Goal: Download file/media

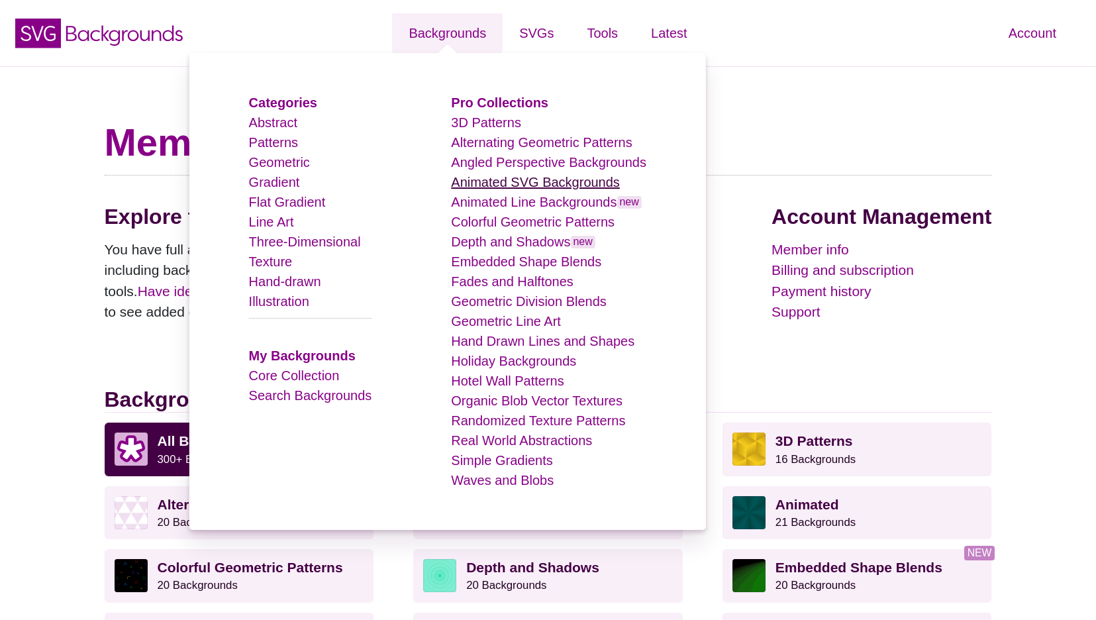
click at [535, 180] on link "Animated SVG Backgrounds" at bounding box center [535, 182] width 169 height 15
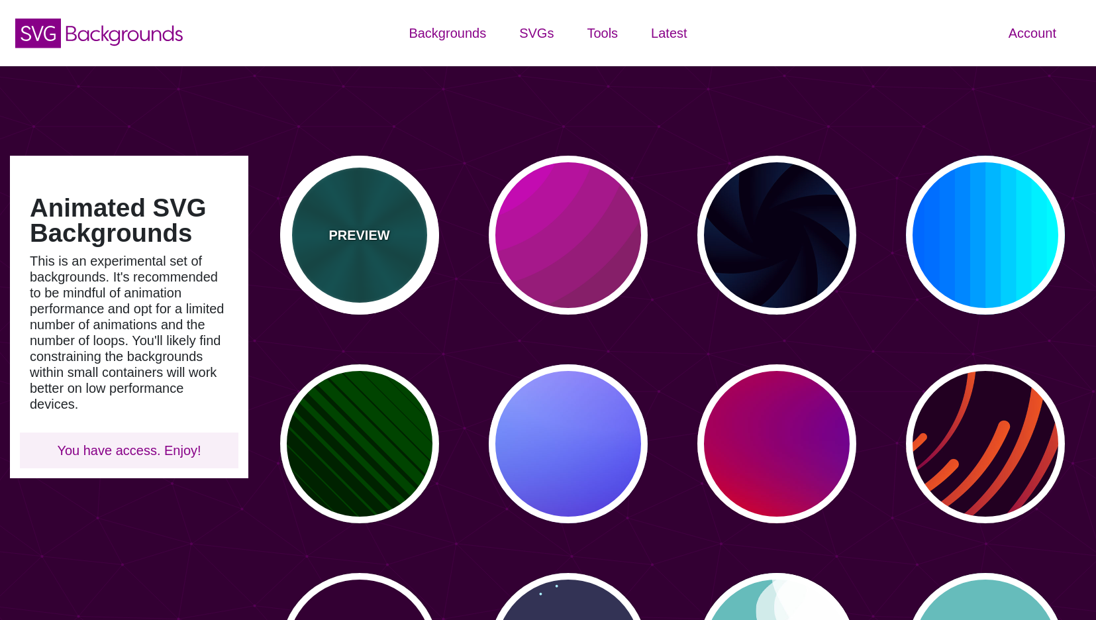
click at [344, 274] on div "PREVIEW" at bounding box center [359, 235] width 159 height 159
type input "#004444"
type input "#006666"
type input "5"
type input "0.2"
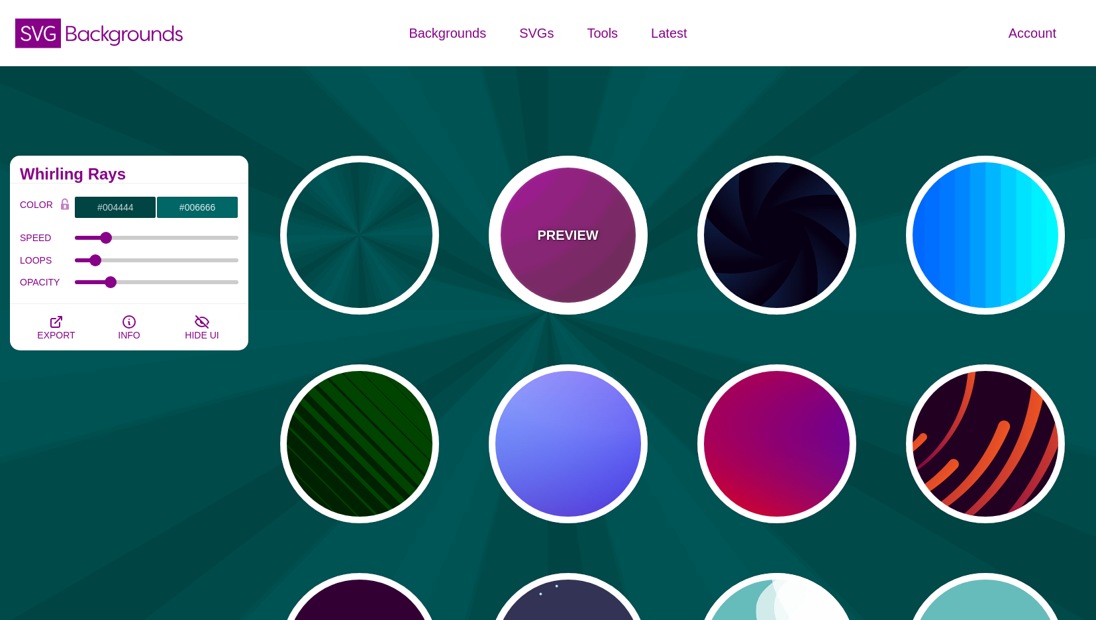
click at [539, 285] on div "PREVIEW" at bounding box center [568, 235] width 159 height 159
type input "#442233"
type input "#DD00DD"
type input "0"
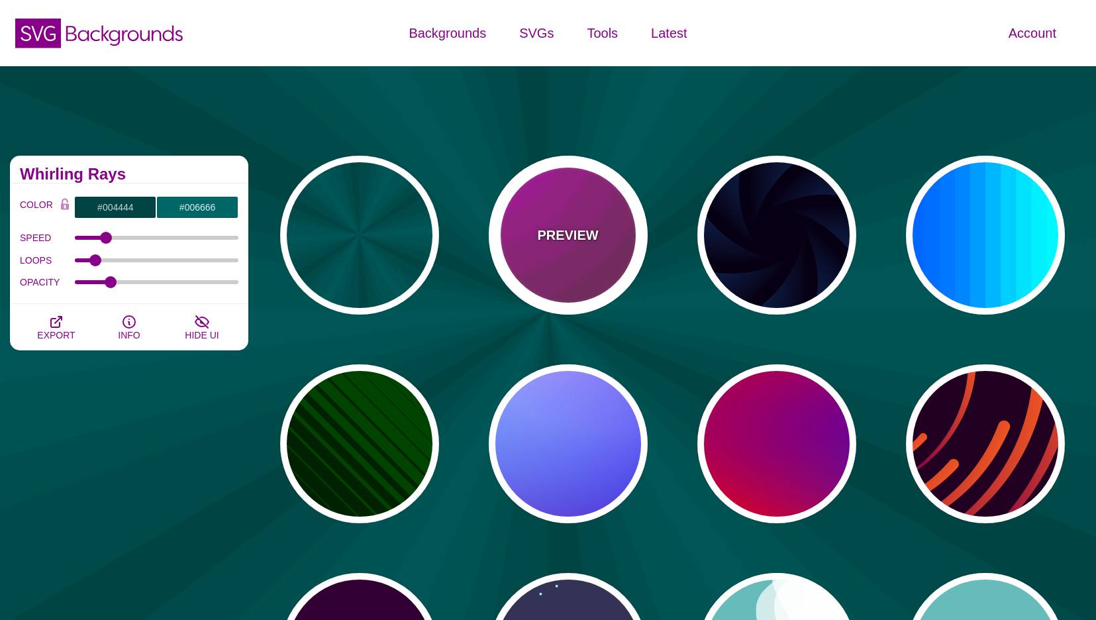
type input "5"
type input "0.2"
type input "0"
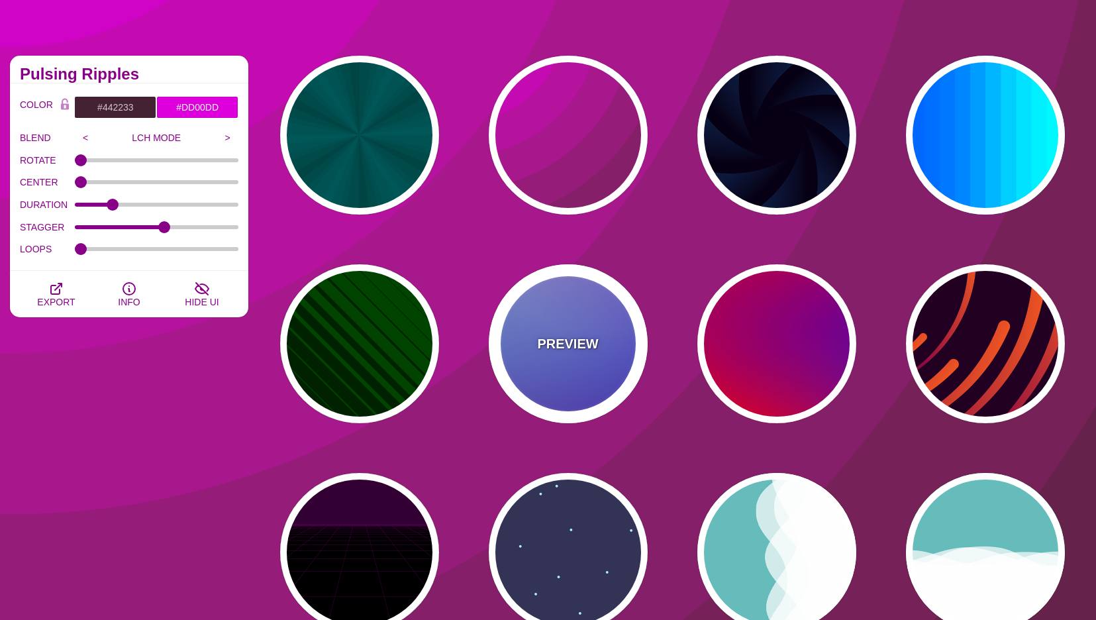
scroll to position [313, 0]
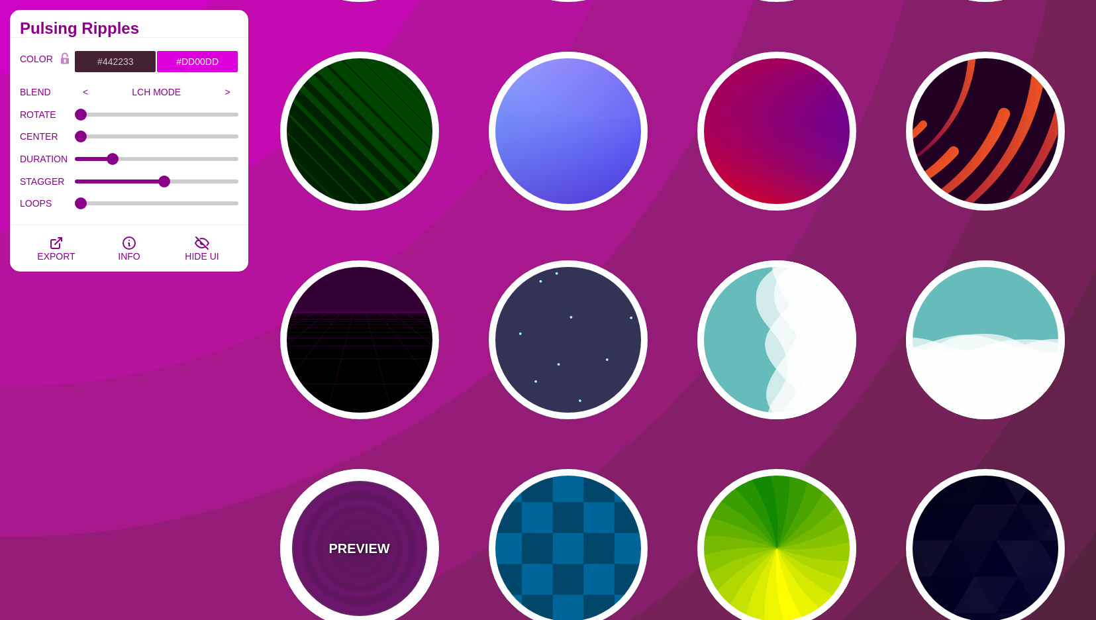
click at [396, 576] on div "PREVIEW" at bounding box center [359, 548] width 159 height 159
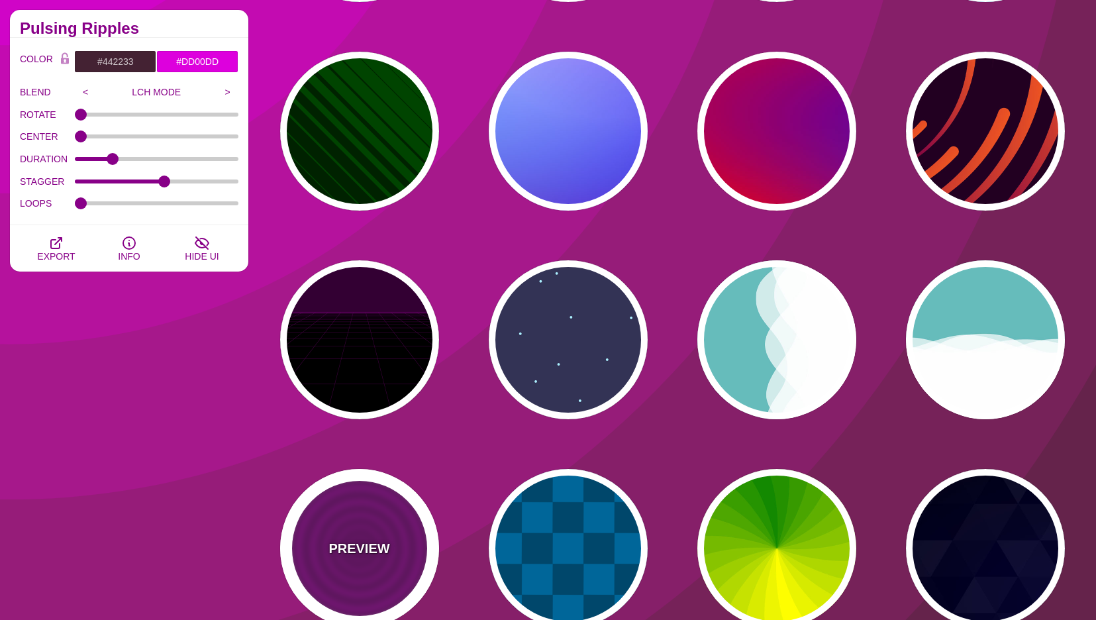
type input "#880088"
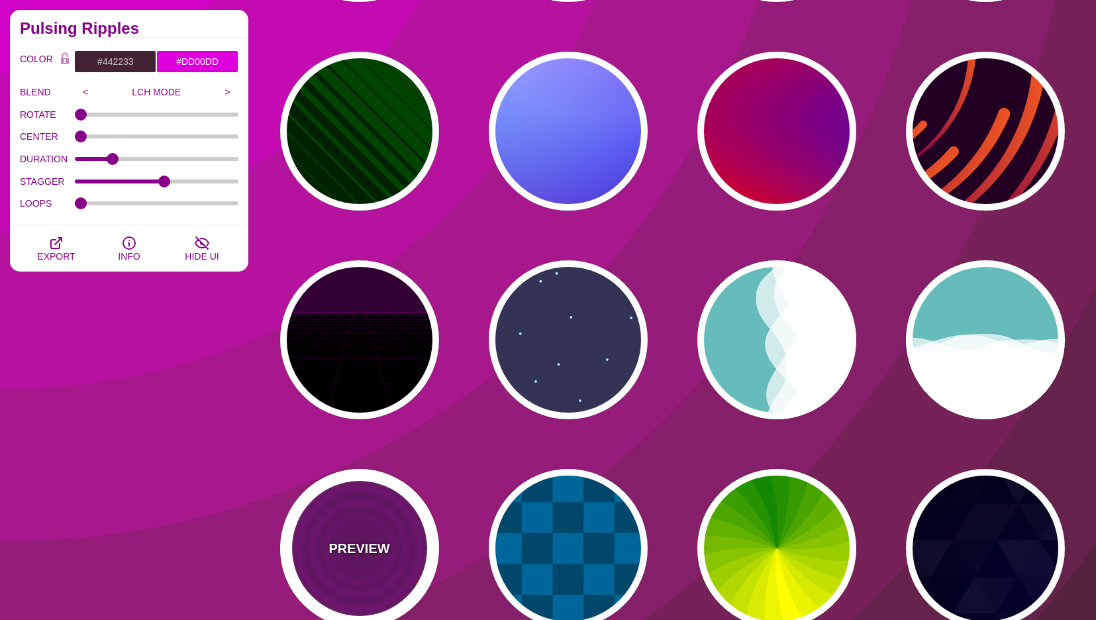
type input "#660066"
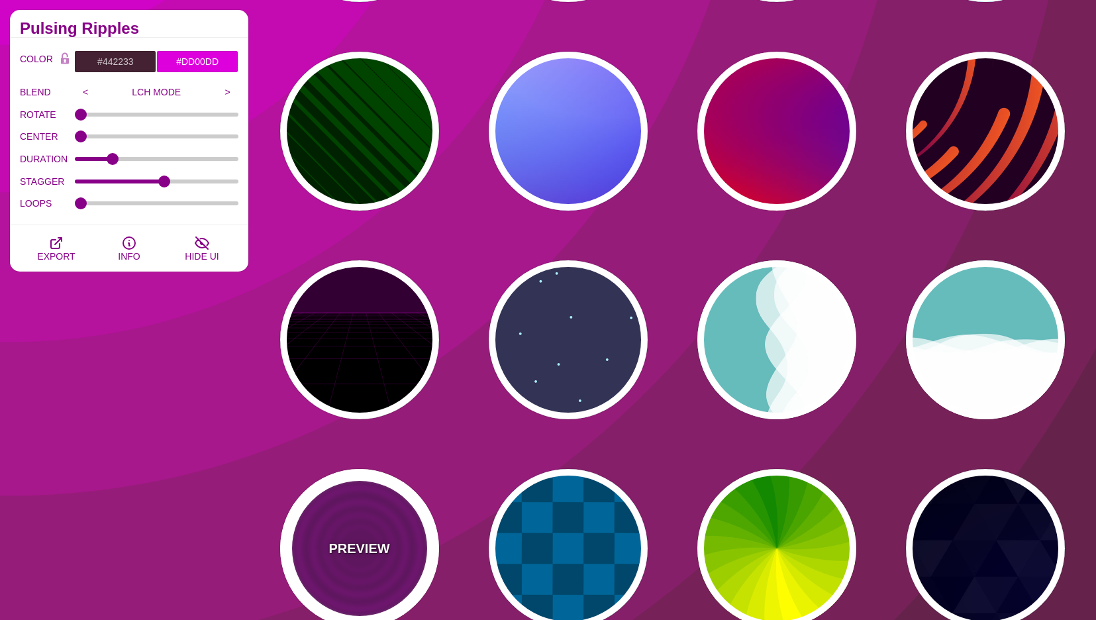
type input "15"
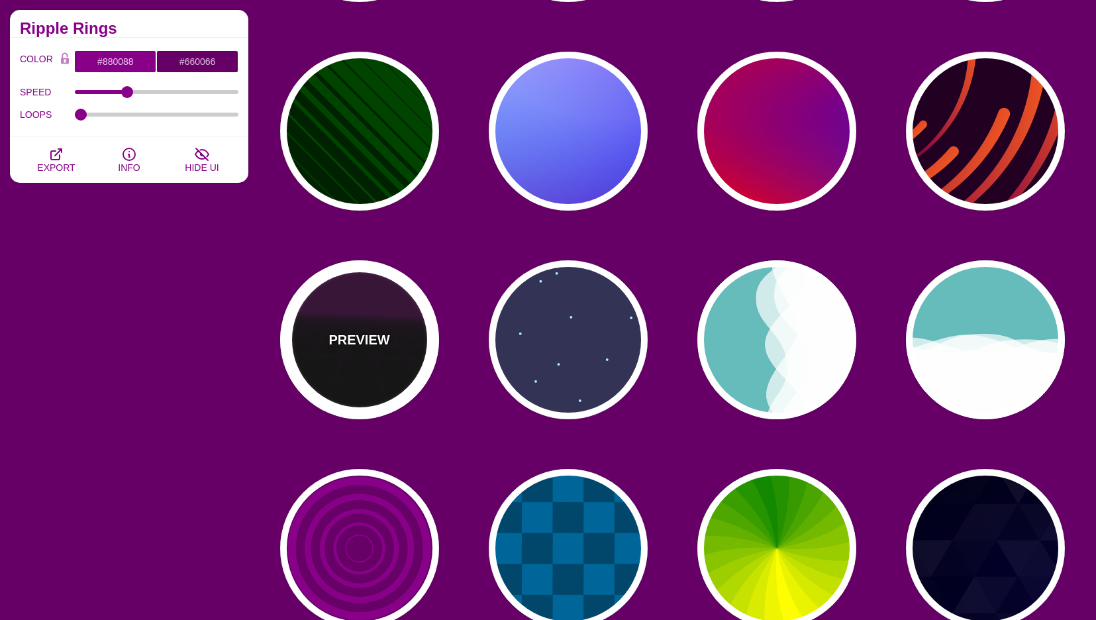
click at [374, 388] on div "PREVIEW" at bounding box center [359, 339] width 159 height 159
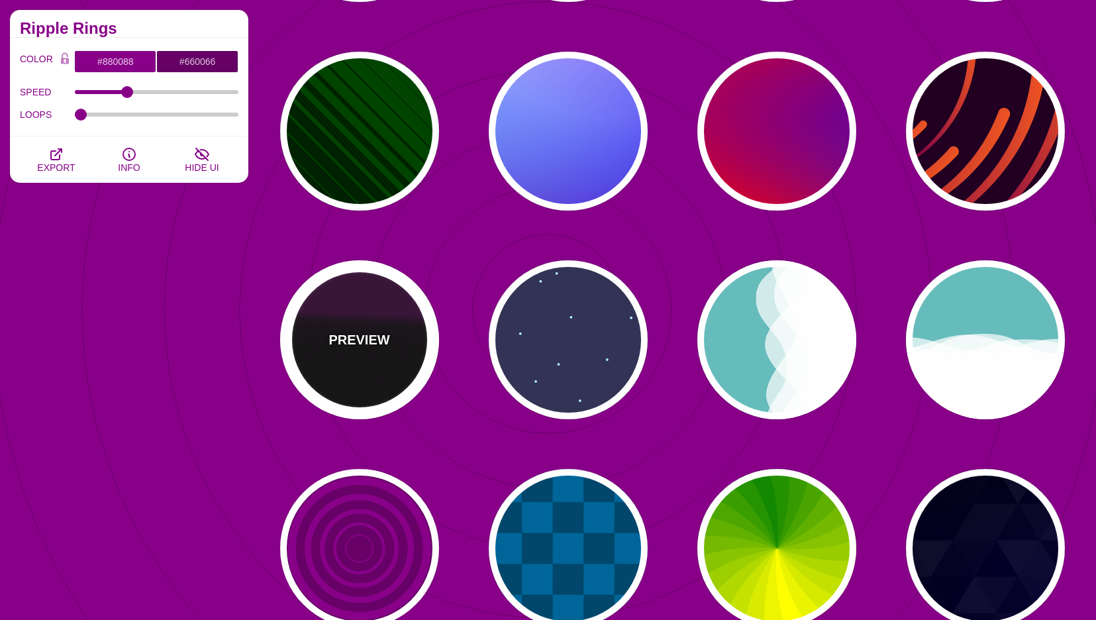
type input "#000000"
type input "#220022"
type input "#330033"
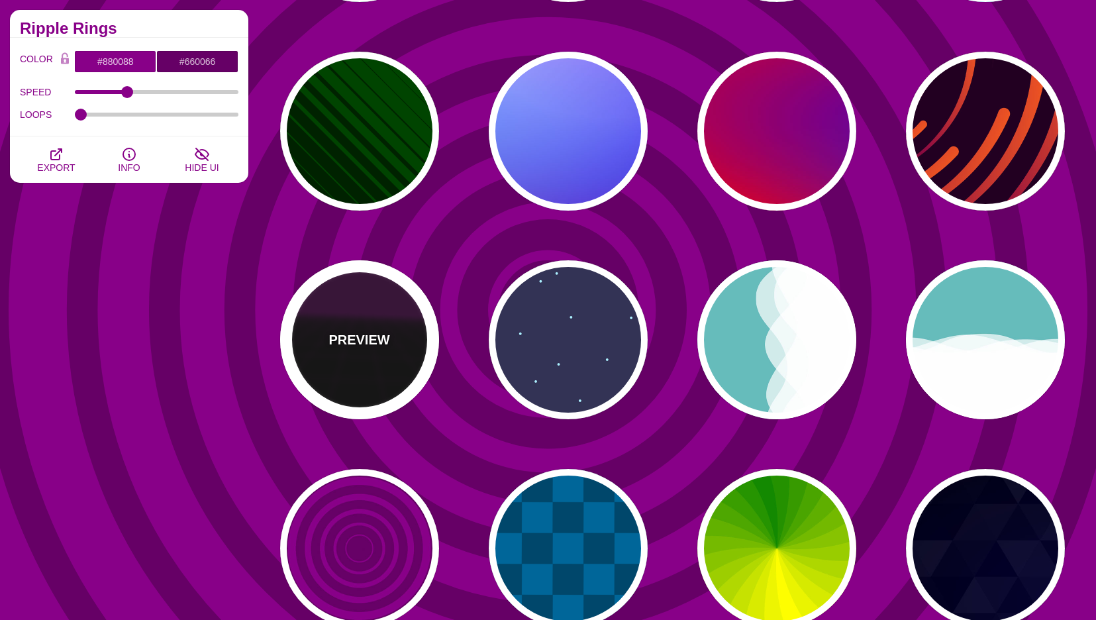
type input "1"
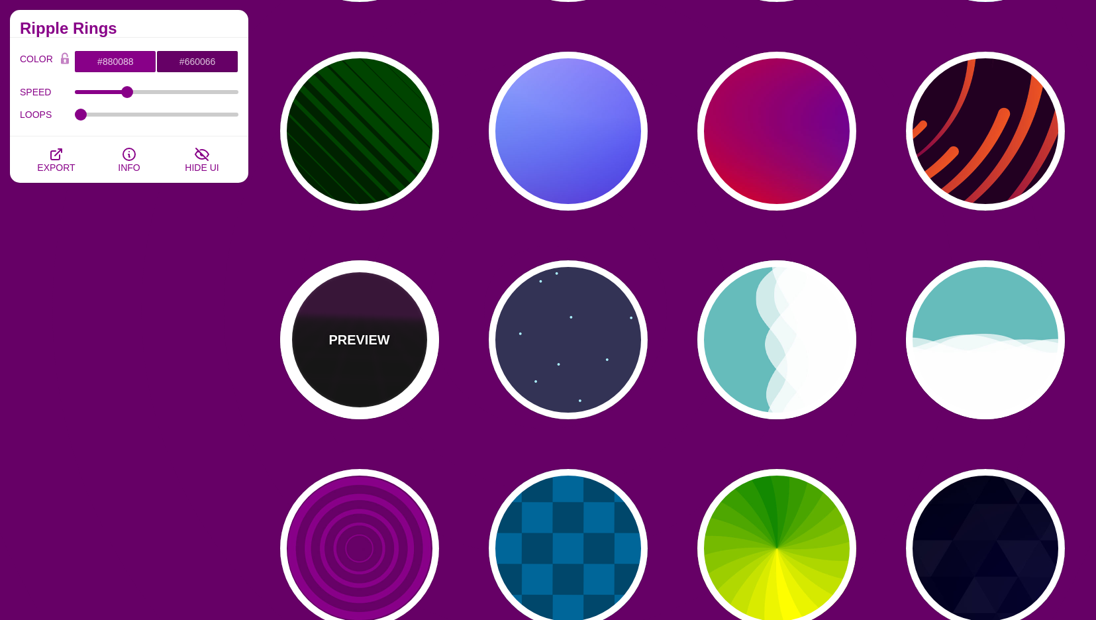
type input "10"
type input "999"
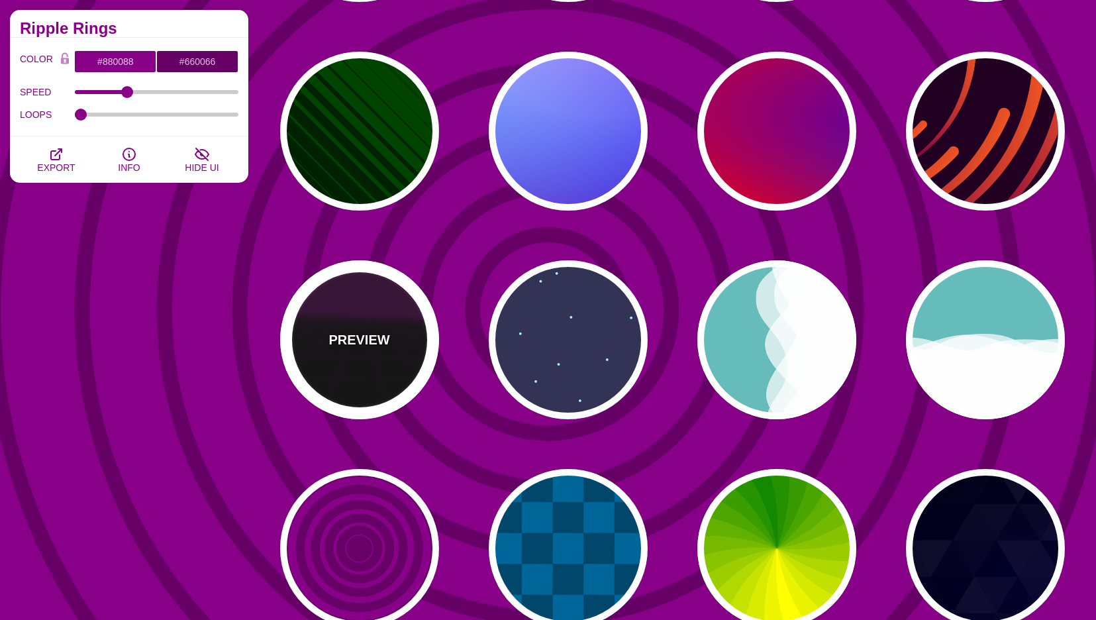
type input "1"
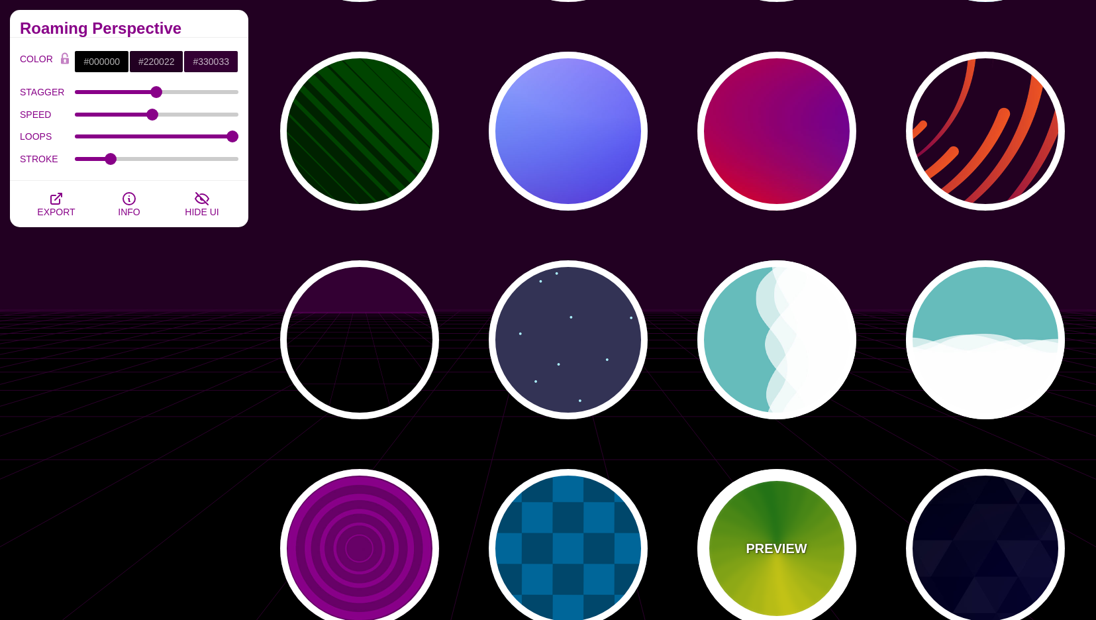
click at [794, 524] on div "PREVIEW" at bounding box center [777, 548] width 159 height 159
type input "#118800"
type input "#FFFF00"
type input "4.8"
type input "0"
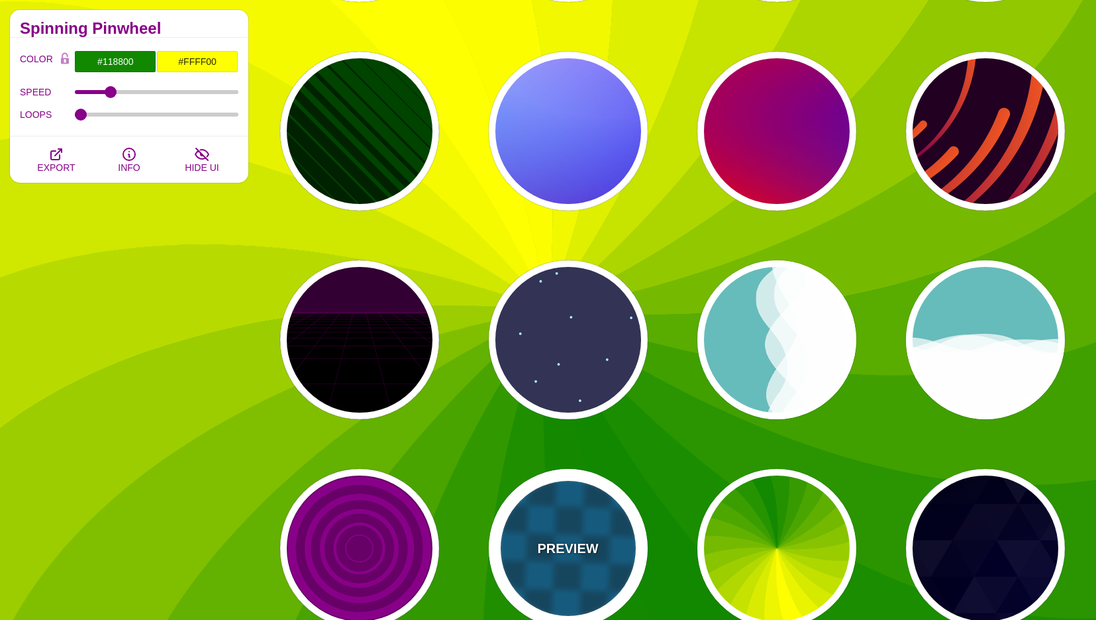
click at [601, 524] on div "PREVIEW" at bounding box center [568, 548] width 159 height 159
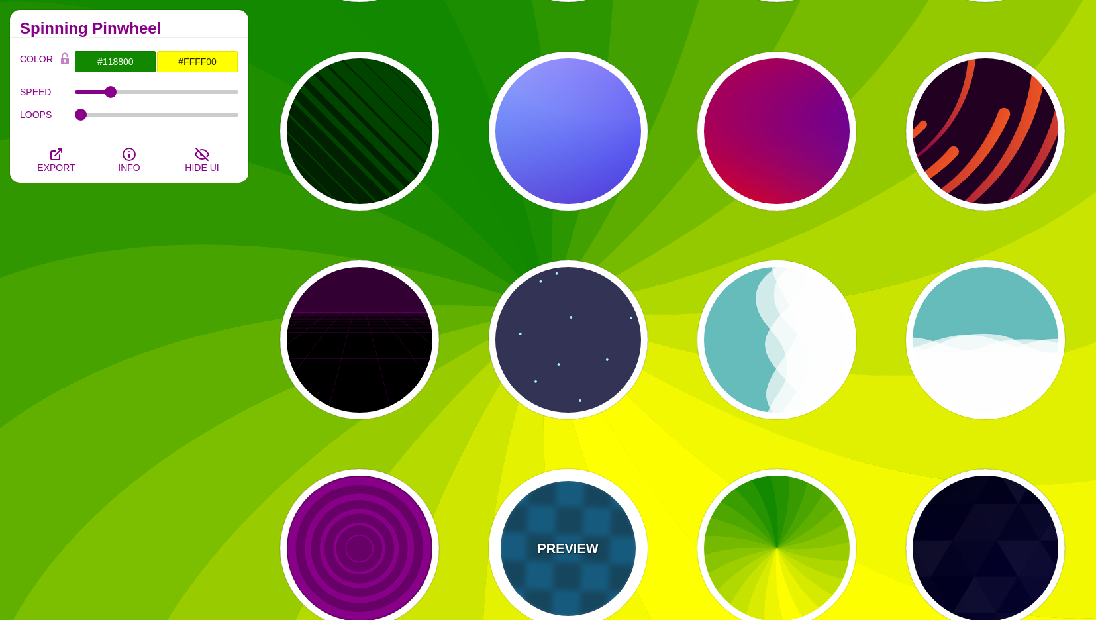
type input "#00476B"
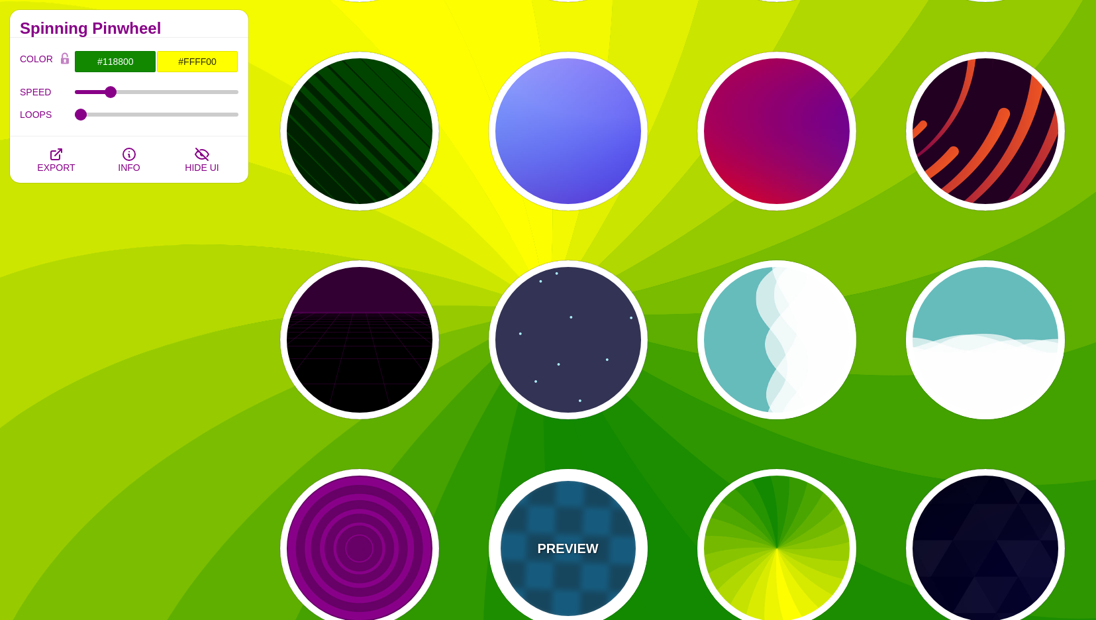
type input "#006699"
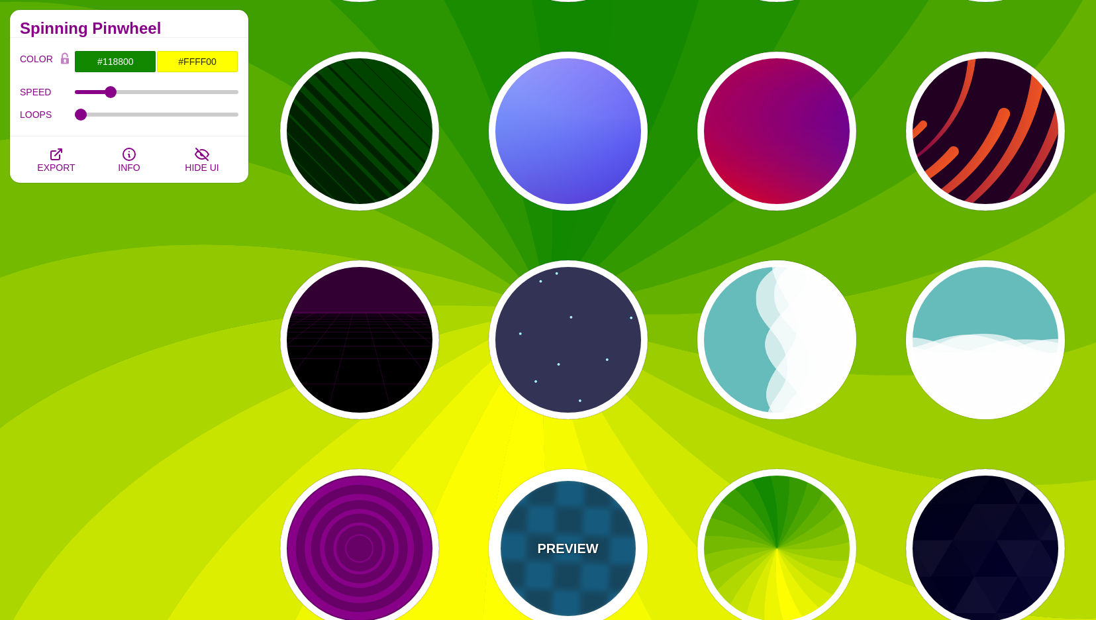
type input "0"
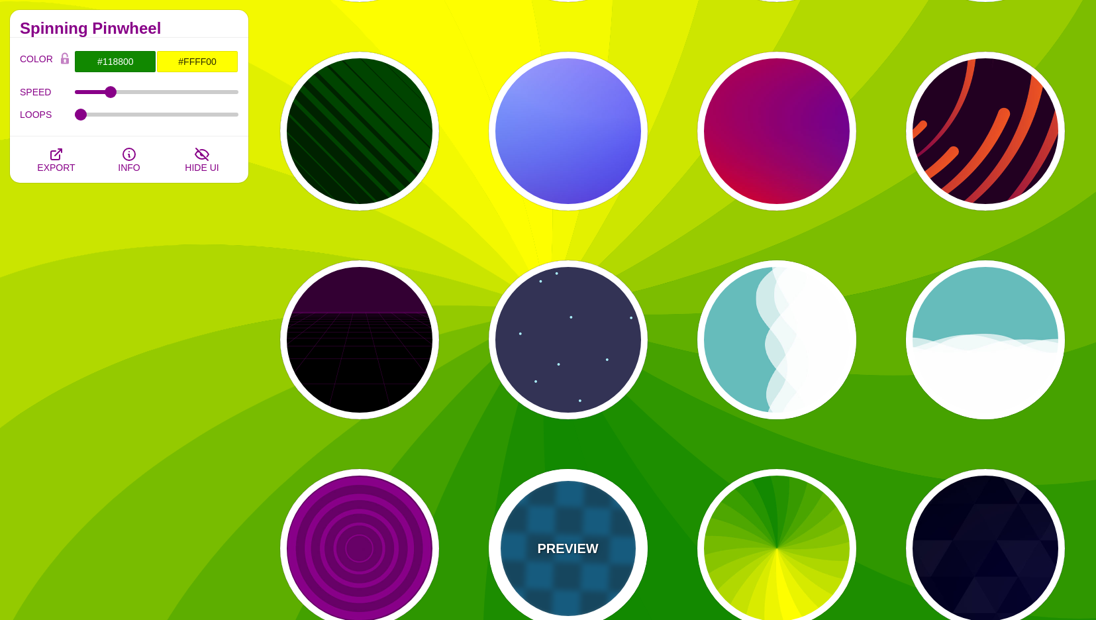
type input "1"
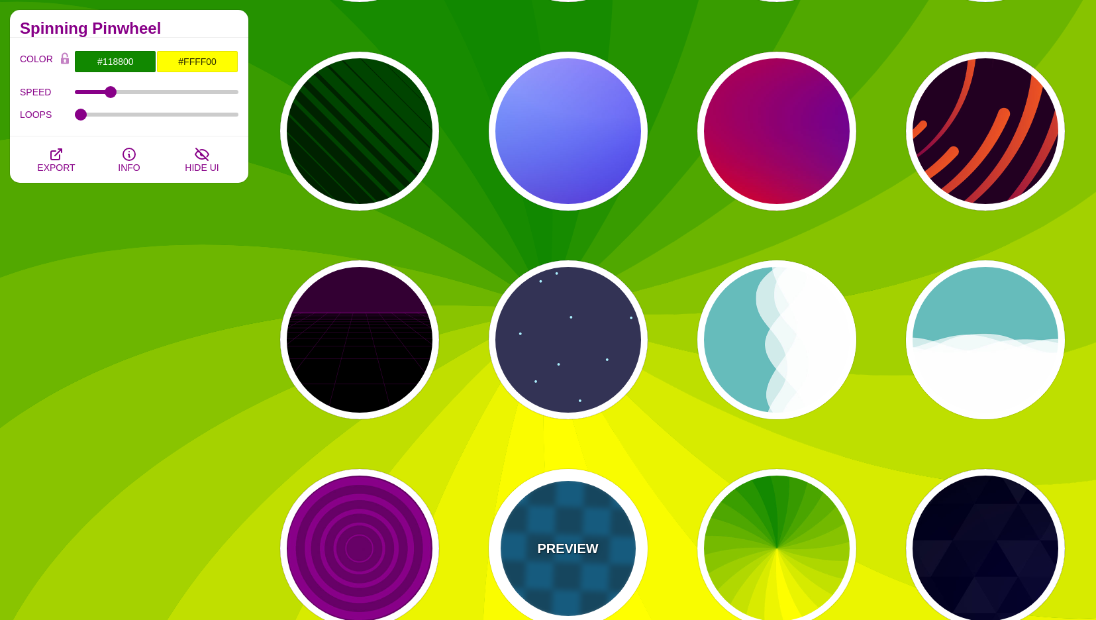
type input "5"
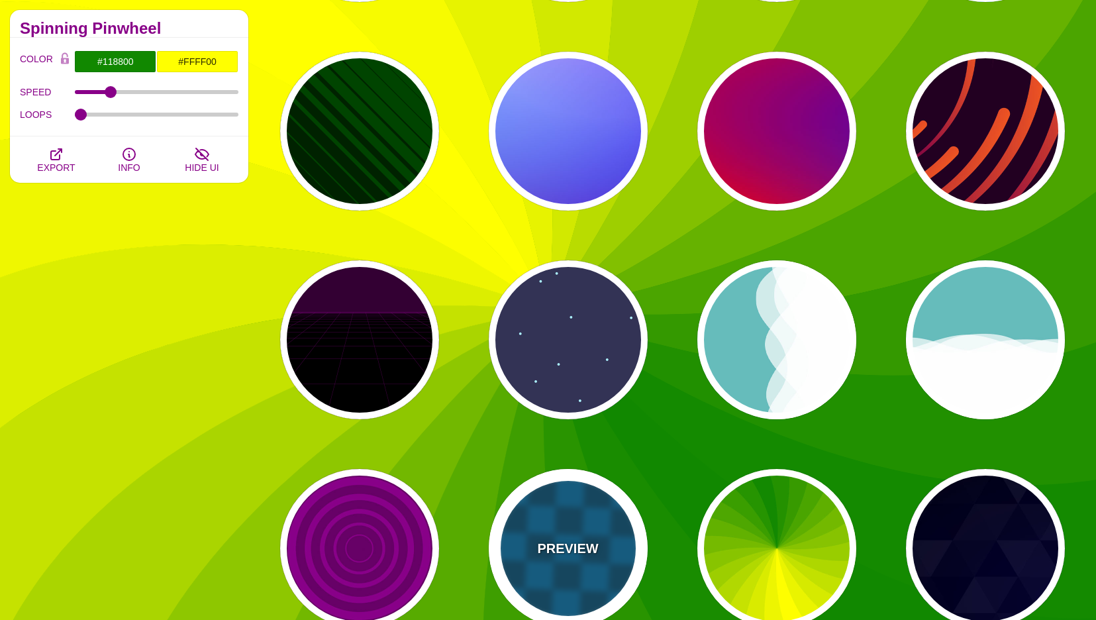
type input "15"
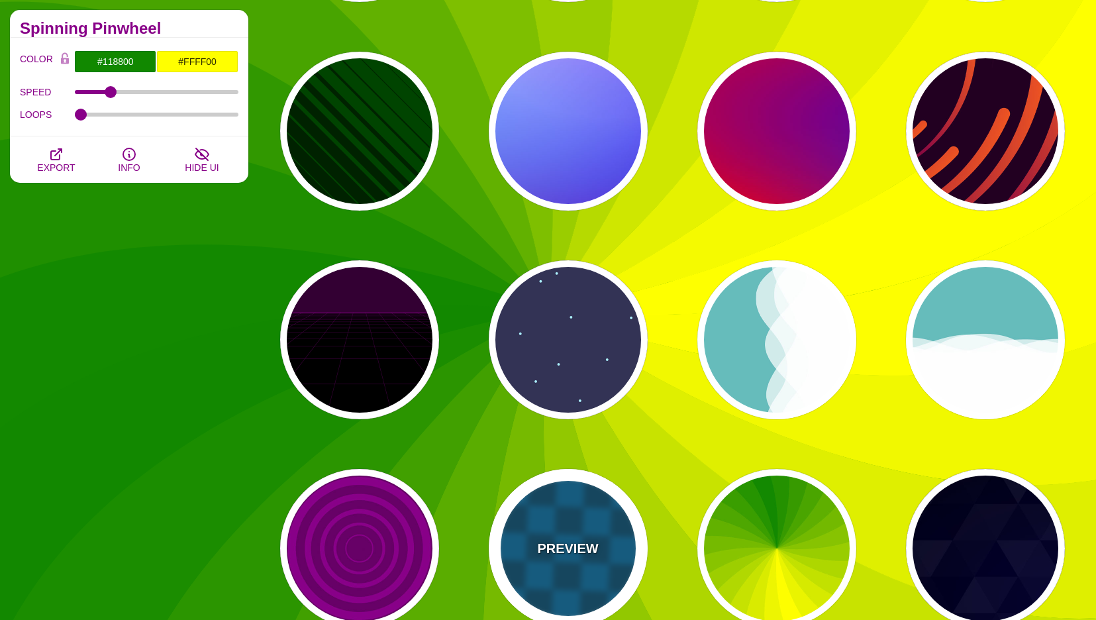
type input "1"
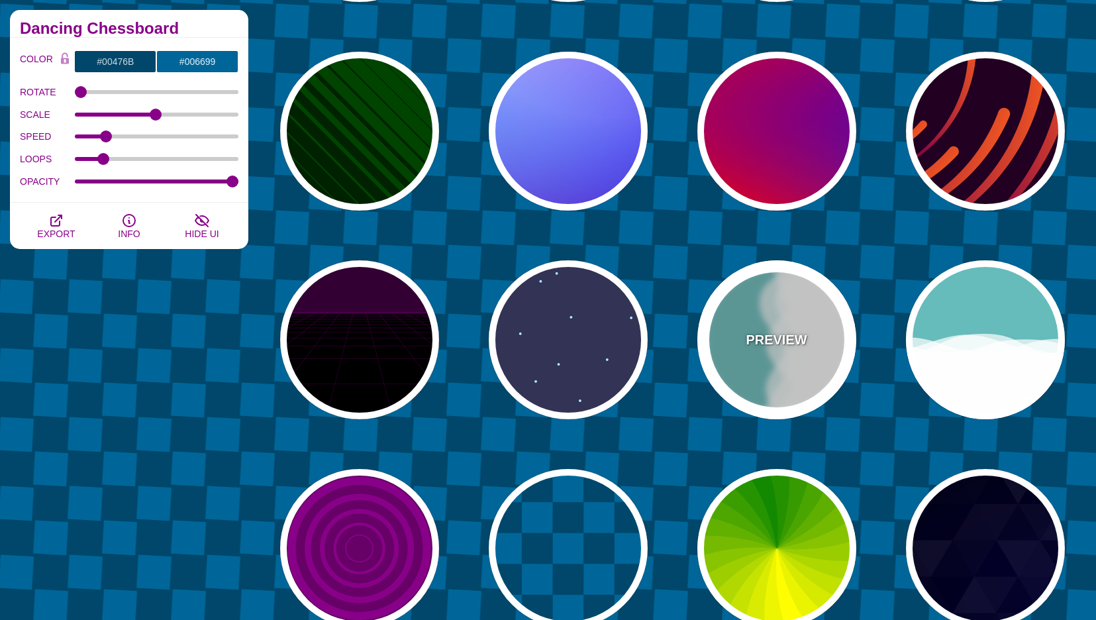
click at [775, 348] on p "PREVIEW" at bounding box center [776, 340] width 61 height 20
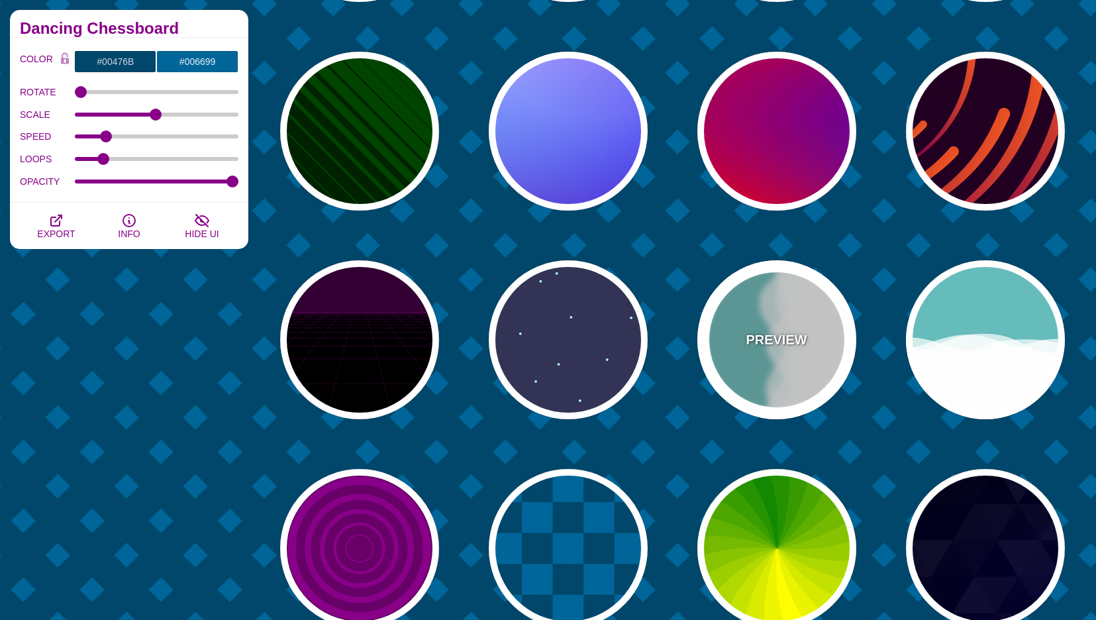
type input "#66BBBB"
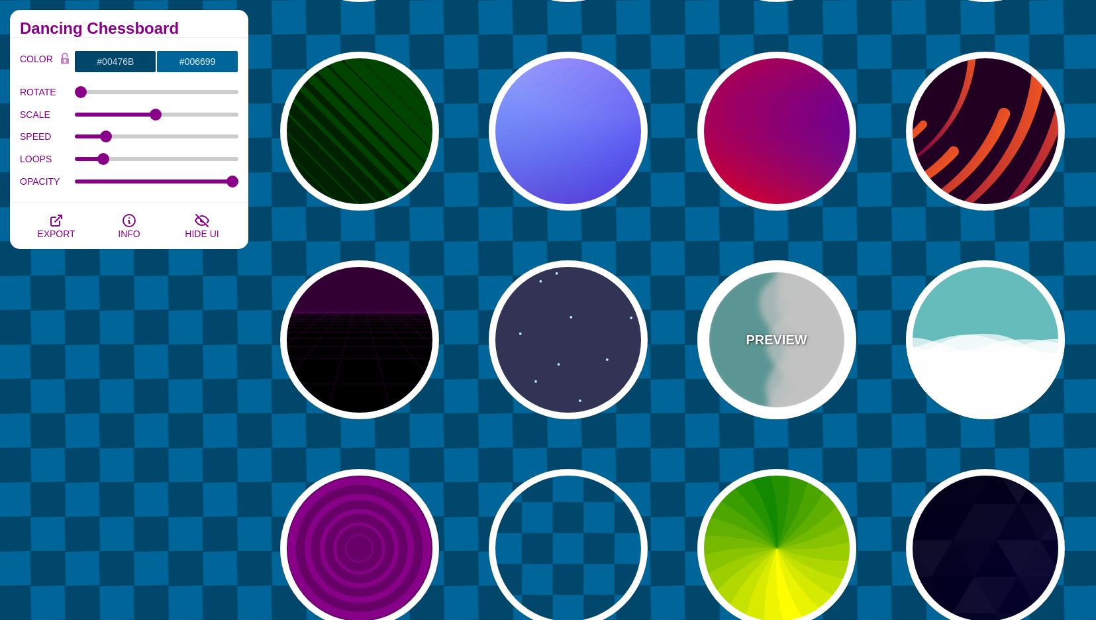
type input "#FFFFFF"
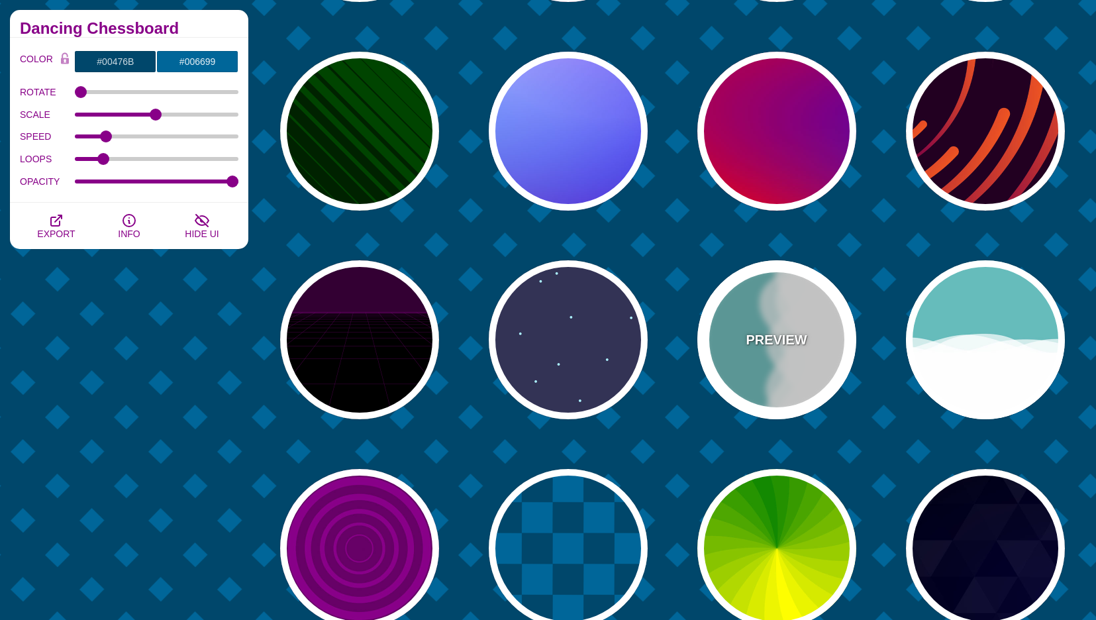
type input "#FFFFFF"
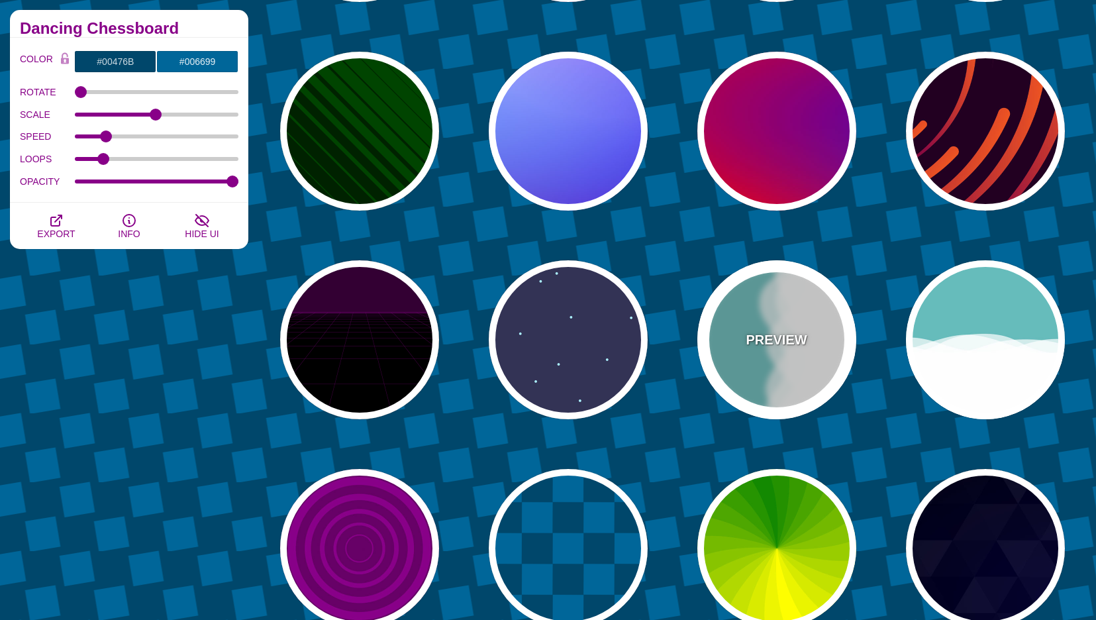
type input "0.7"
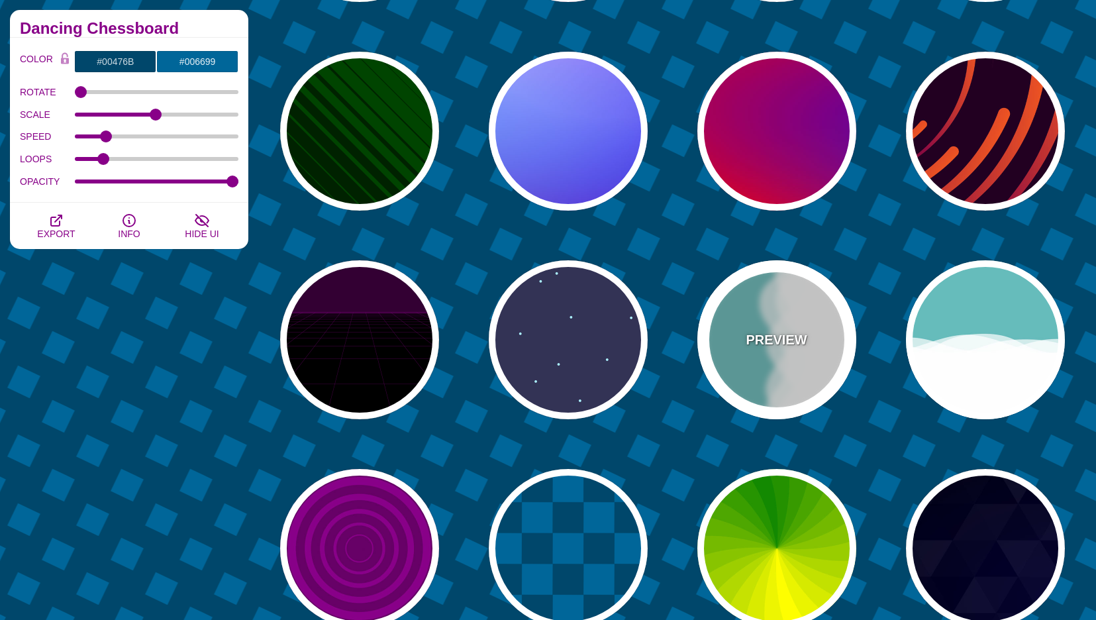
type input "56"
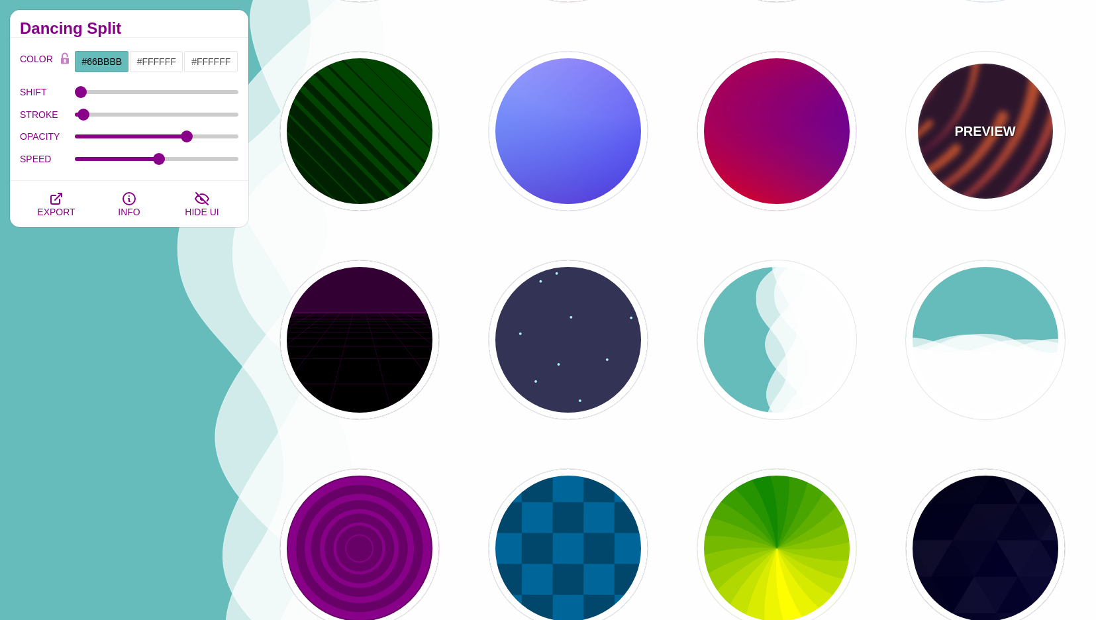
click at [974, 176] on div "PREVIEW" at bounding box center [985, 131] width 159 height 159
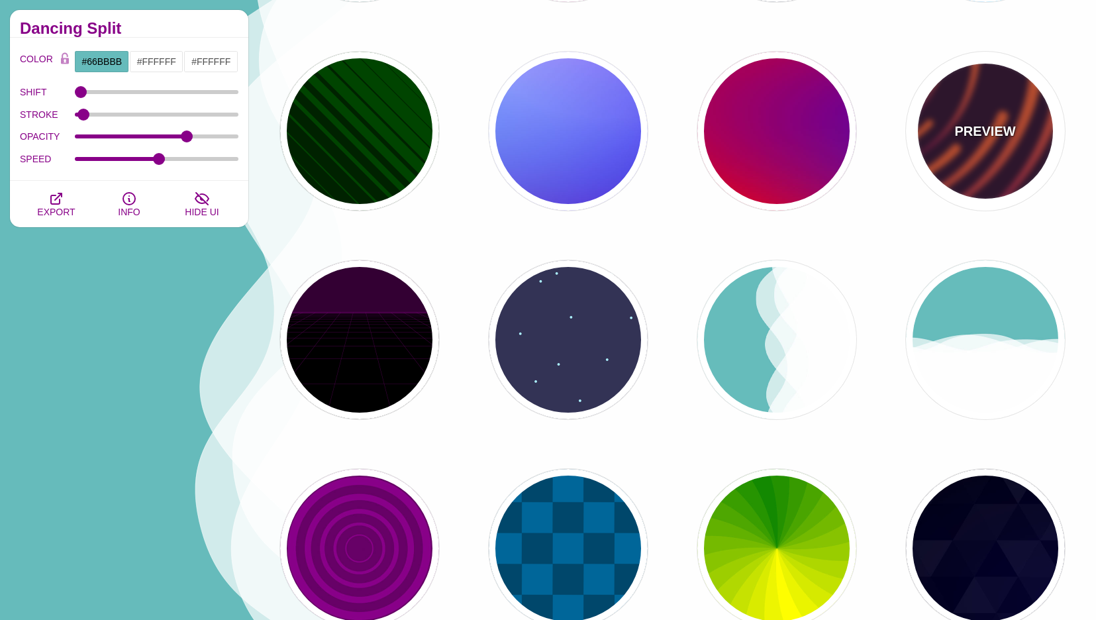
type input "#220022"
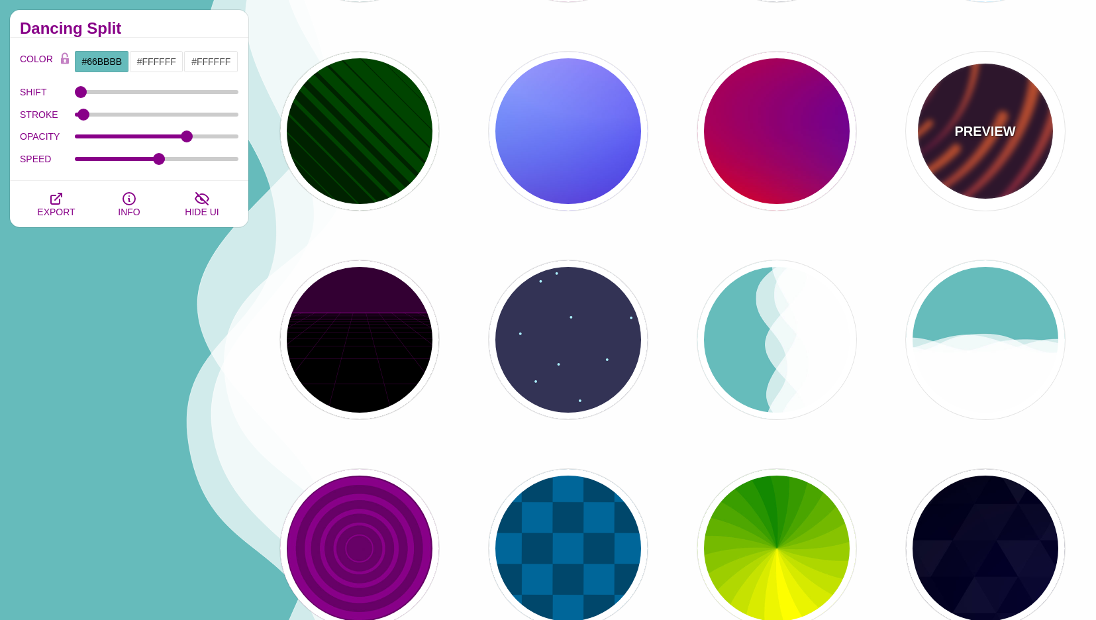
type input "#EE5522"
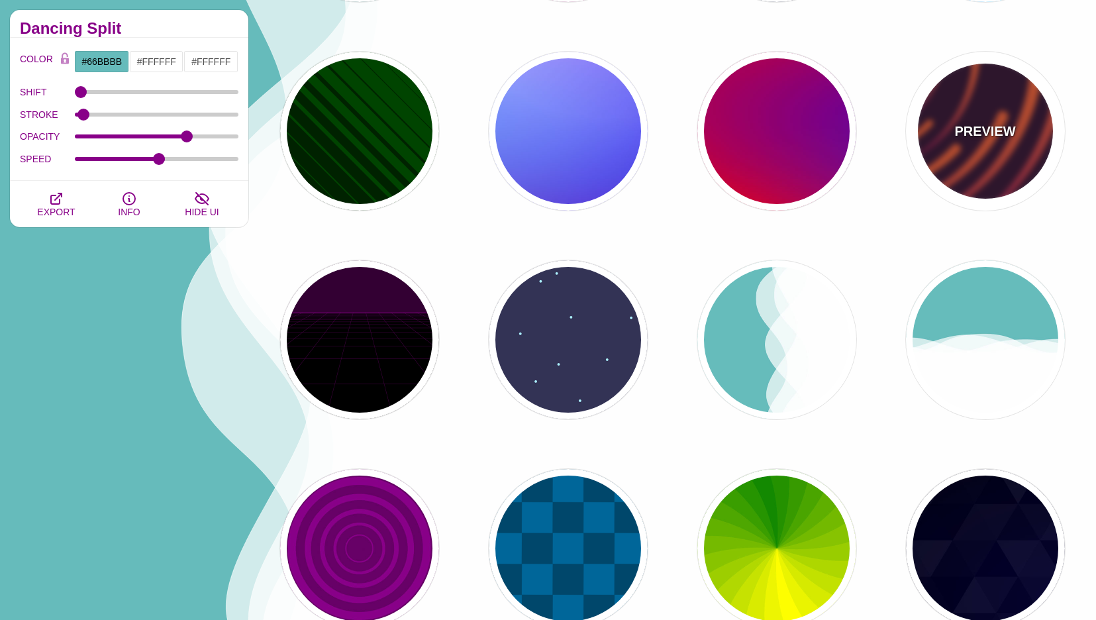
type input "#220022"
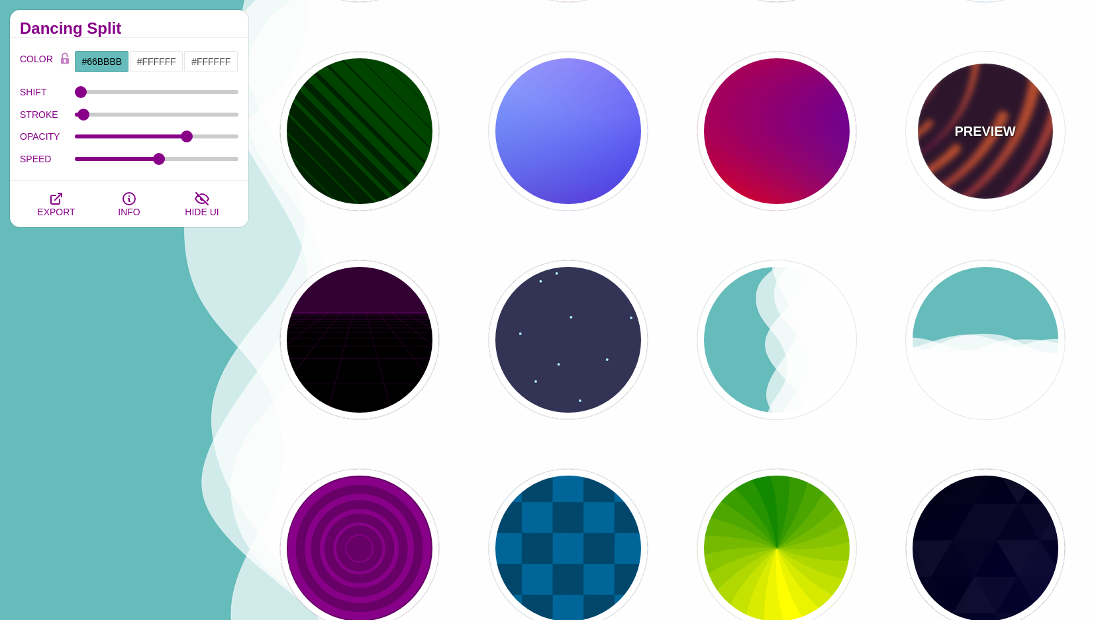
type input "50"
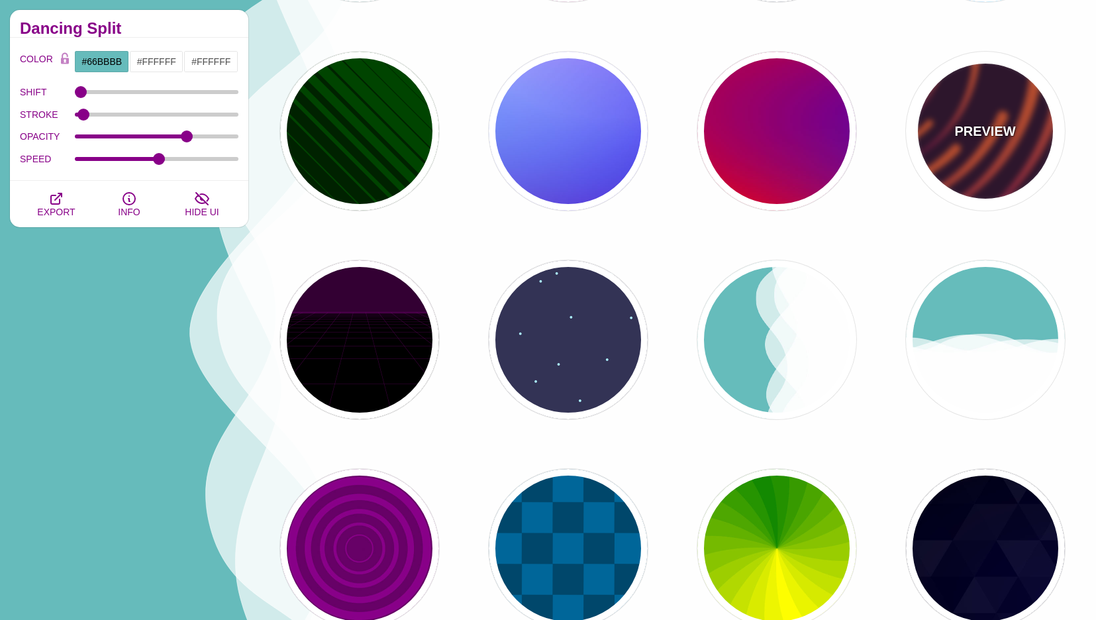
type input "99"
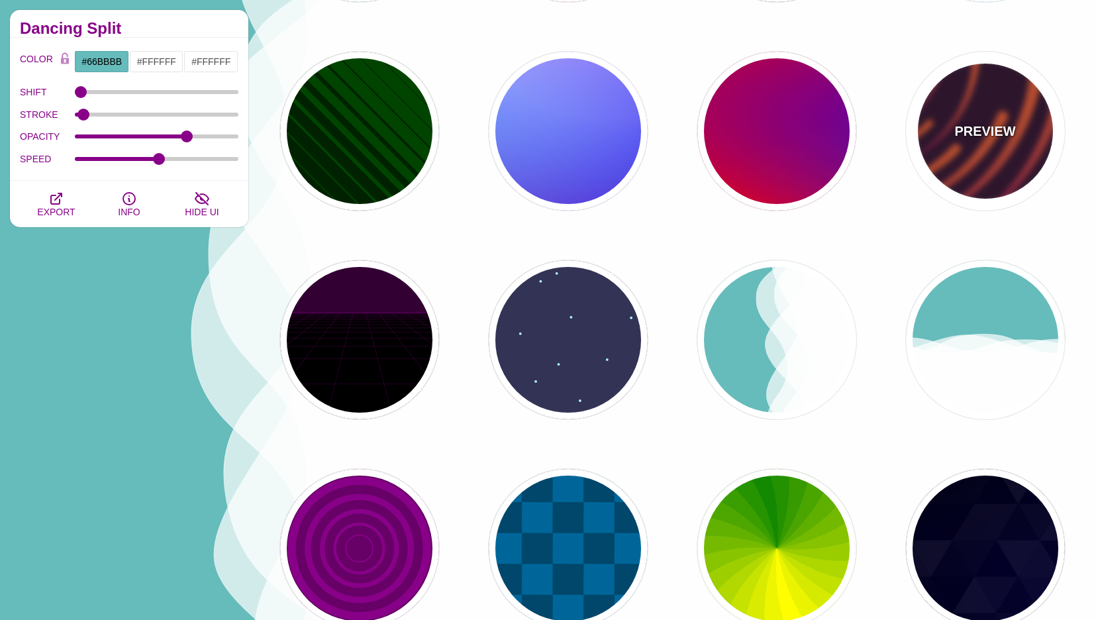
type input "0"
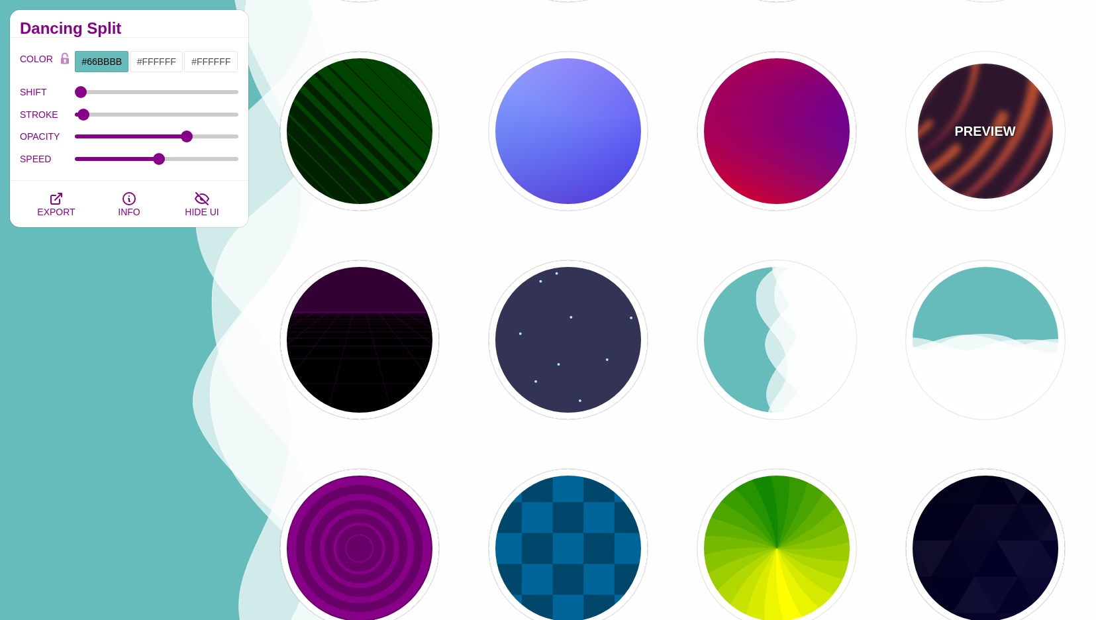
type input "0"
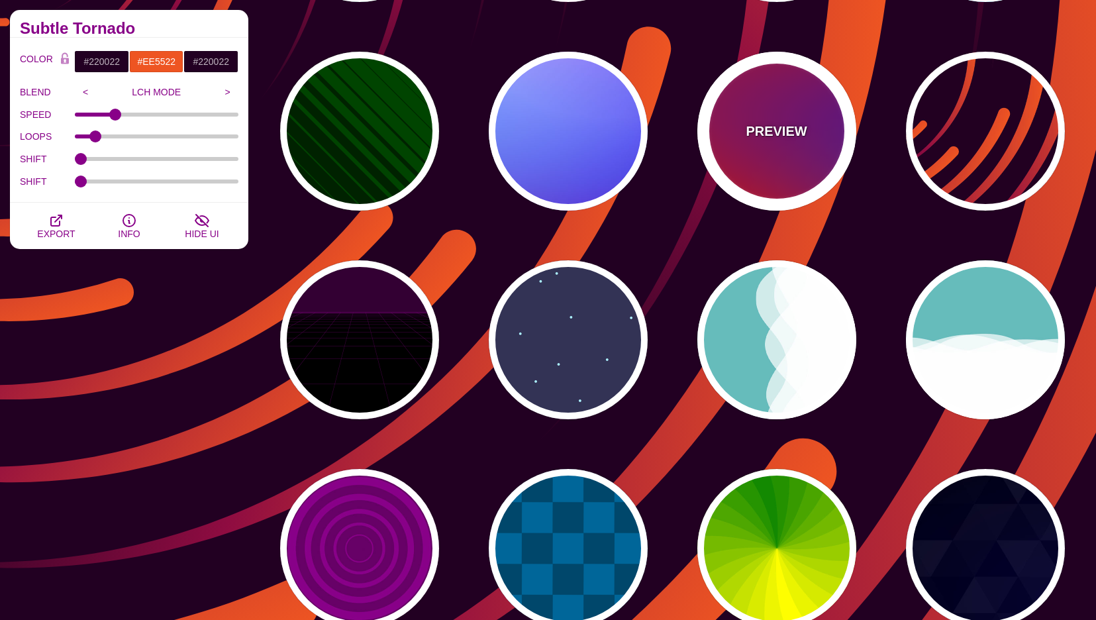
click at [824, 169] on div "PREVIEW" at bounding box center [777, 131] width 159 height 159
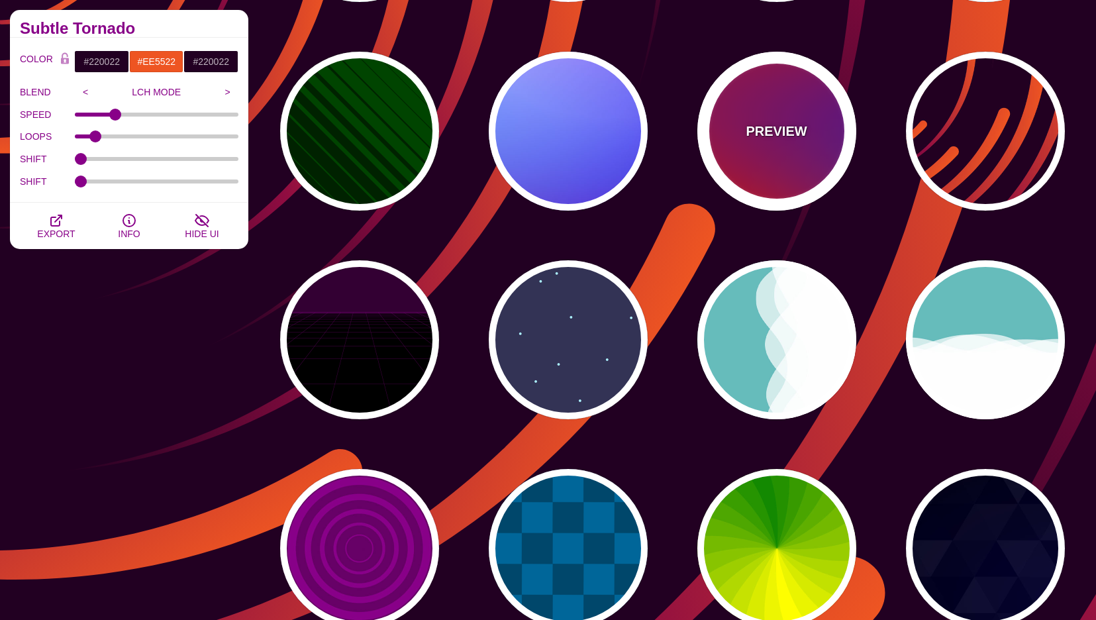
type input "#FF0000"
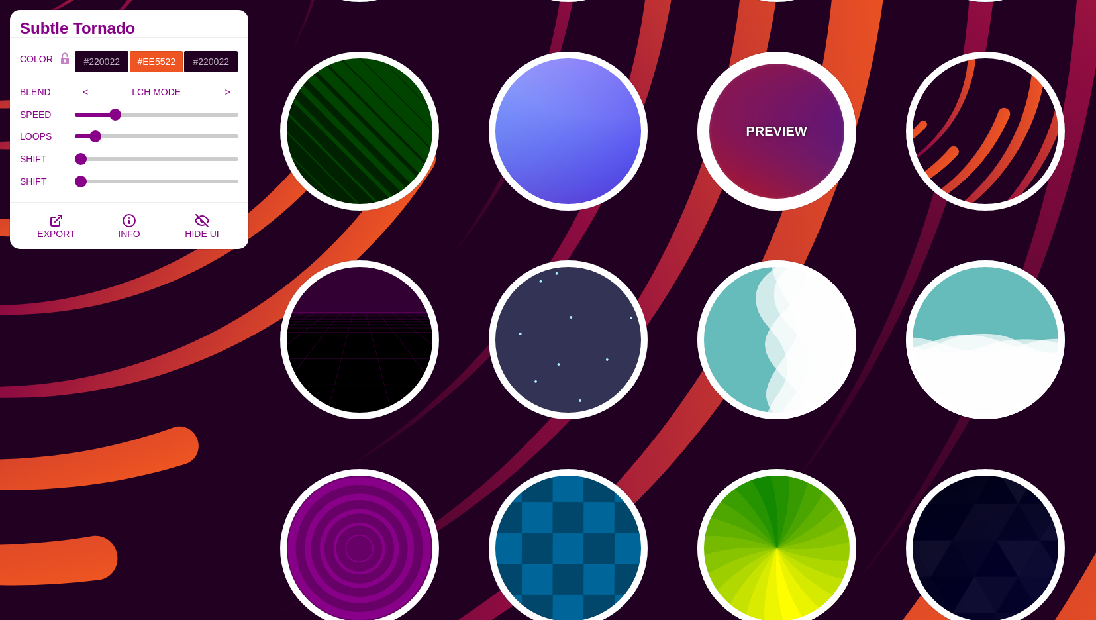
type input "#800080"
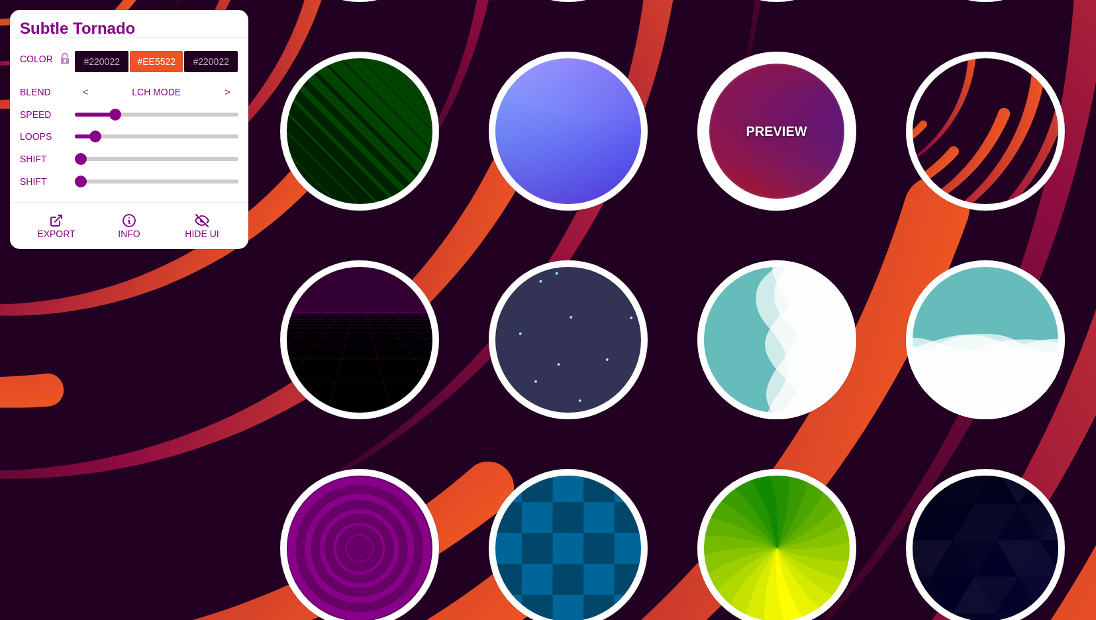
type input "#0000FF"
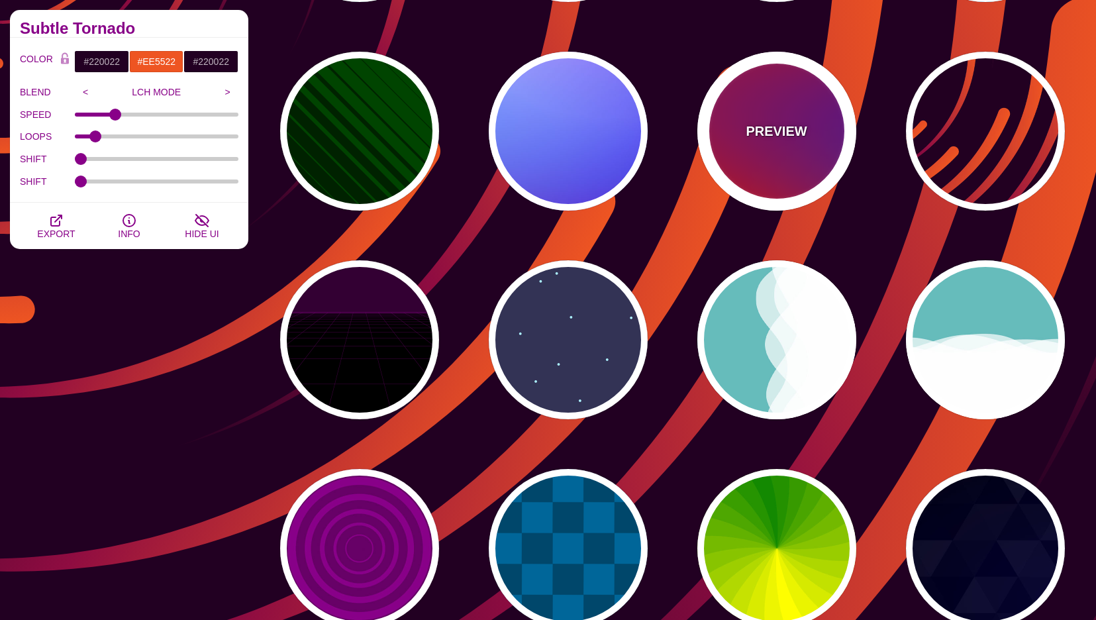
type input "#00EEBB"
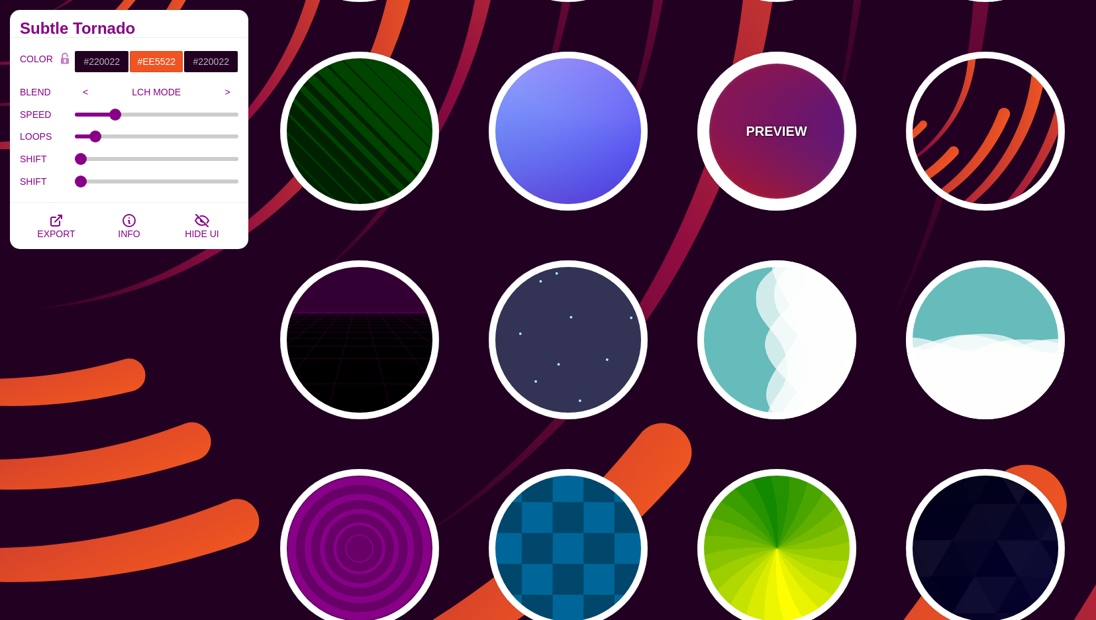
type input "#FFFF00"
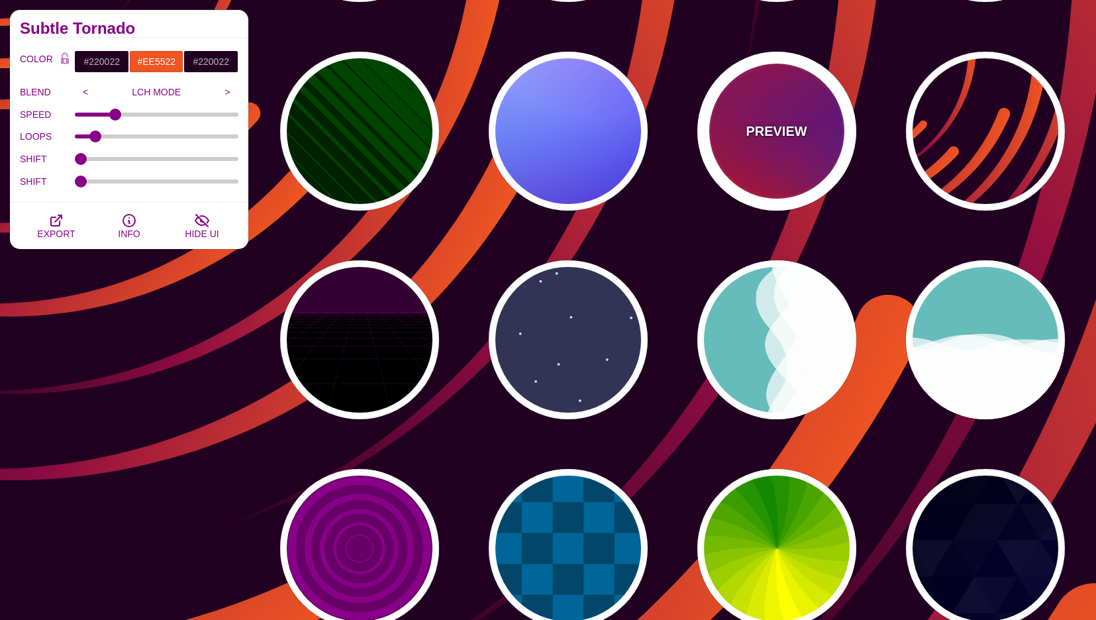
type input "#FFA500"
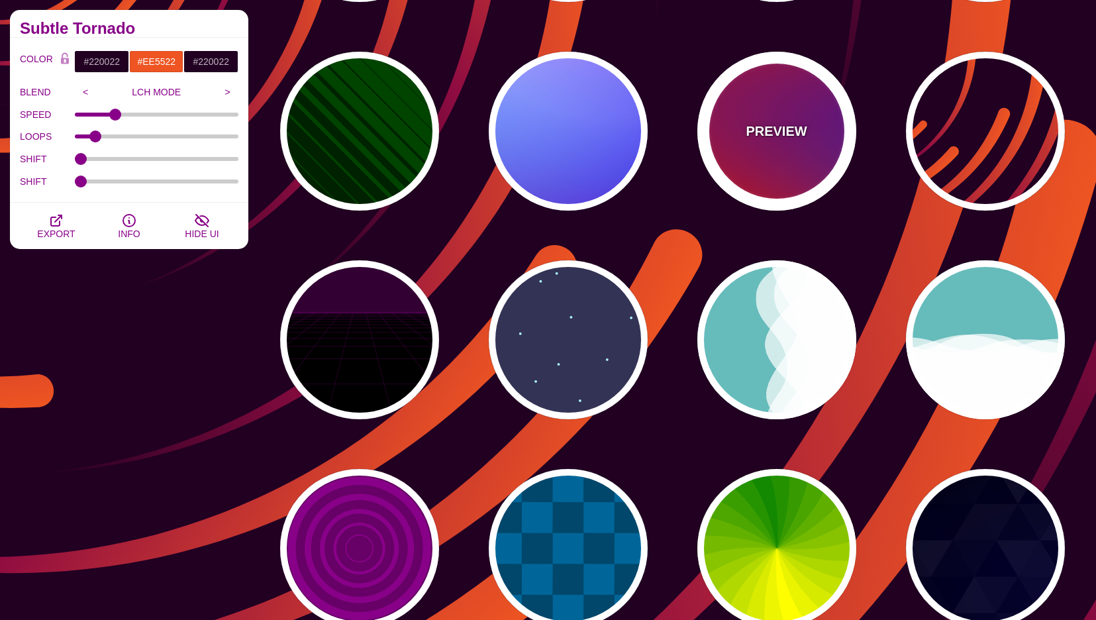
type input "1"
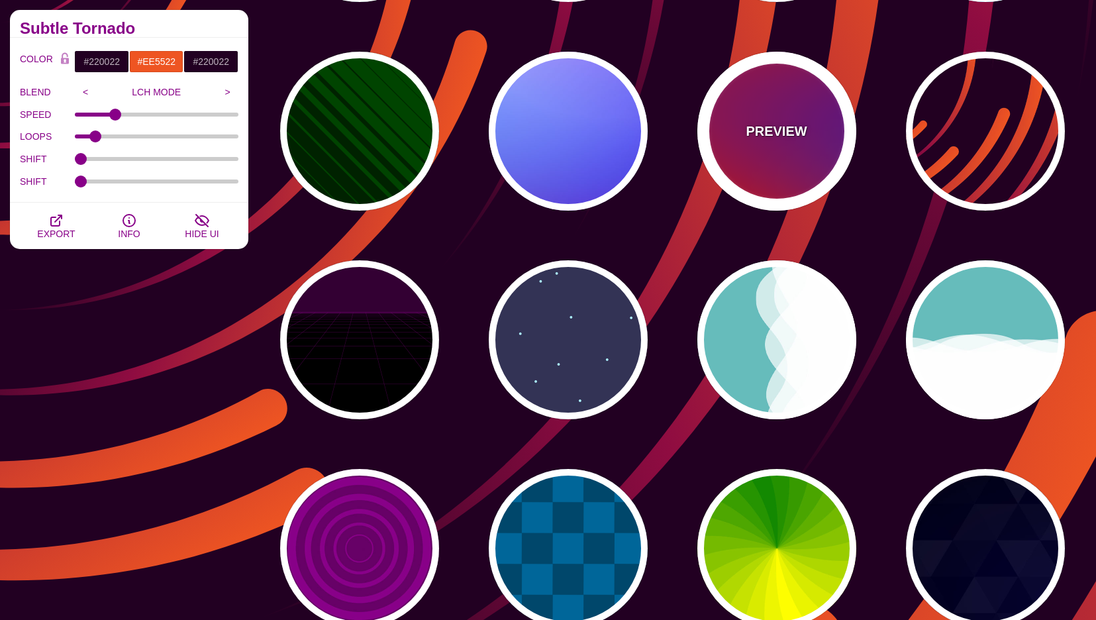
type input "20"
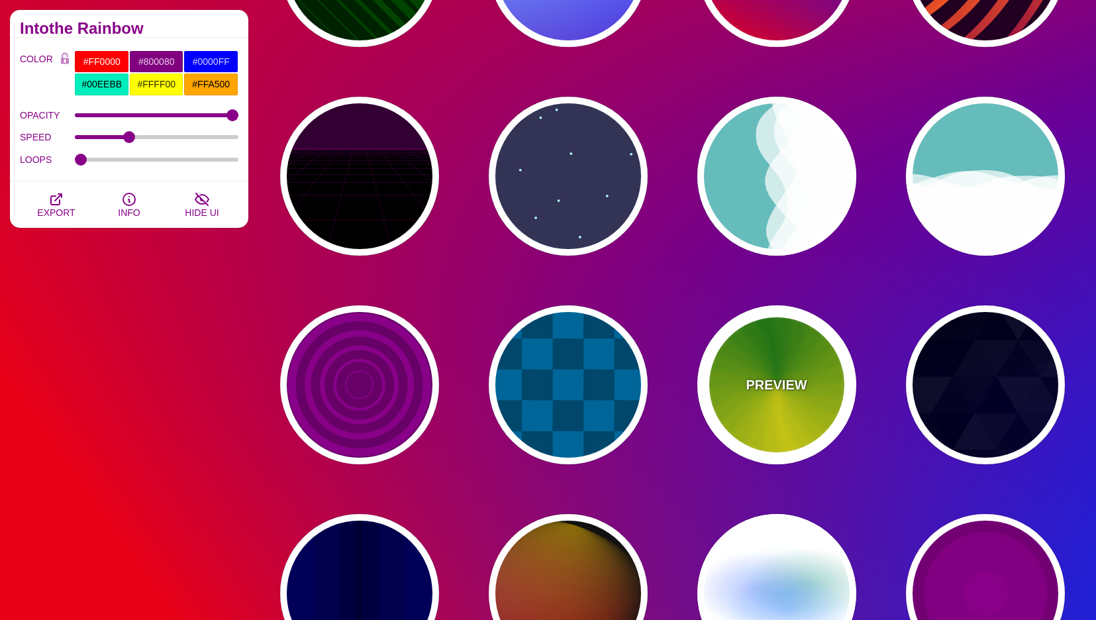
scroll to position [545, 0]
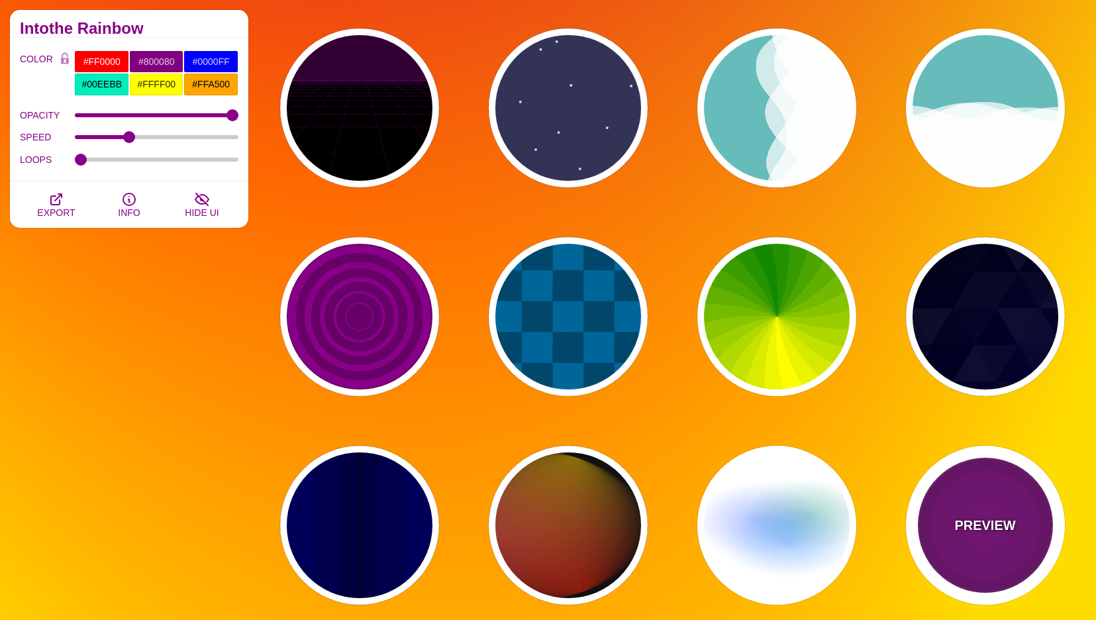
click at [937, 497] on div "PREVIEW" at bounding box center [985, 525] width 159 height 159
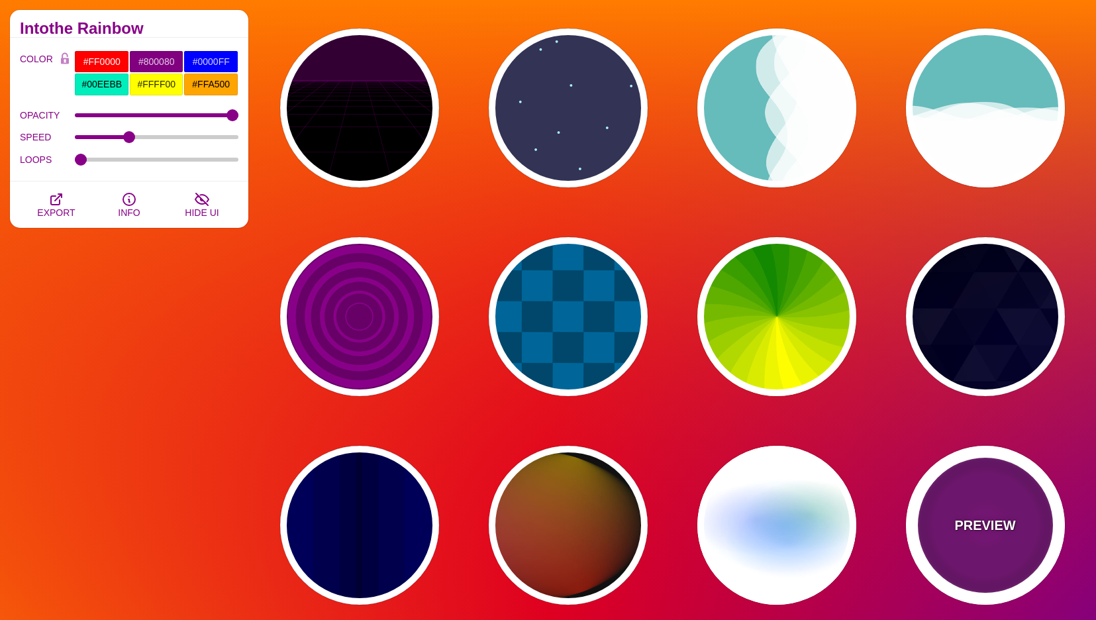
type input "#220022"
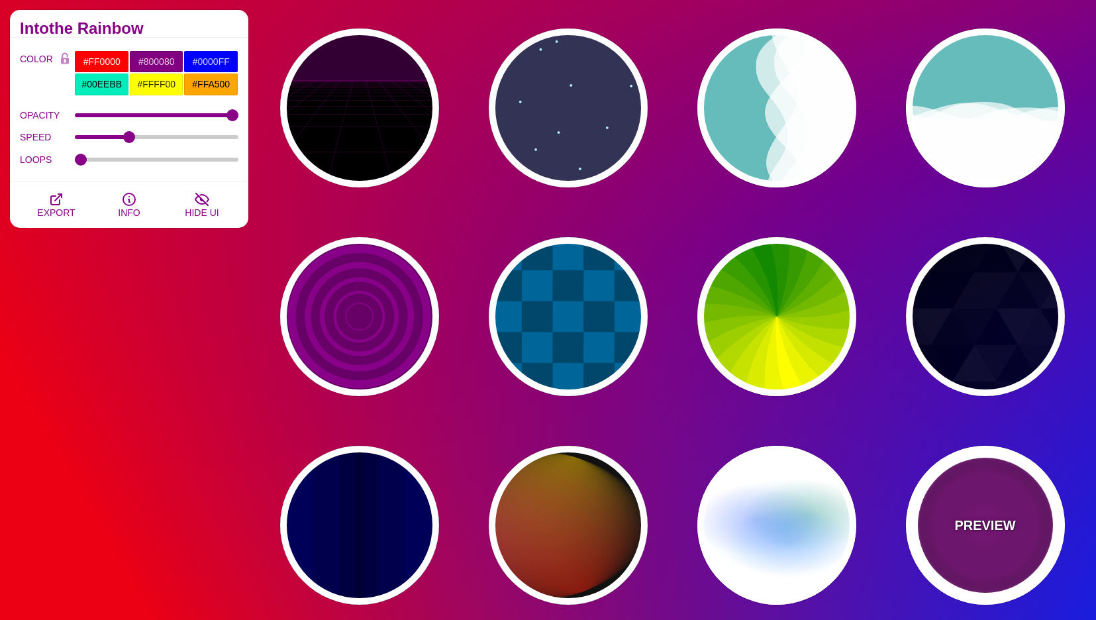
type input "#880088"
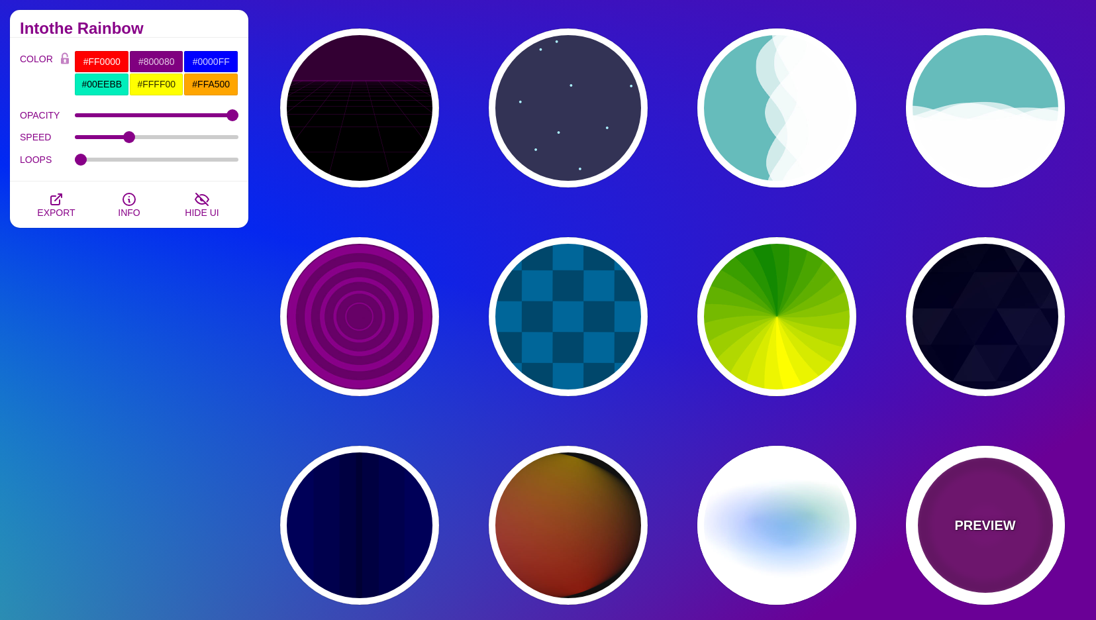
type input "999"
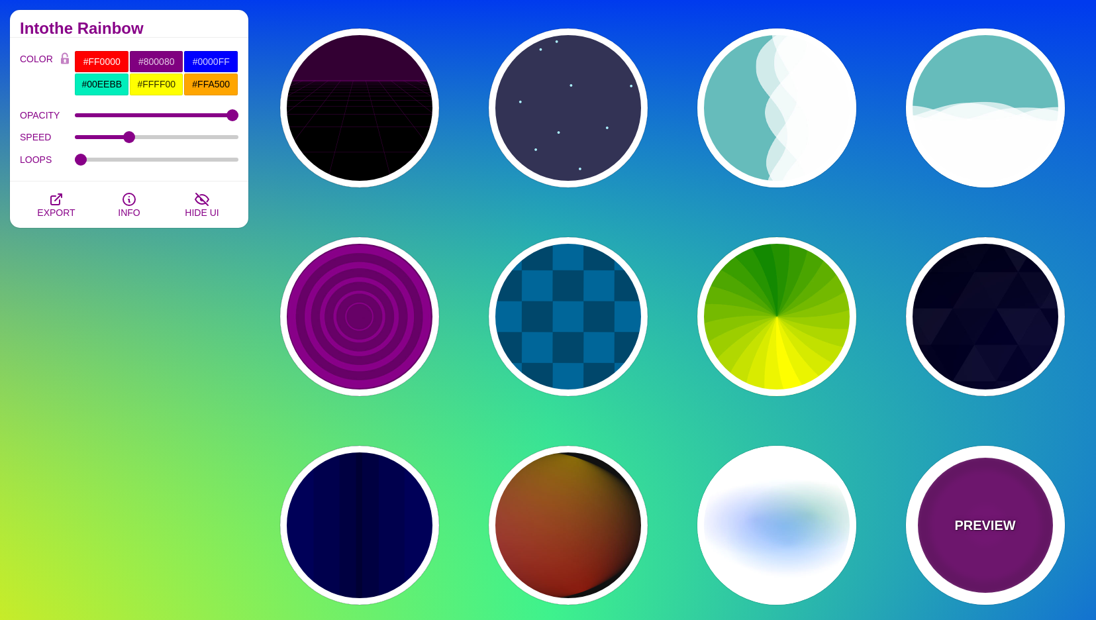
type input "5"
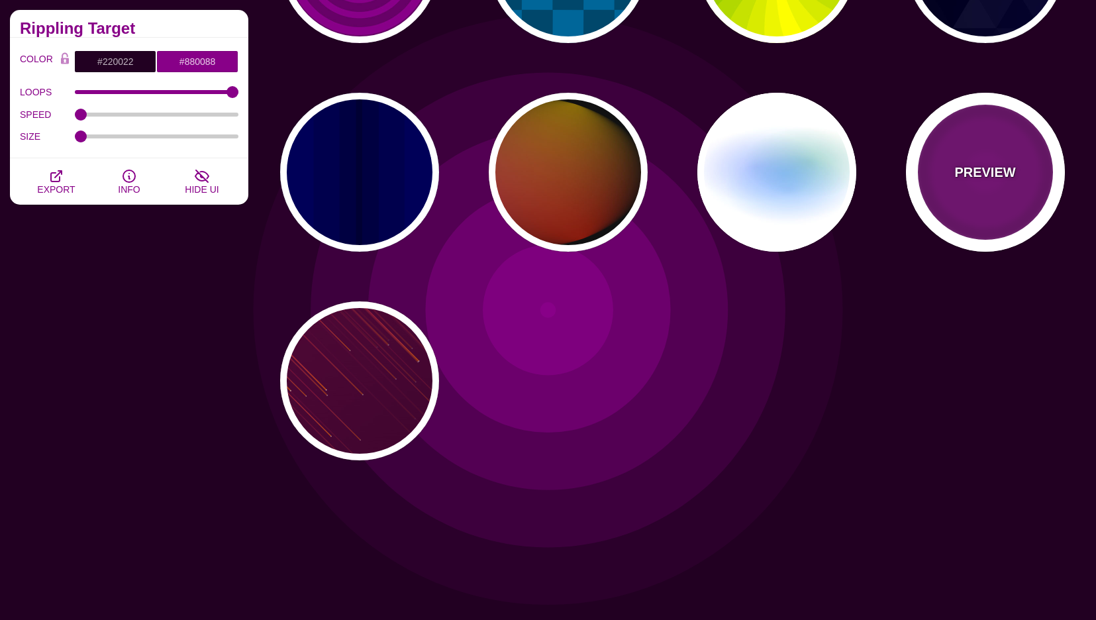
scroll to position [637, 0]
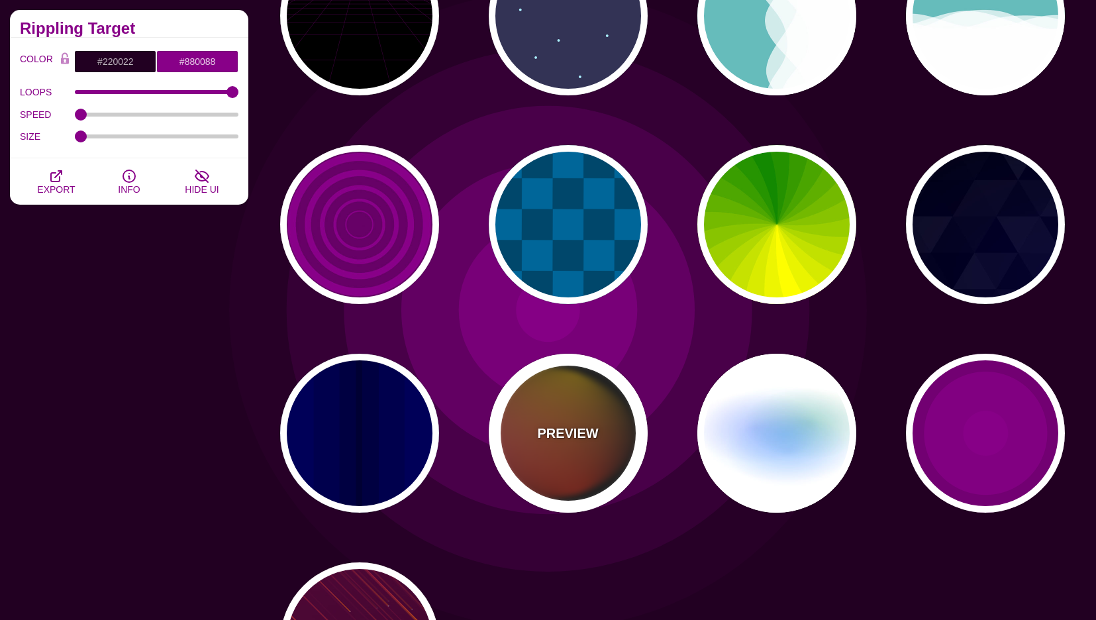
click at [597, 466] on div "PREVIEW" at bounding box center [568, 433] width 159 height 159
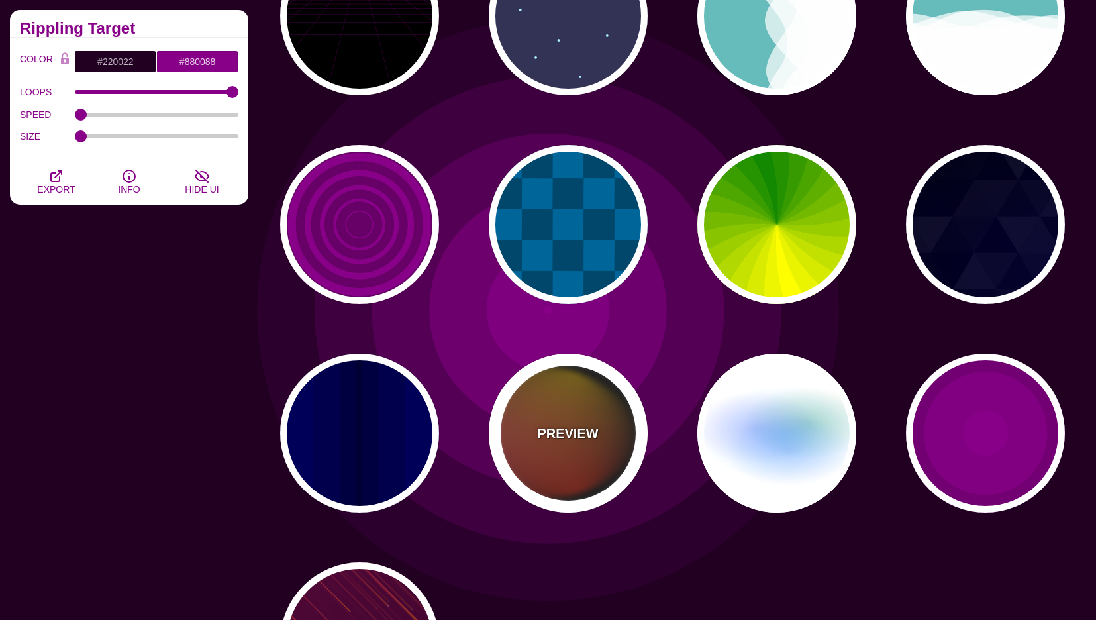
type input "#111111"
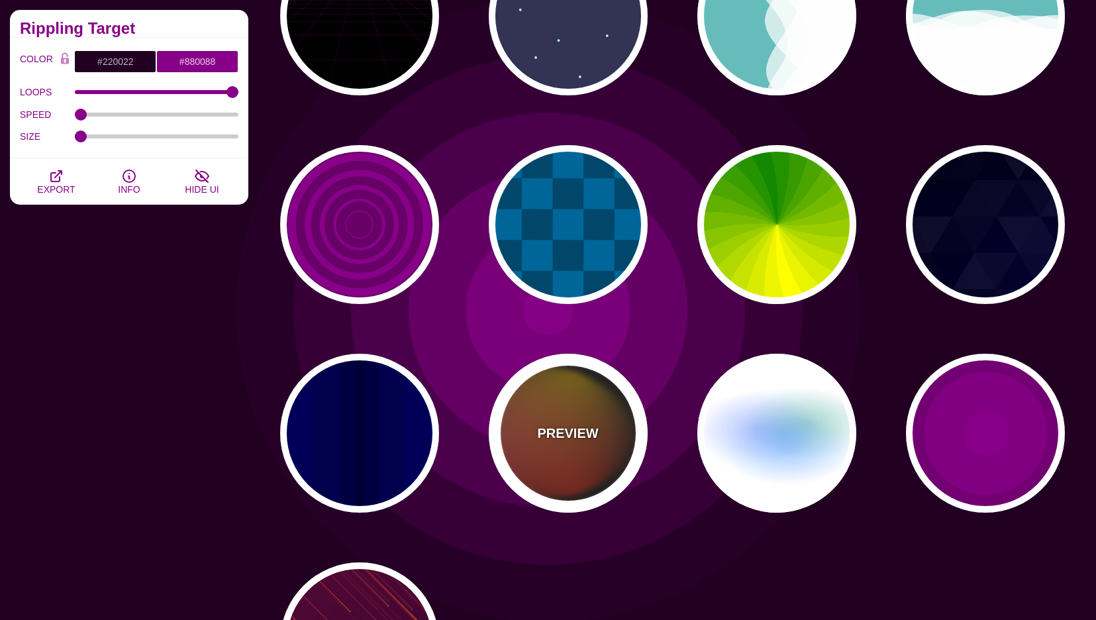
type input "#FF00FF"
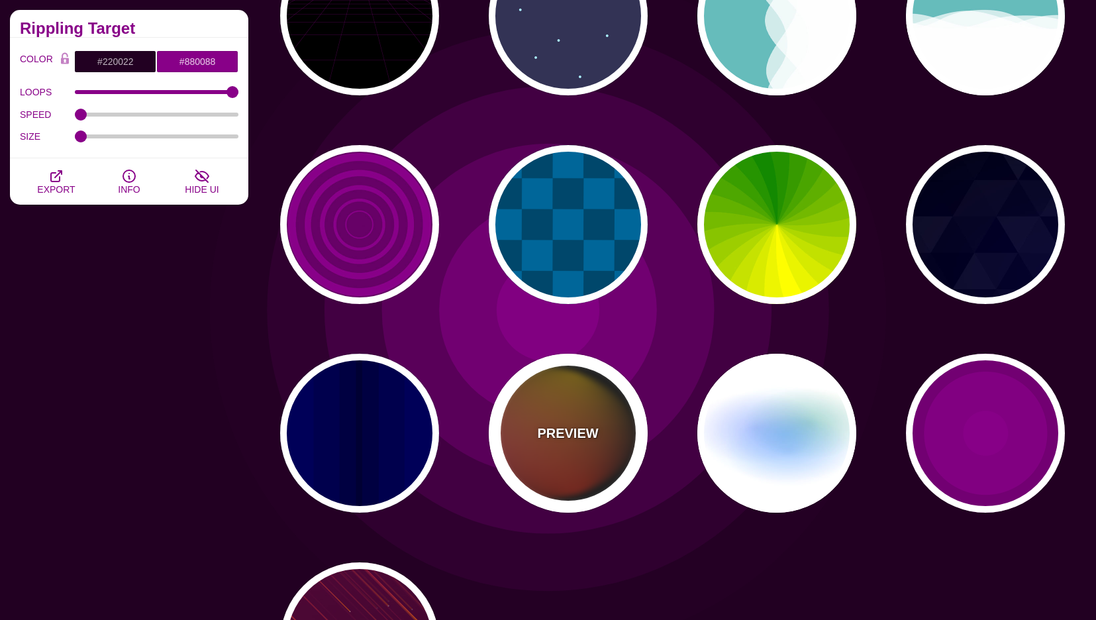
type input "#FFCC00"
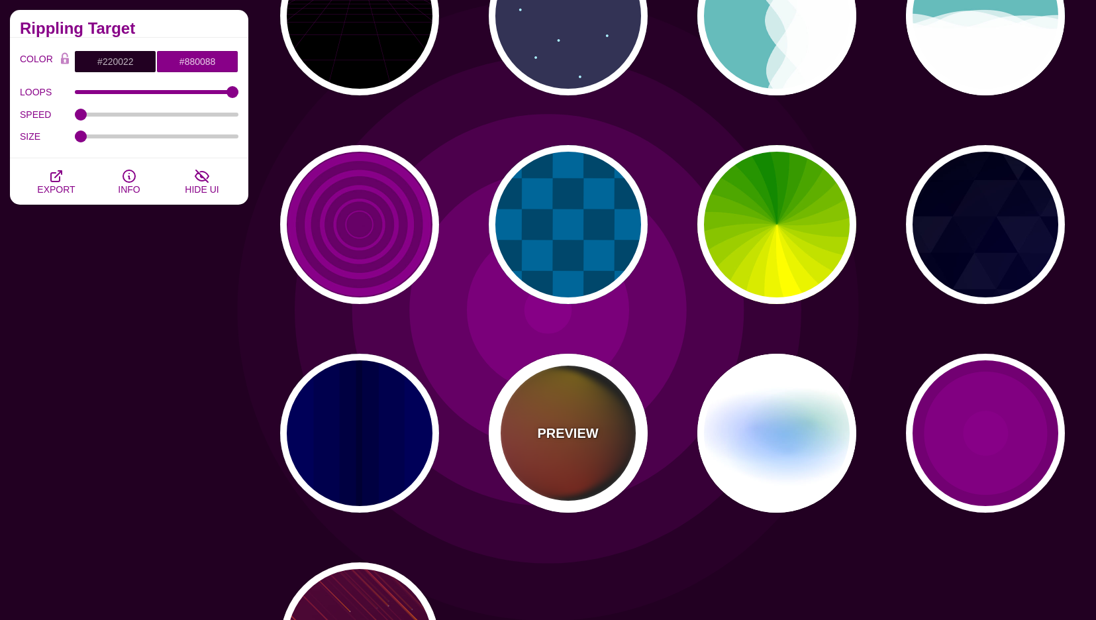
type input "#FF2200"
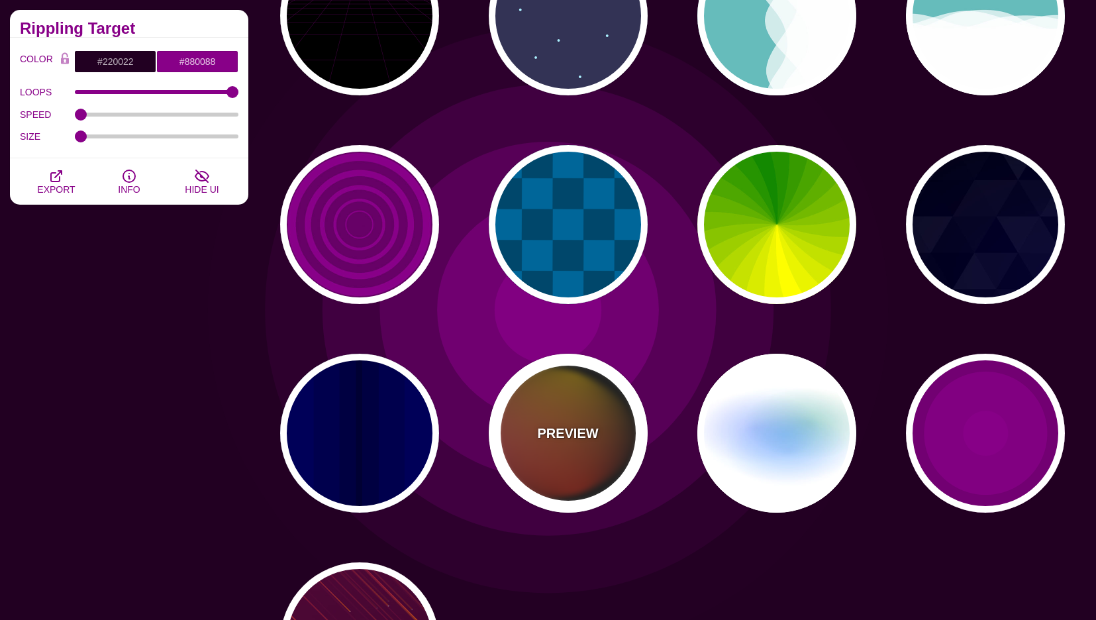
type input "4"
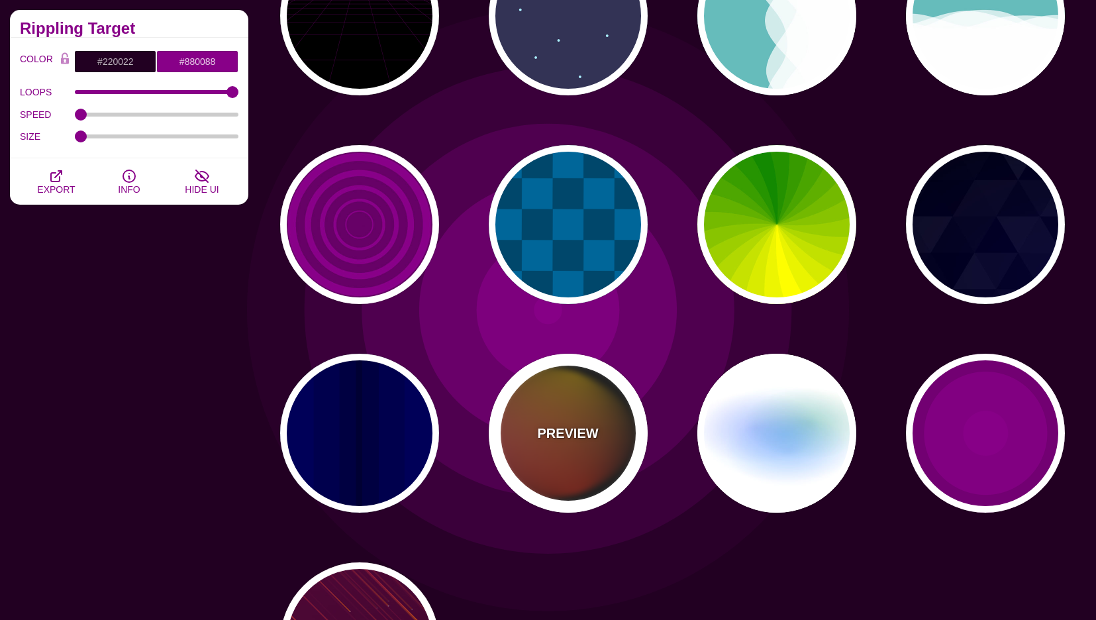
type input "12"
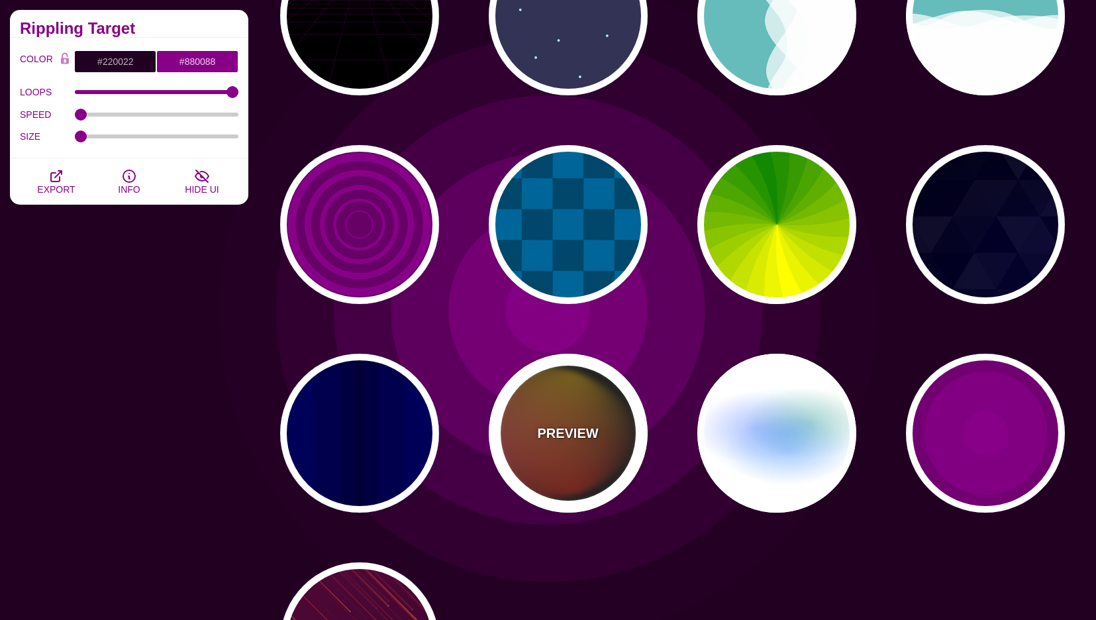
type input "999"
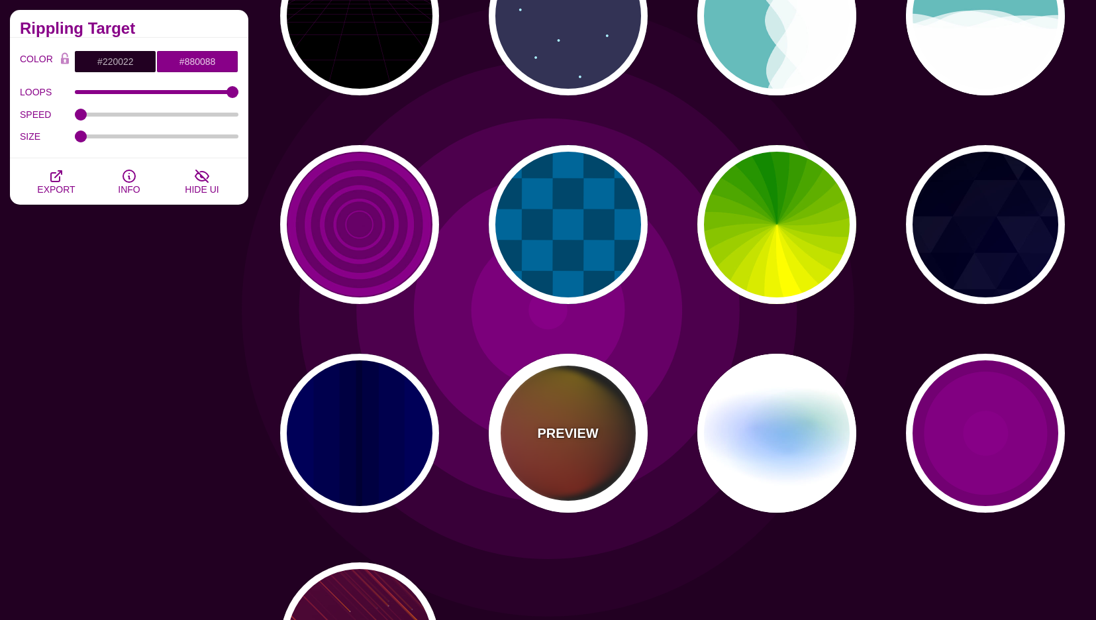
type input "1"
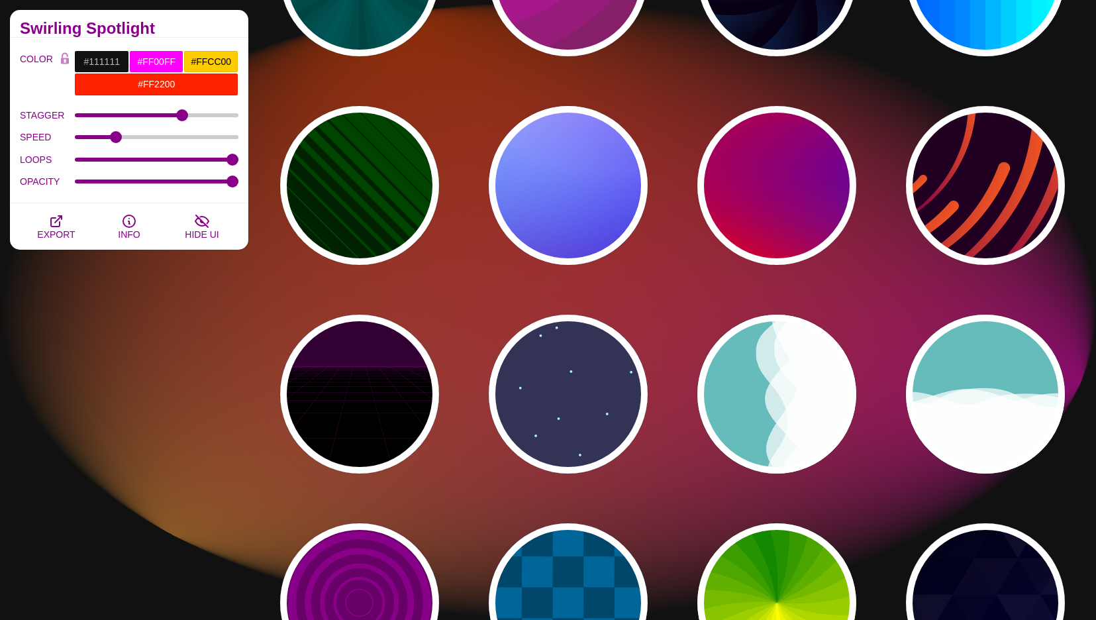
scroll to position [350, 0]
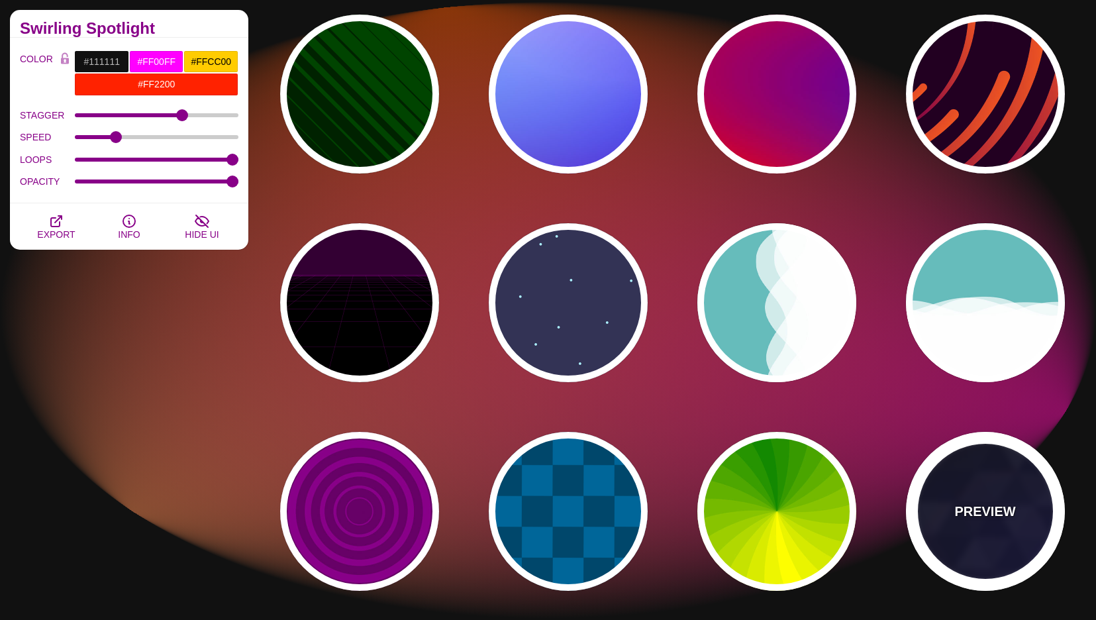
click at [988, 500] on div "PREVIEW" at bounding box center [985, 511] width 159 height 159
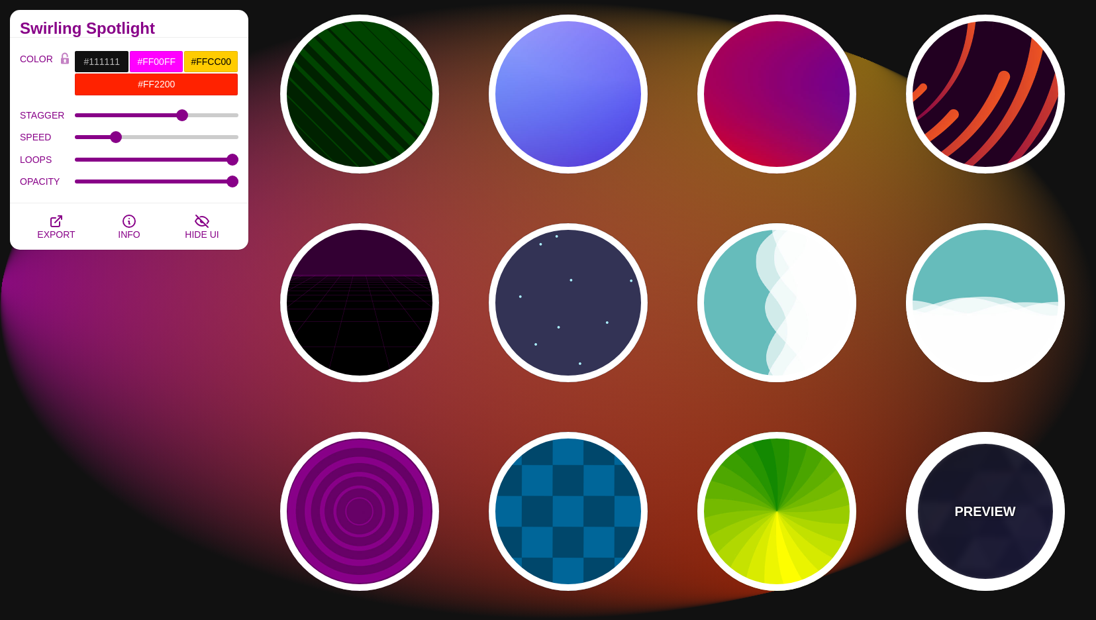
type input "#000000"
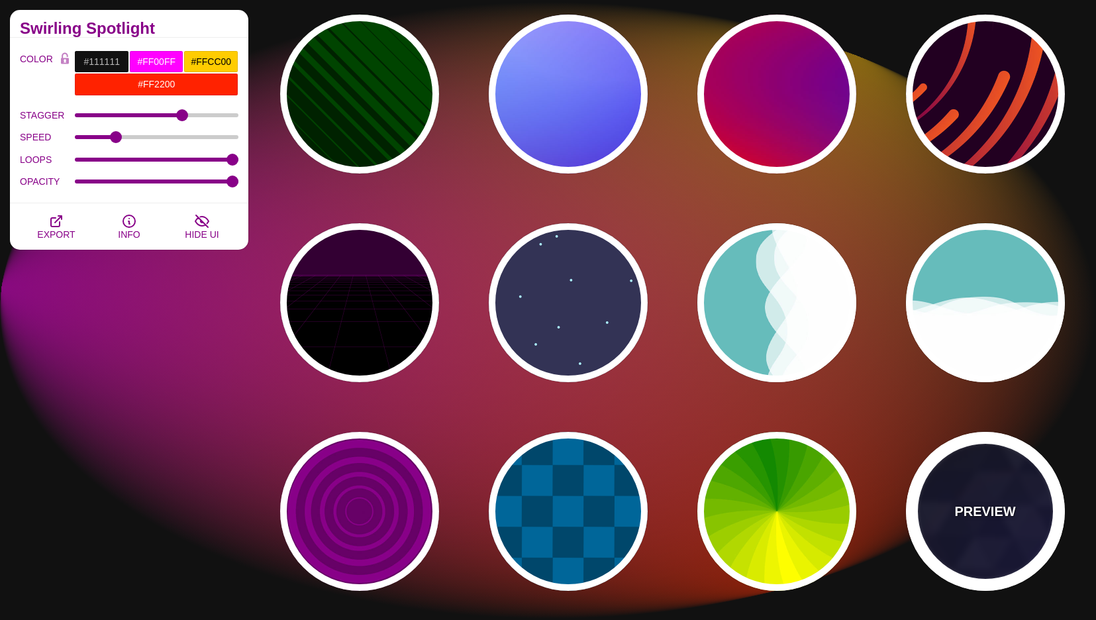
type input "#880088"
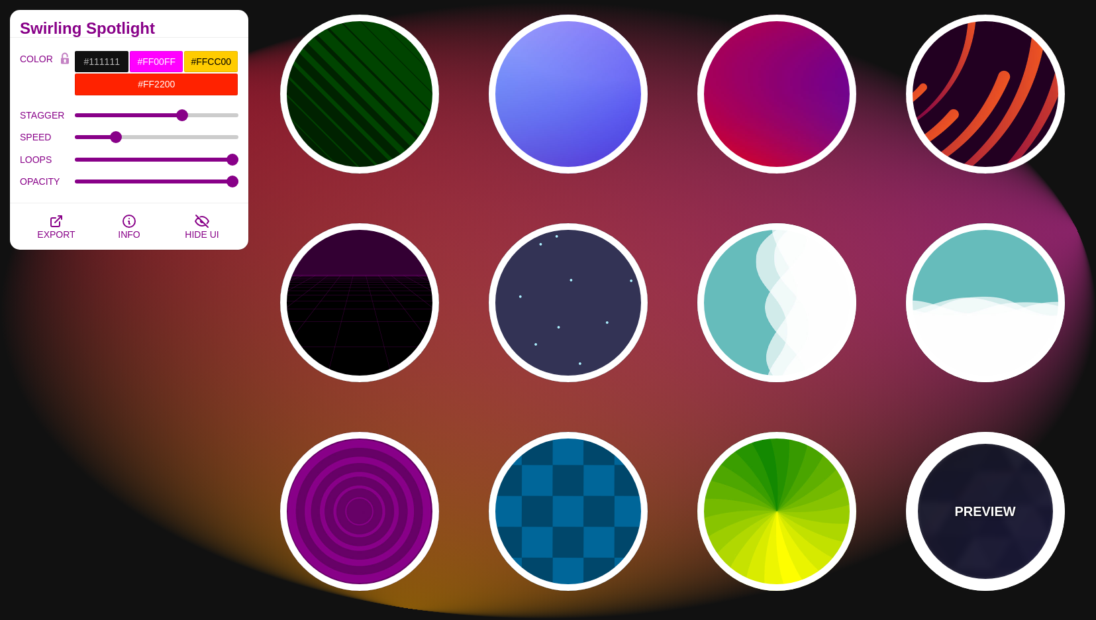
type input "#0000FF"
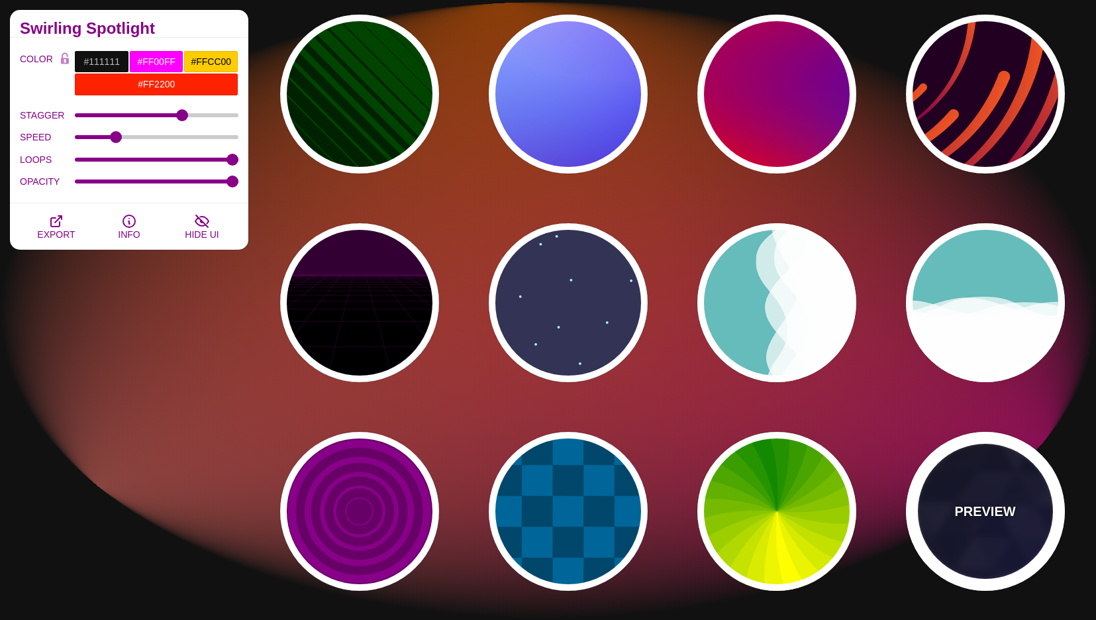
type input "#006600"
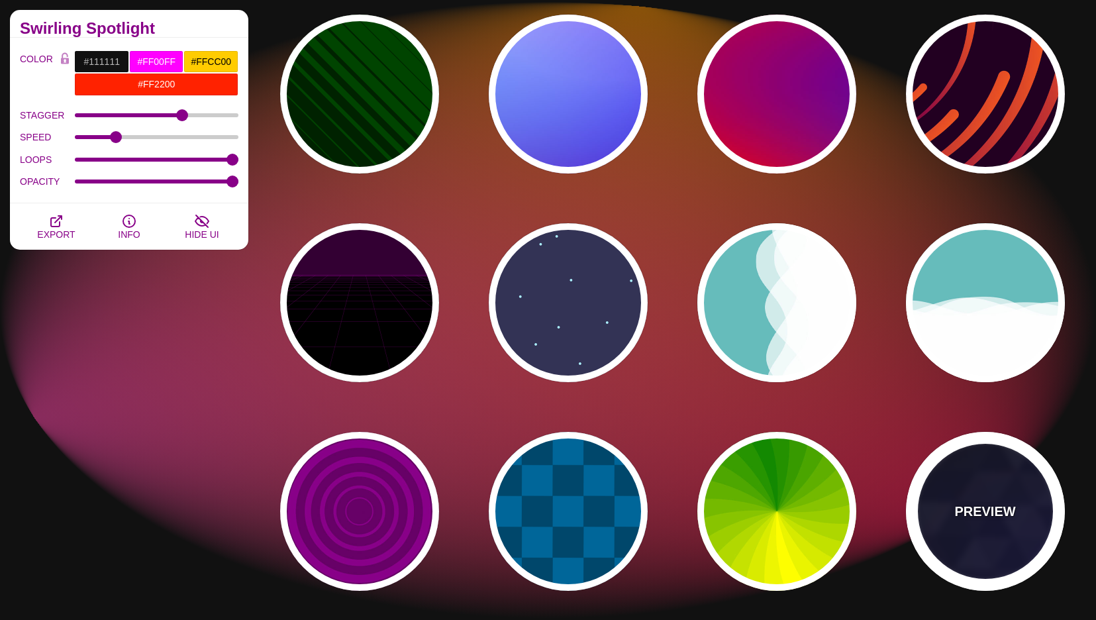
type input "0"
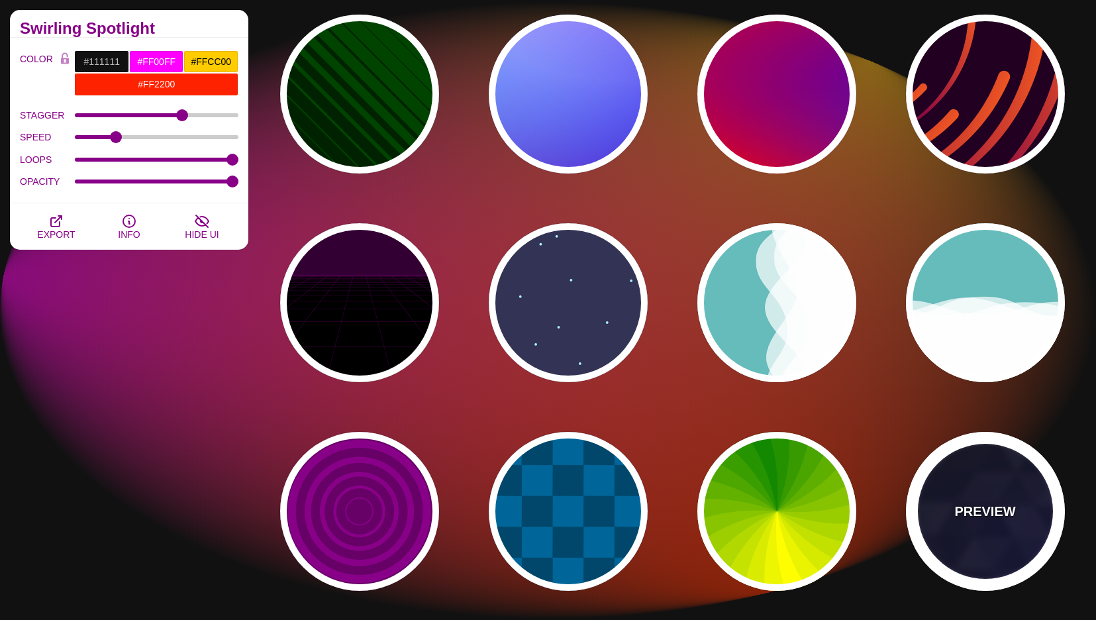
type input "0.4"
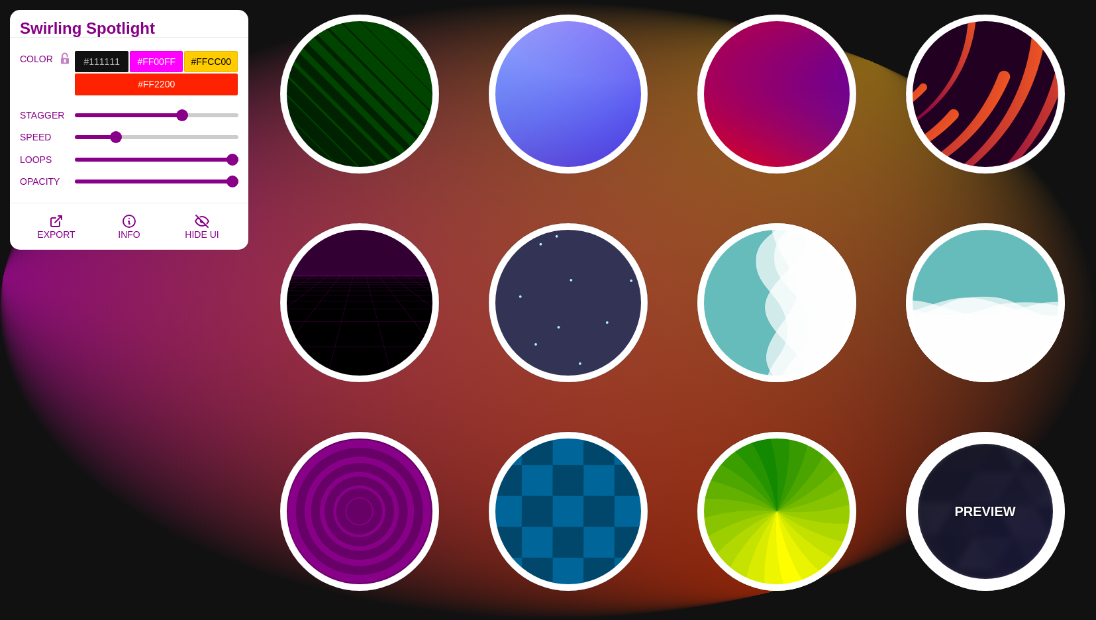
type input "5"
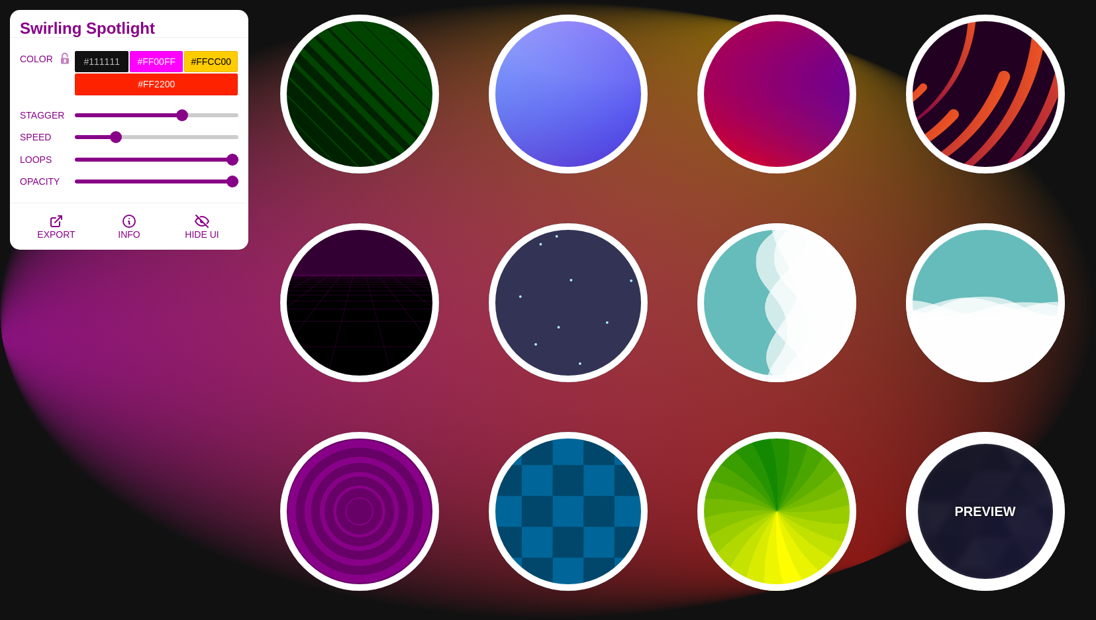
type input "15"
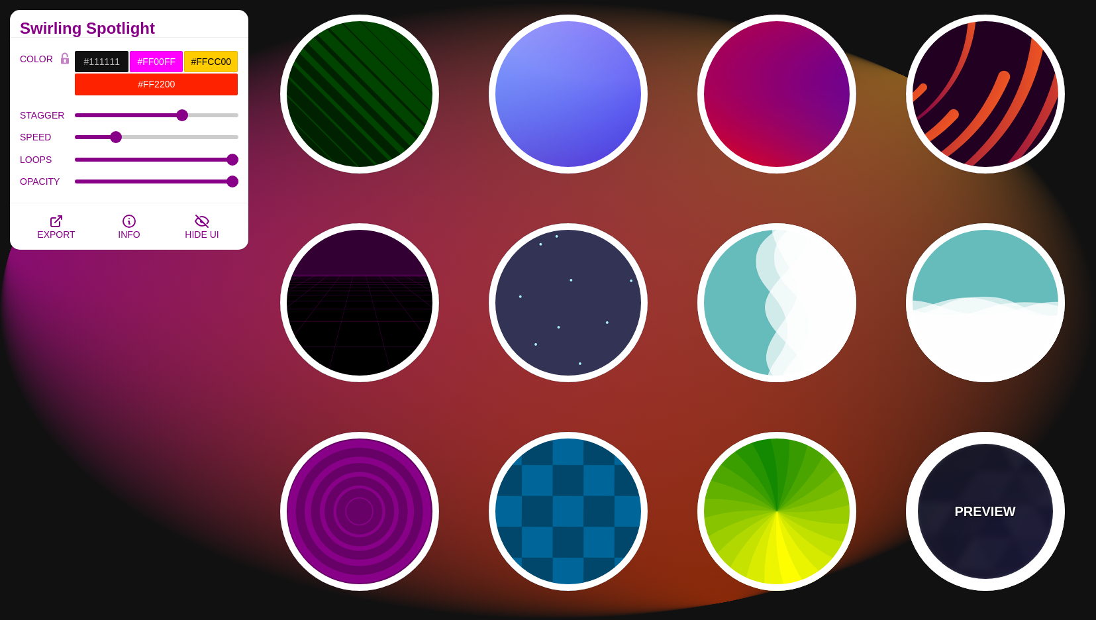
type input "0.2"
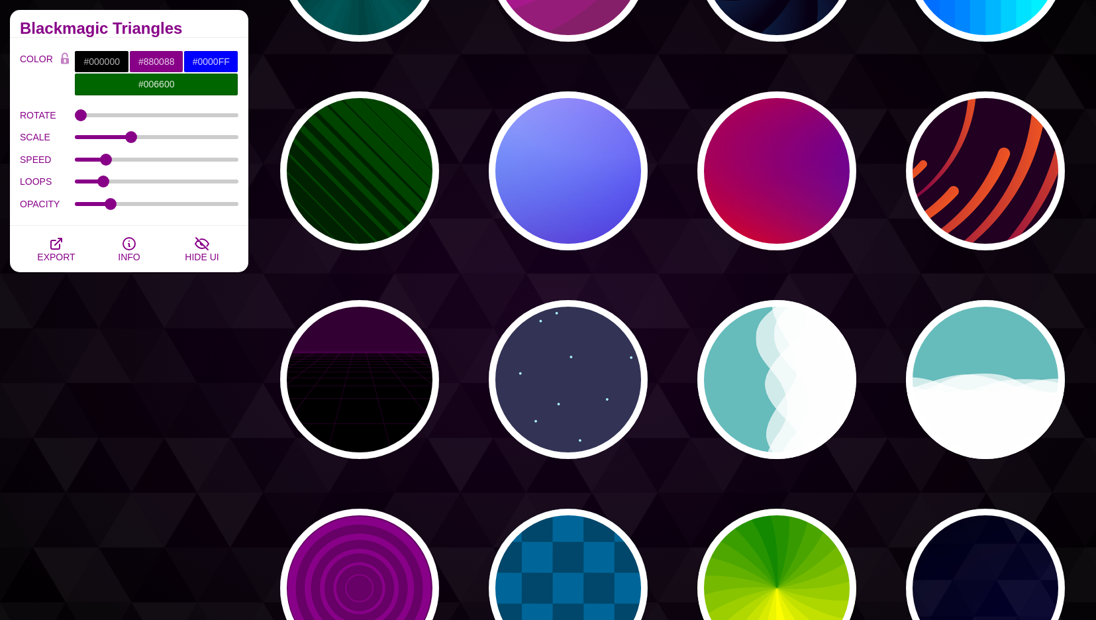
scroll to position [70, 0]
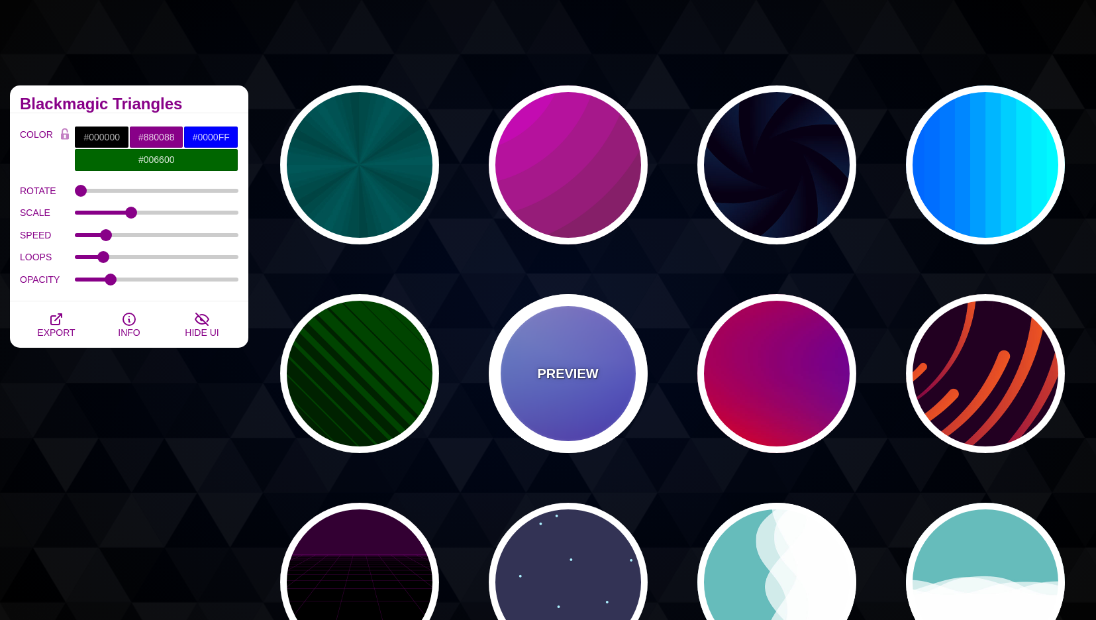
click at [598, 401] on div "PREVIEW" at bounding box center [568, 373] width 159 height 159
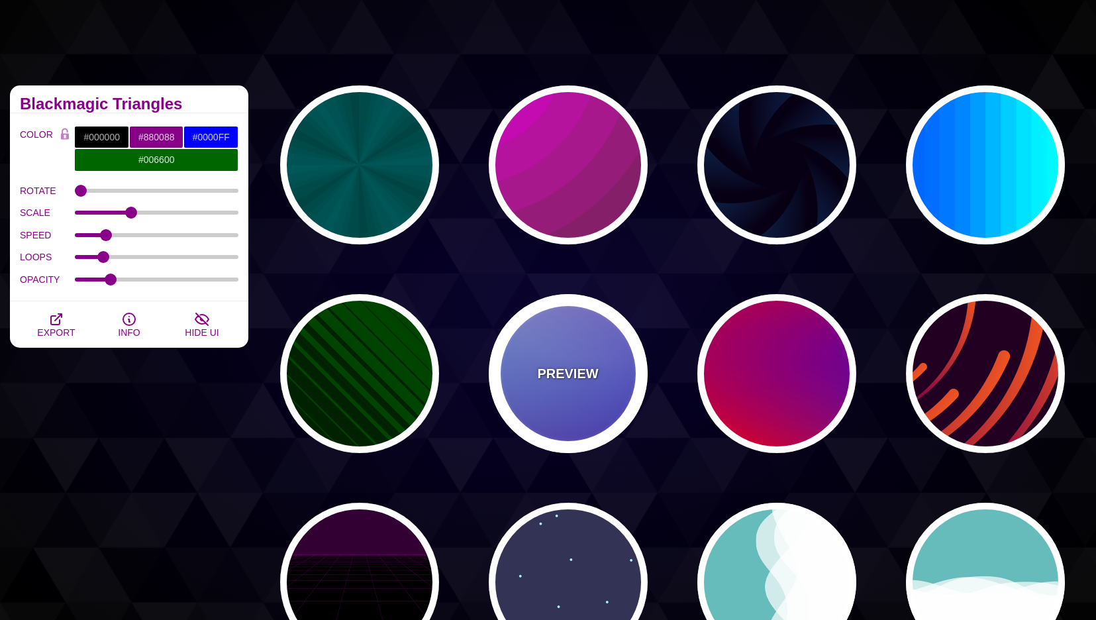
type input "#0000FF"
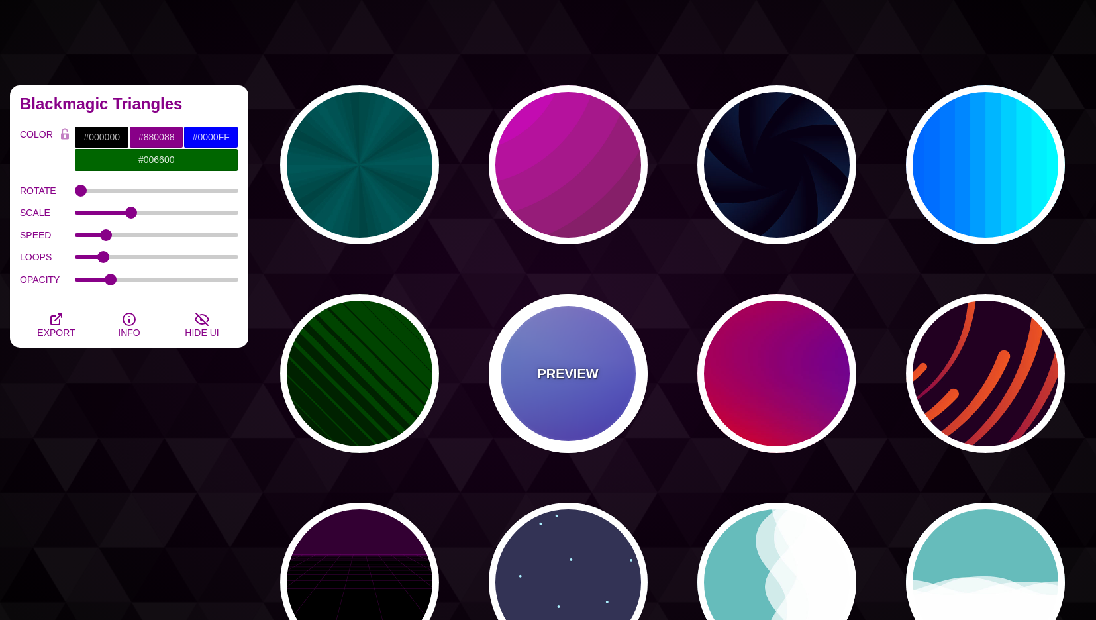
type input "#0099FF"
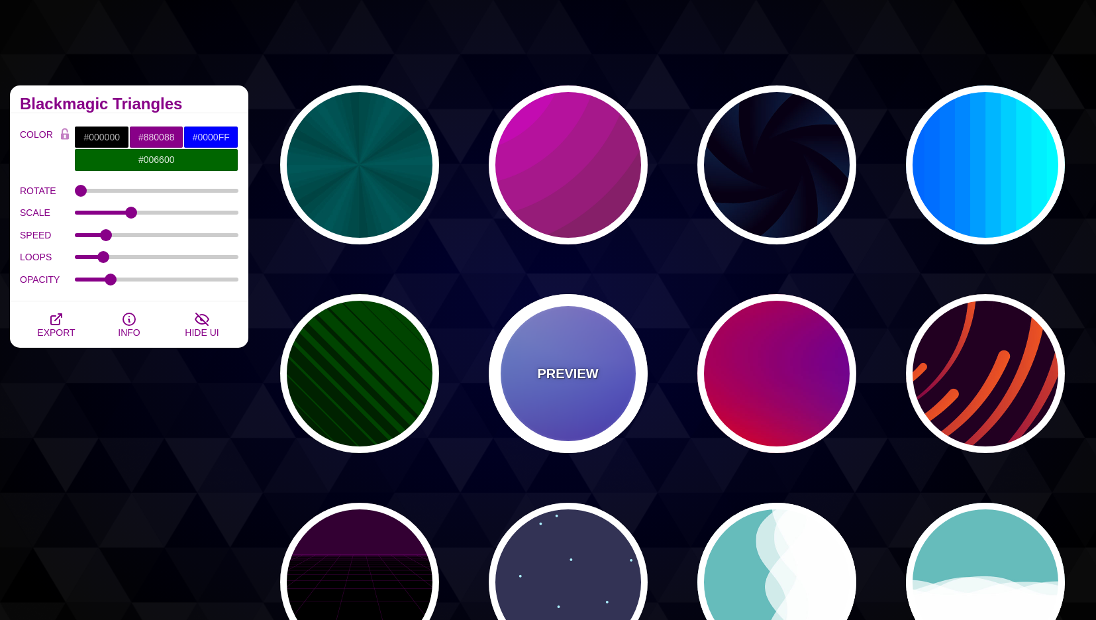
type input "#FFFFFF"
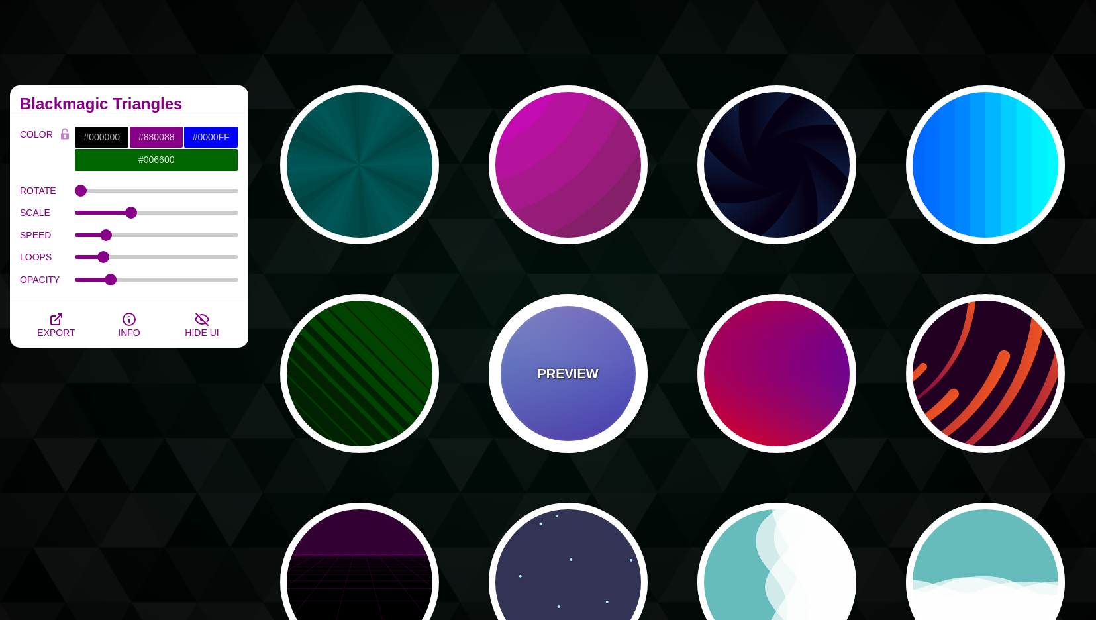
type input "#FF99FF"
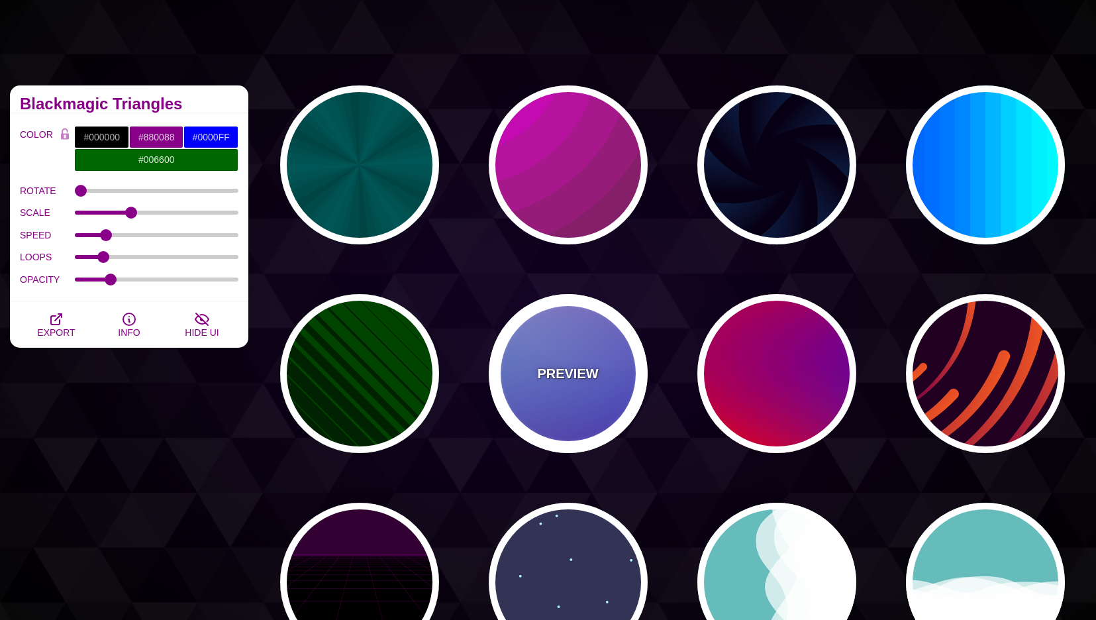
type input "#880088"
type input "12"
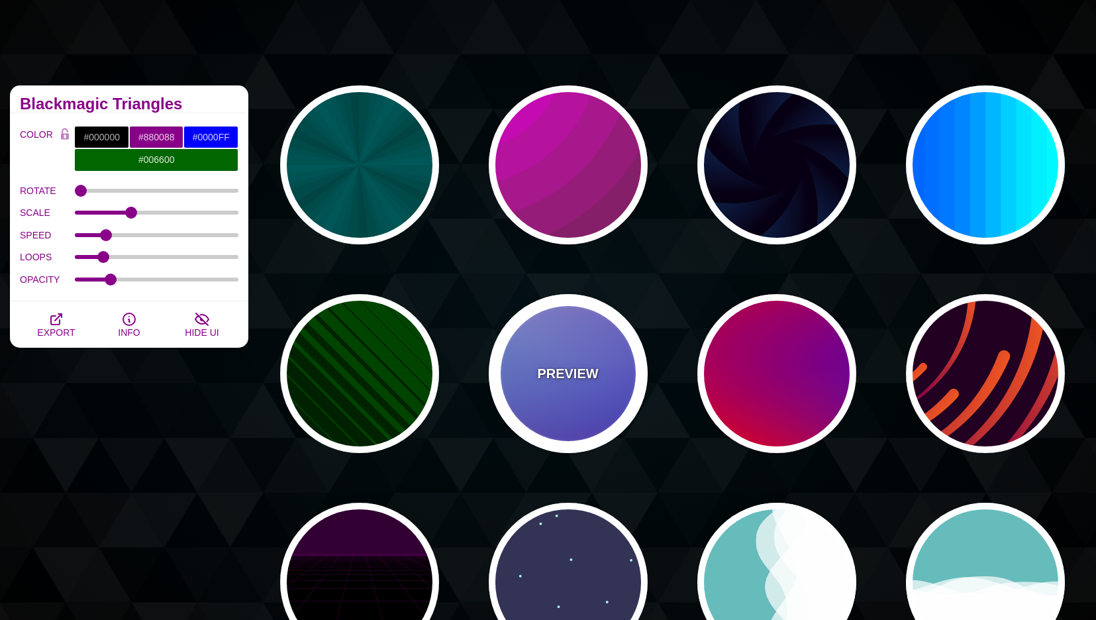
type input "0"
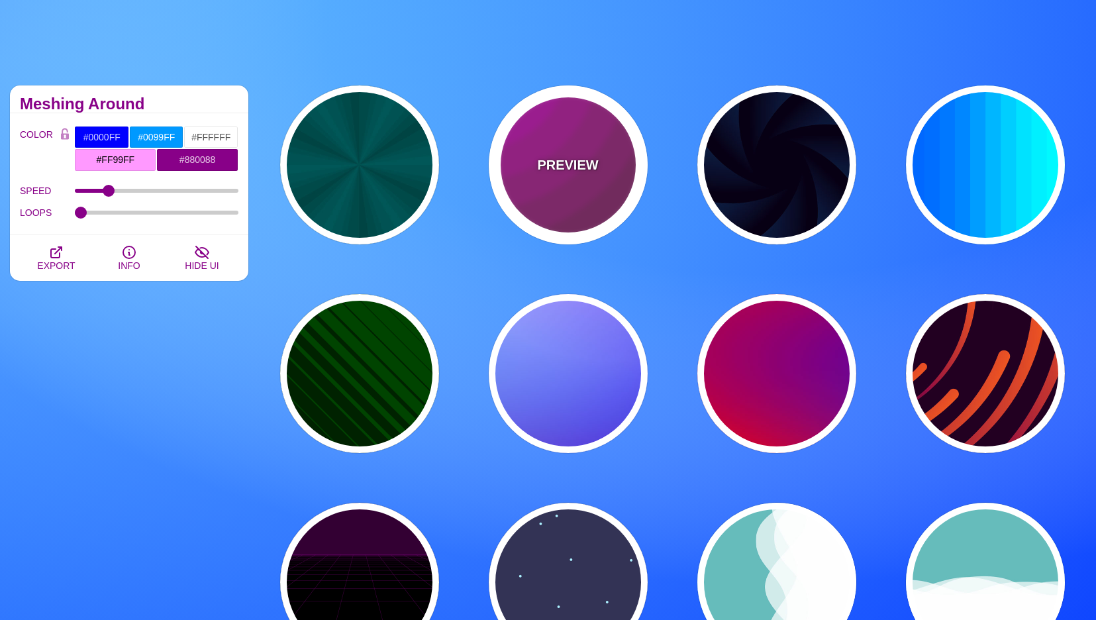
click at [565, 206] on div "PREVIEW" at bounding box center [568, 164] width 159 height 159
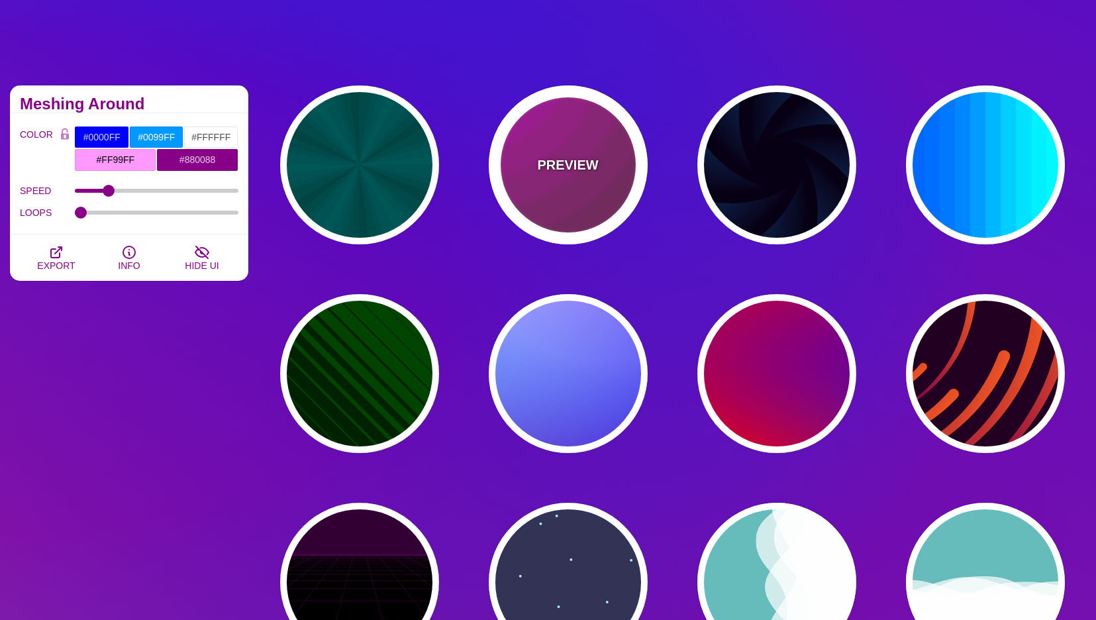
type input "#442233"
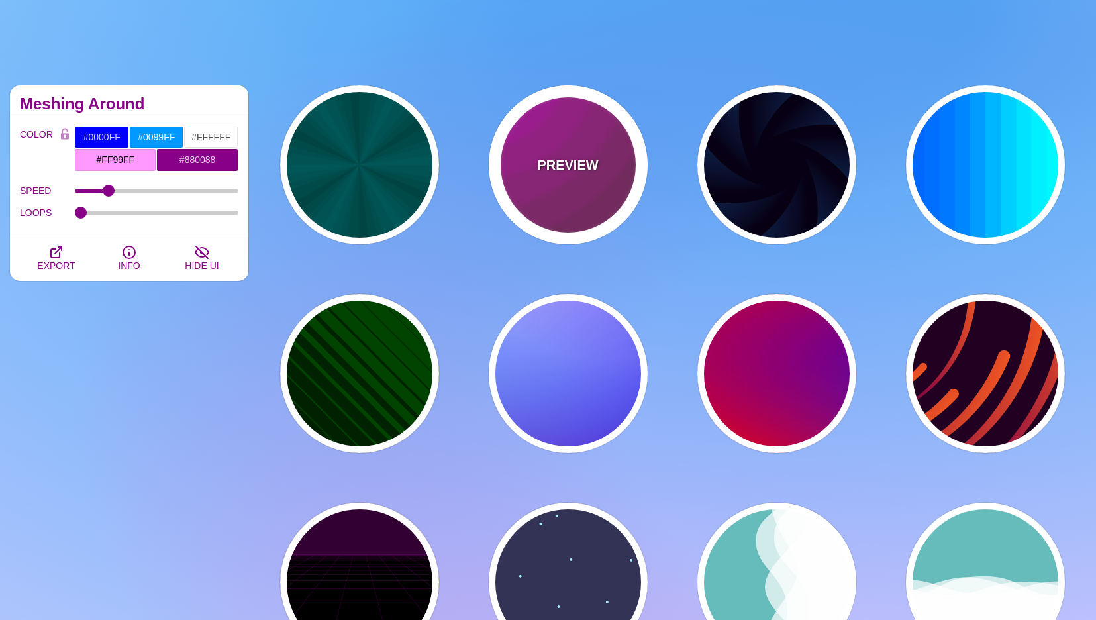
type input "#DD00DD"
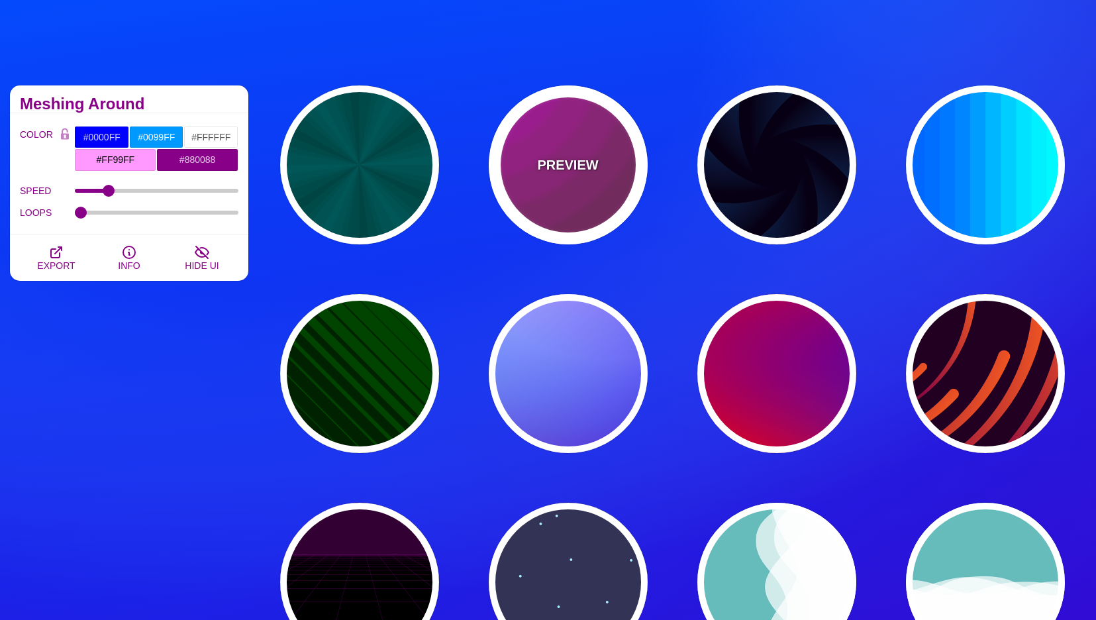
type input "0"
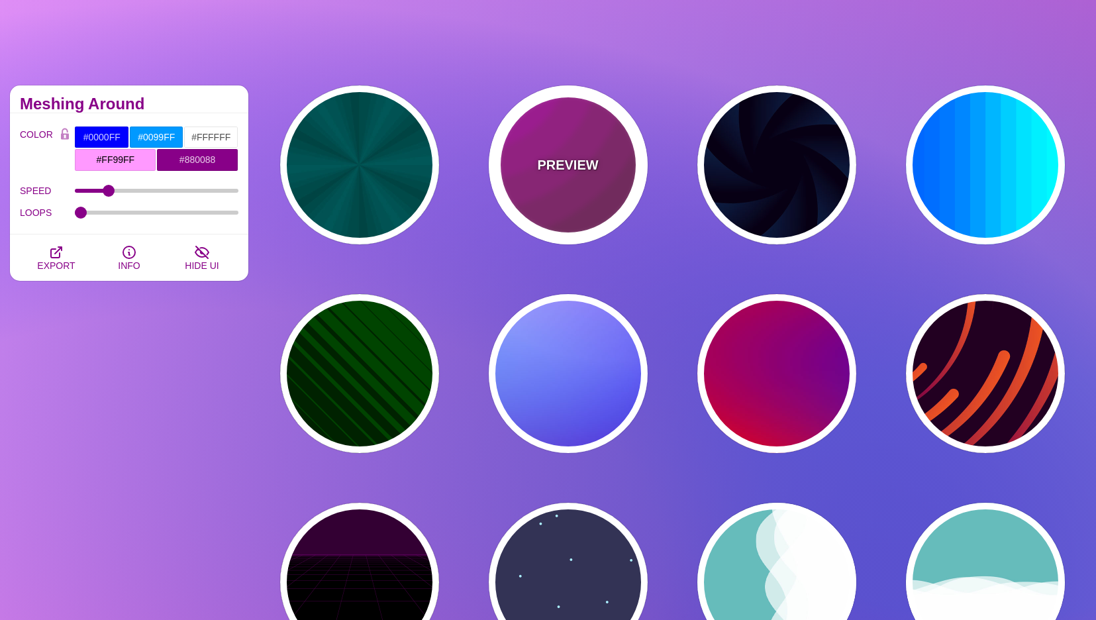
type input "0.2"
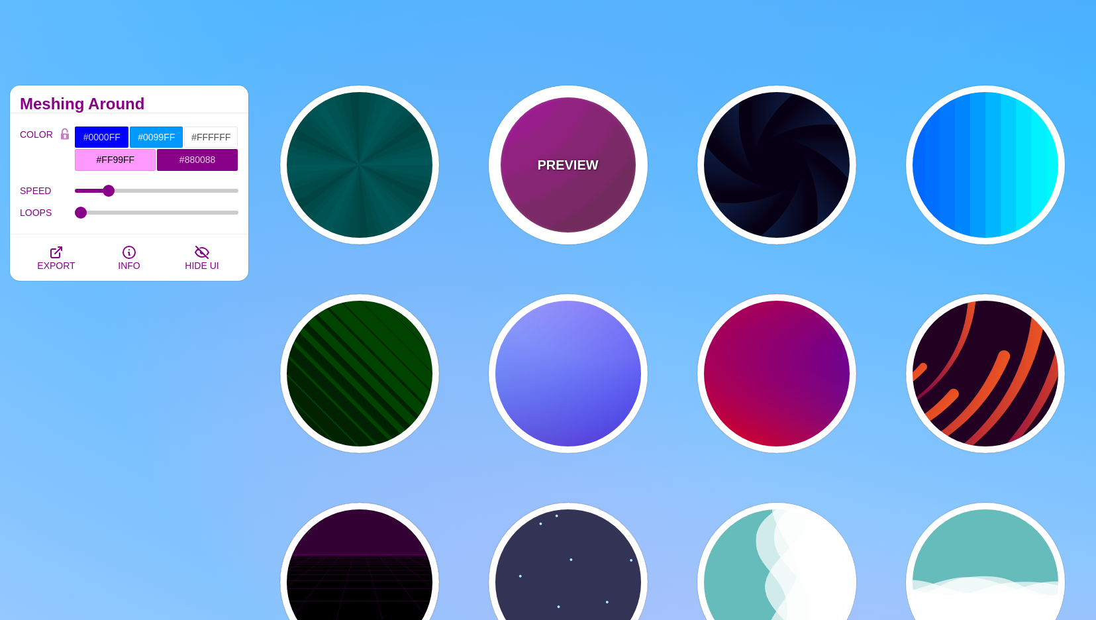
type input "0"
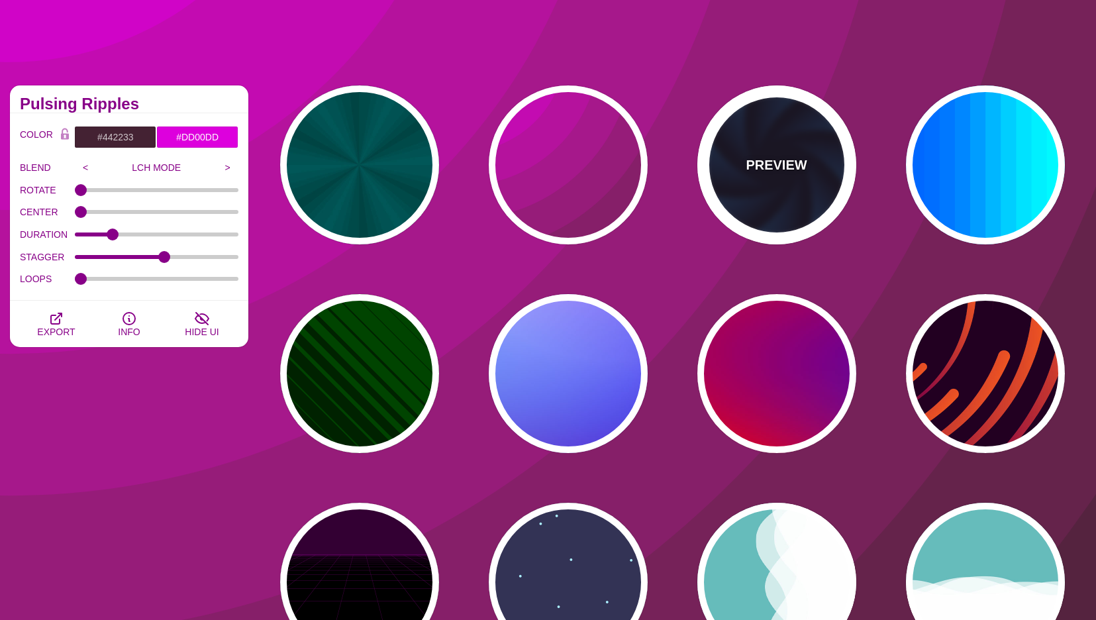
click at [797, 197] on div "PREVIEW" at bounding box center [777, 164] width 159 height 159
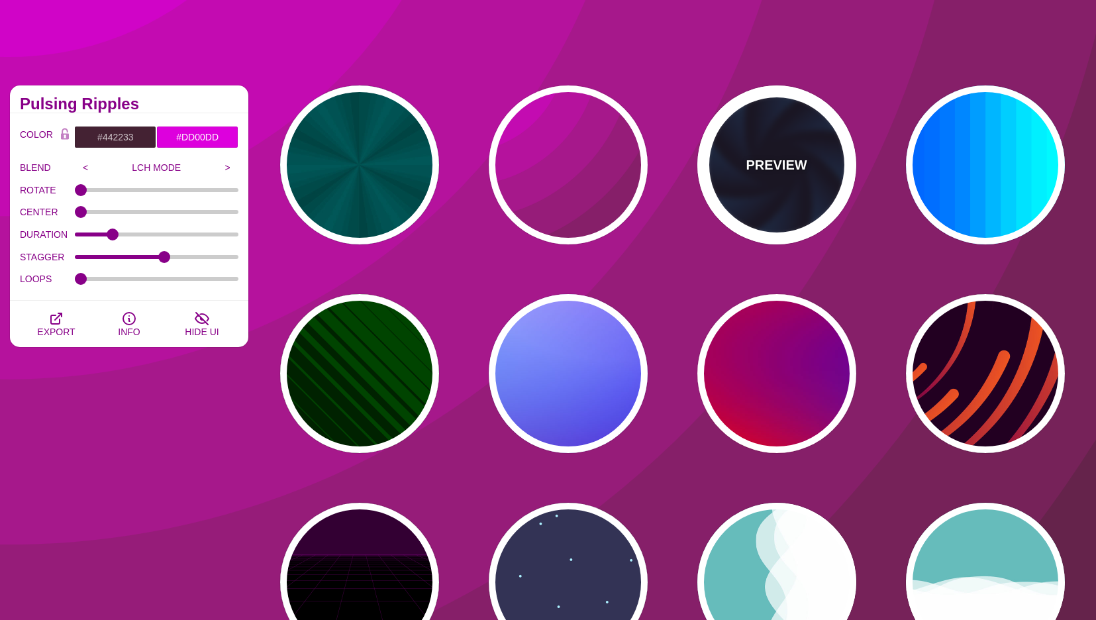
type input "#070014"
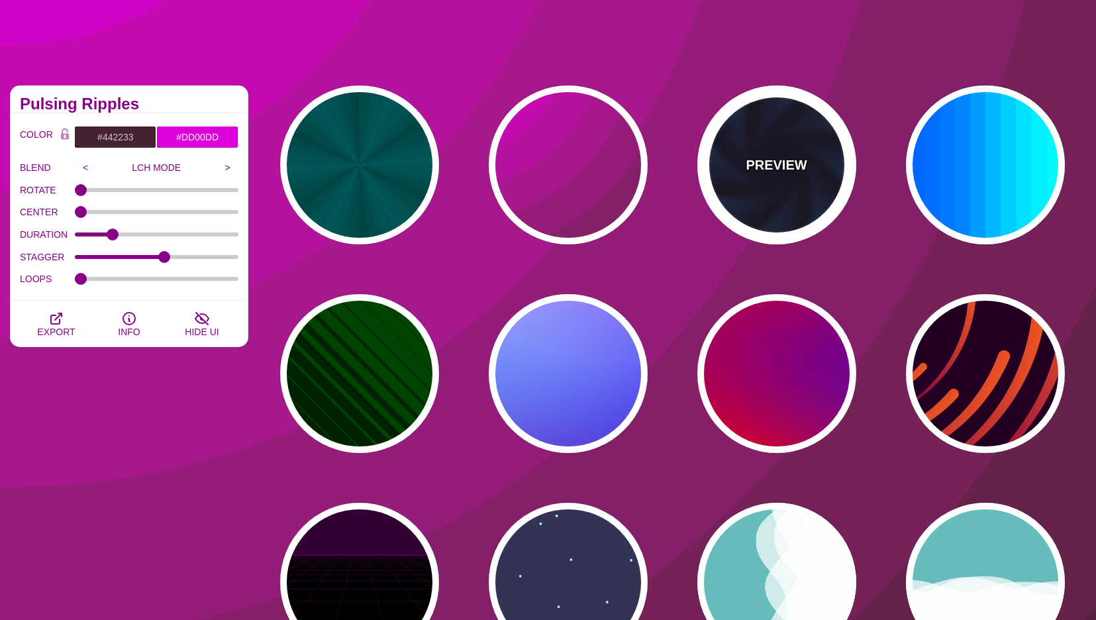
type input "#113366"
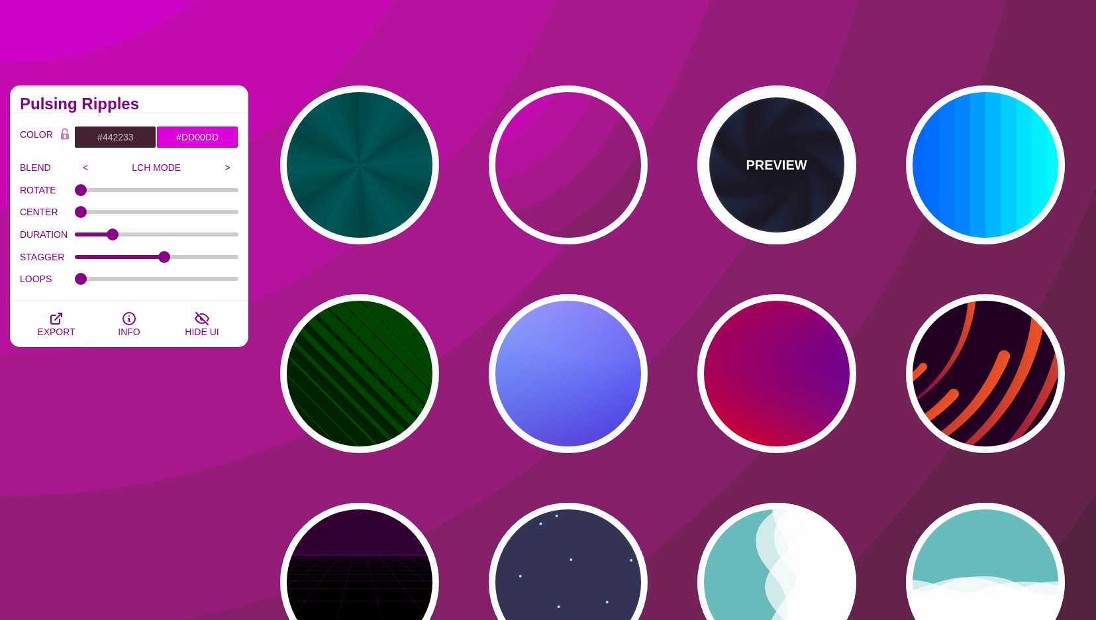
type input "#99FFFF"
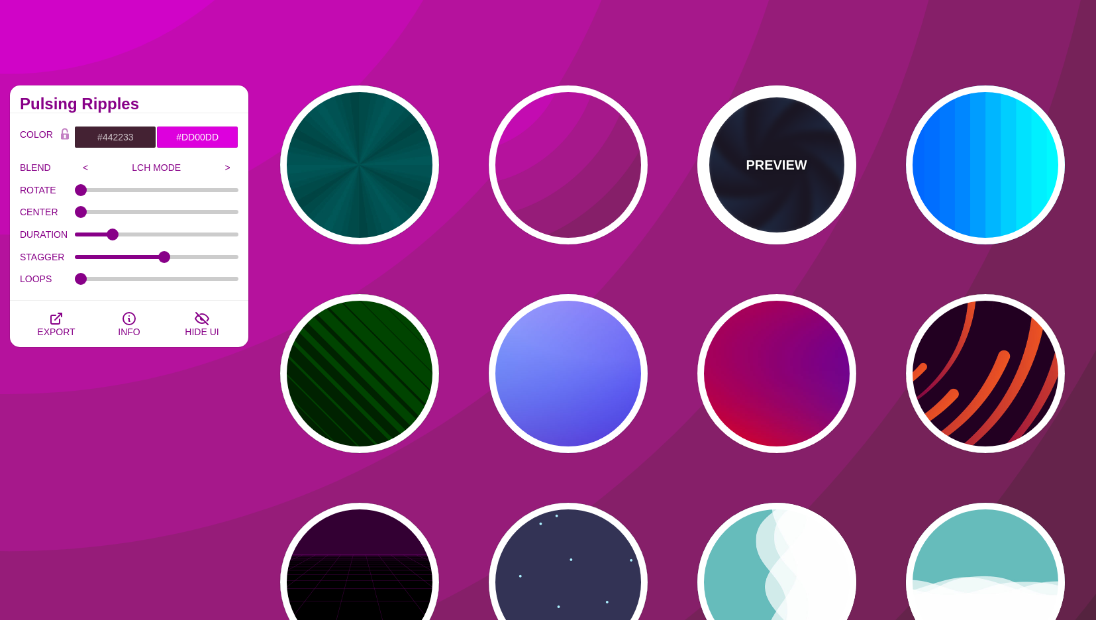
type input "1"
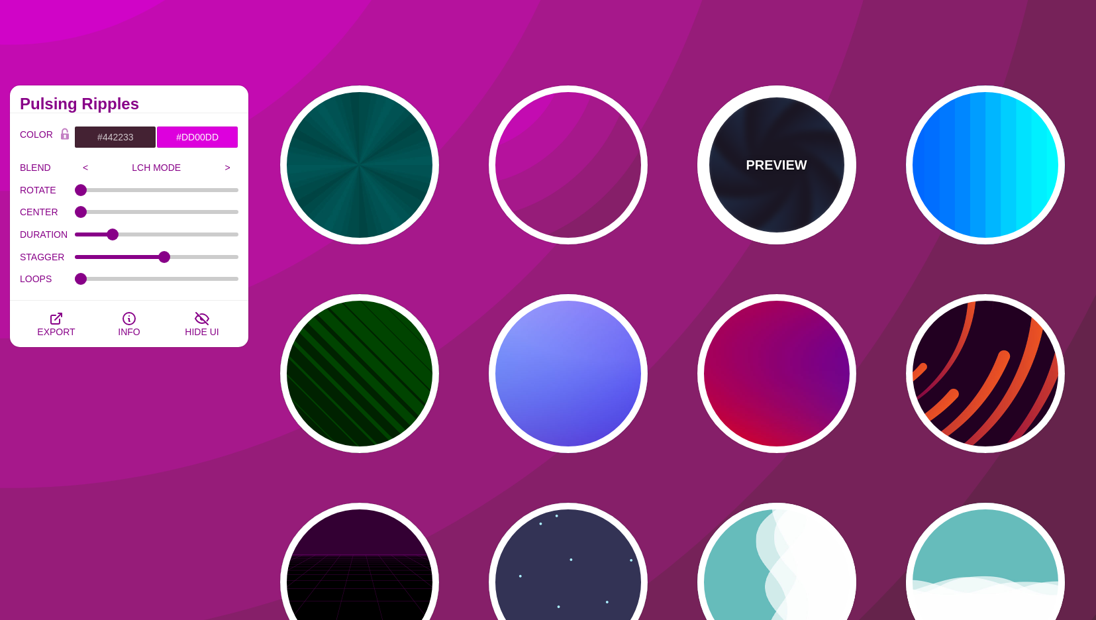
type input "1"
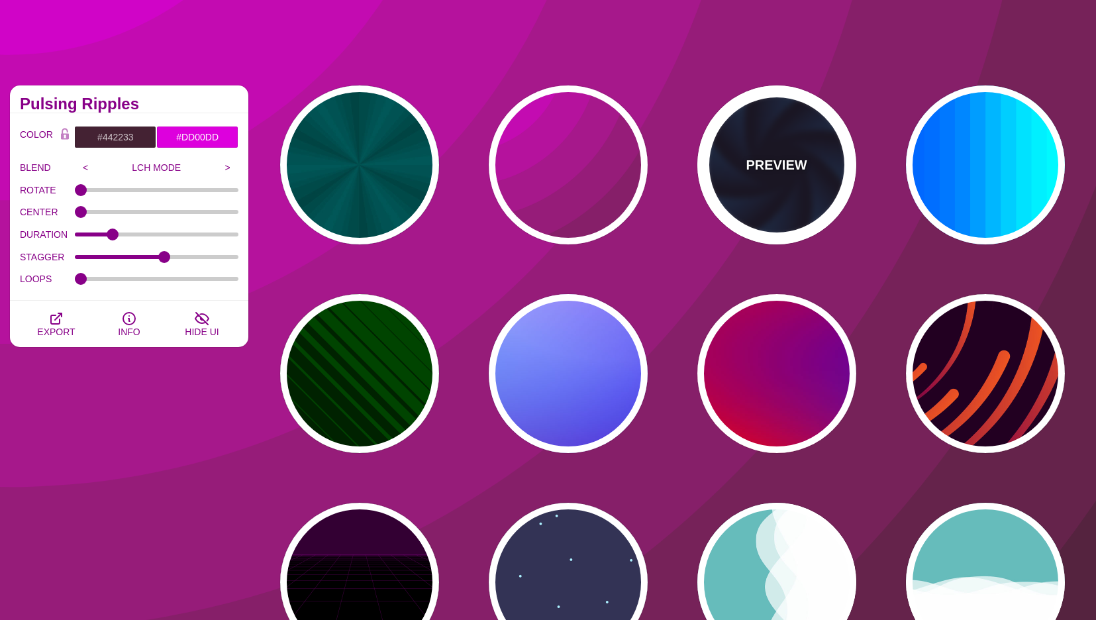
type input "12"
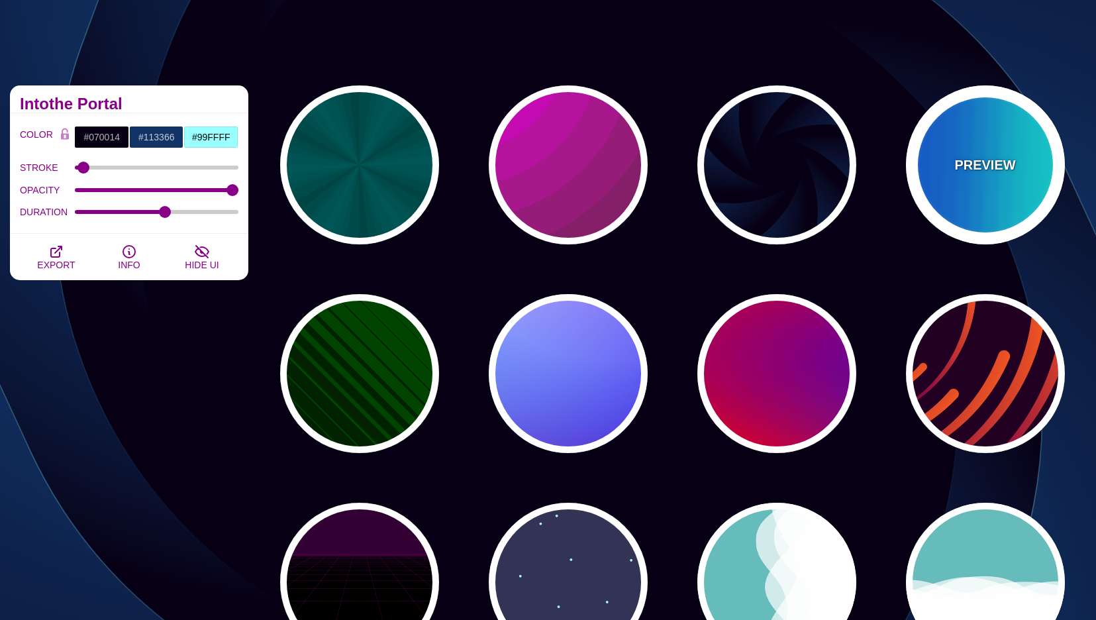
click at [957, 201] on div "PREVIEW" at bounding box center [985, 164] width 159 height 159
type input "#00FFFF"
type input "#0066FF"
type input "0.25"
type input "12"
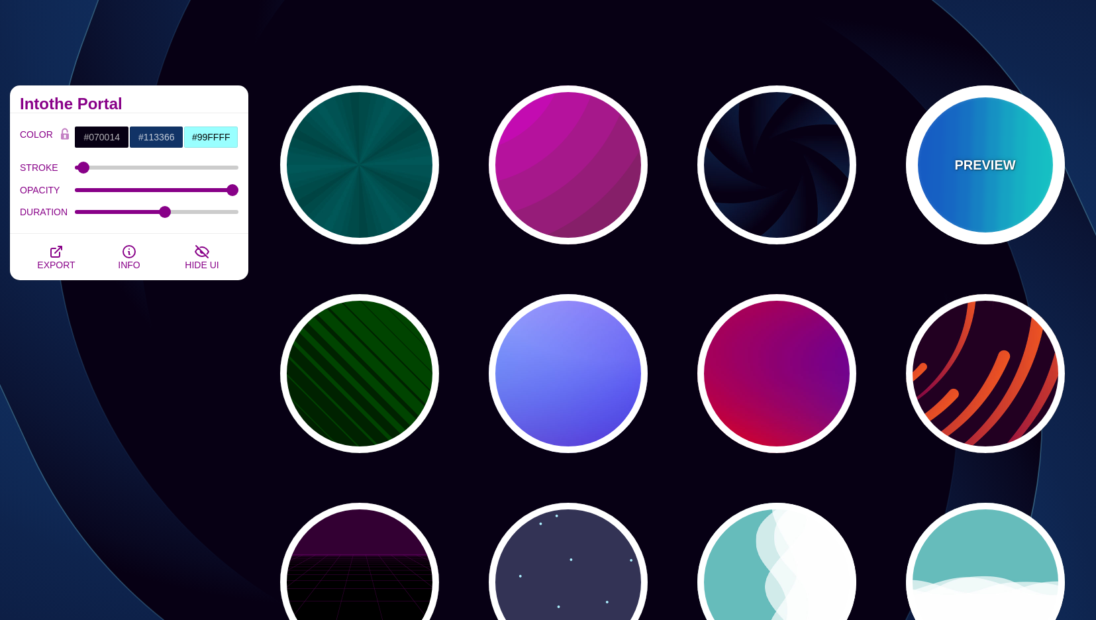
type input "999"
type input "0"
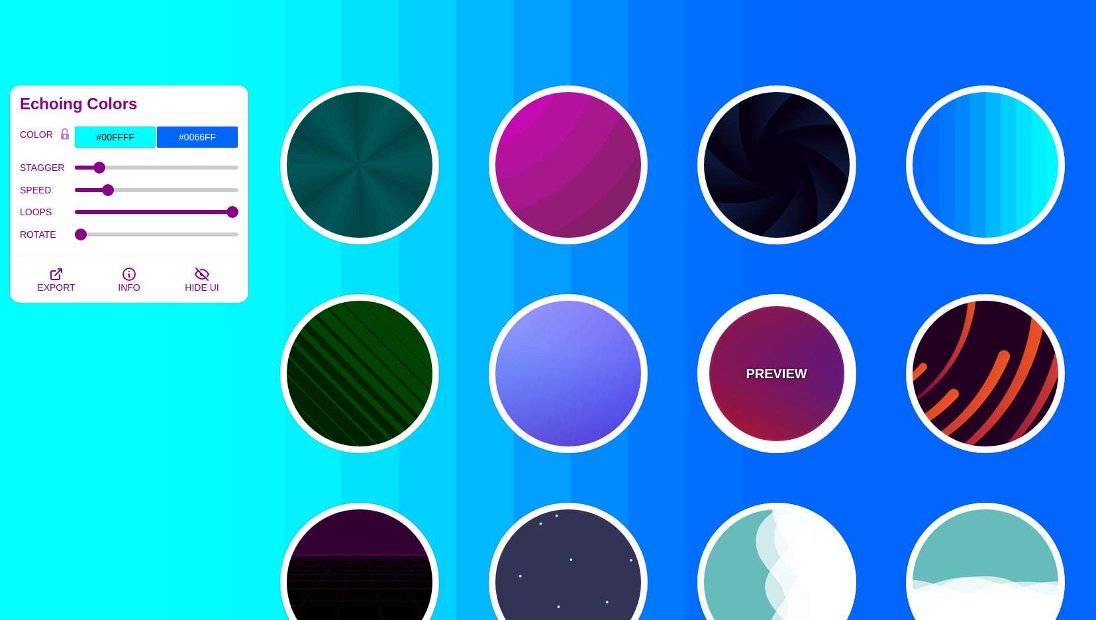
click at [809, 417] on div "PREVIEW" at bounding box center [777, 373] width 159 height 159
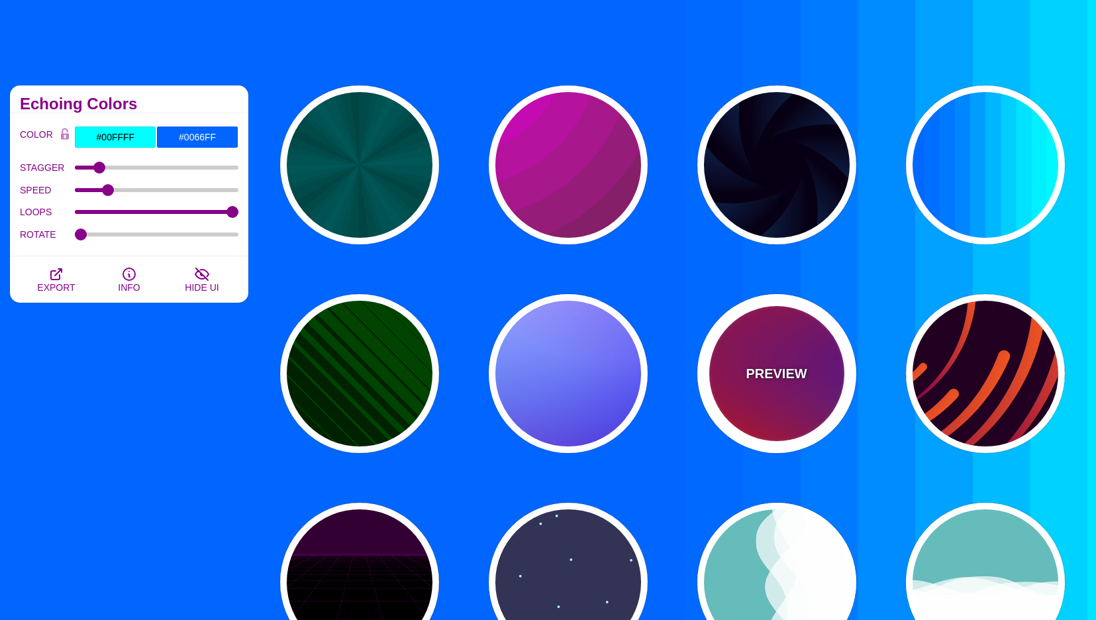
type input "#FF0000"
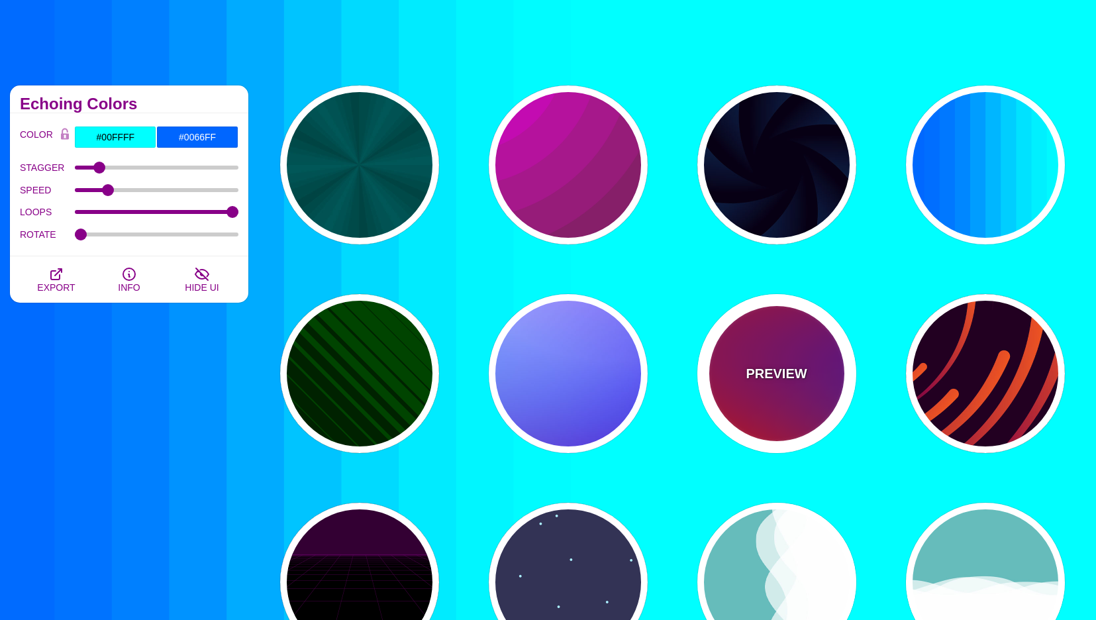
type input "#800080"
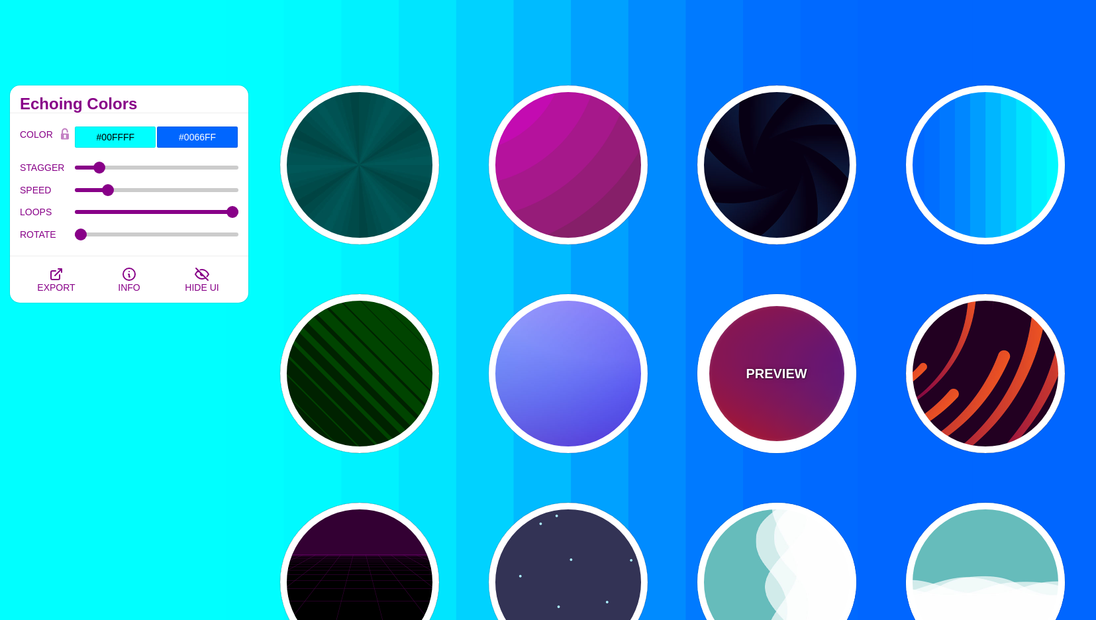
type input "#0000FF"
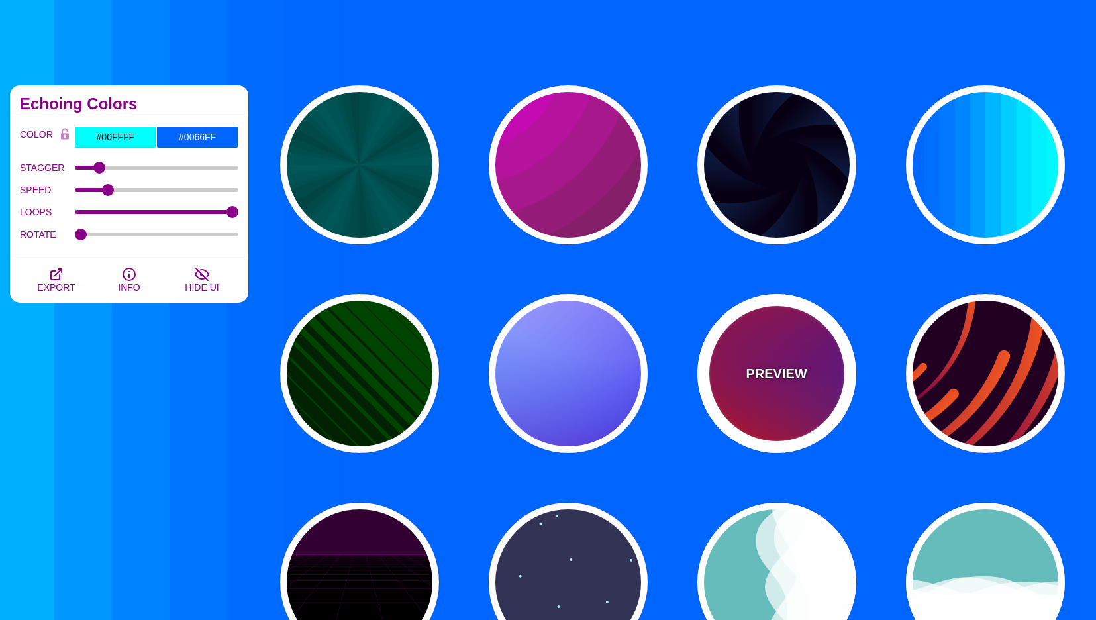
type input "#00EEBB"
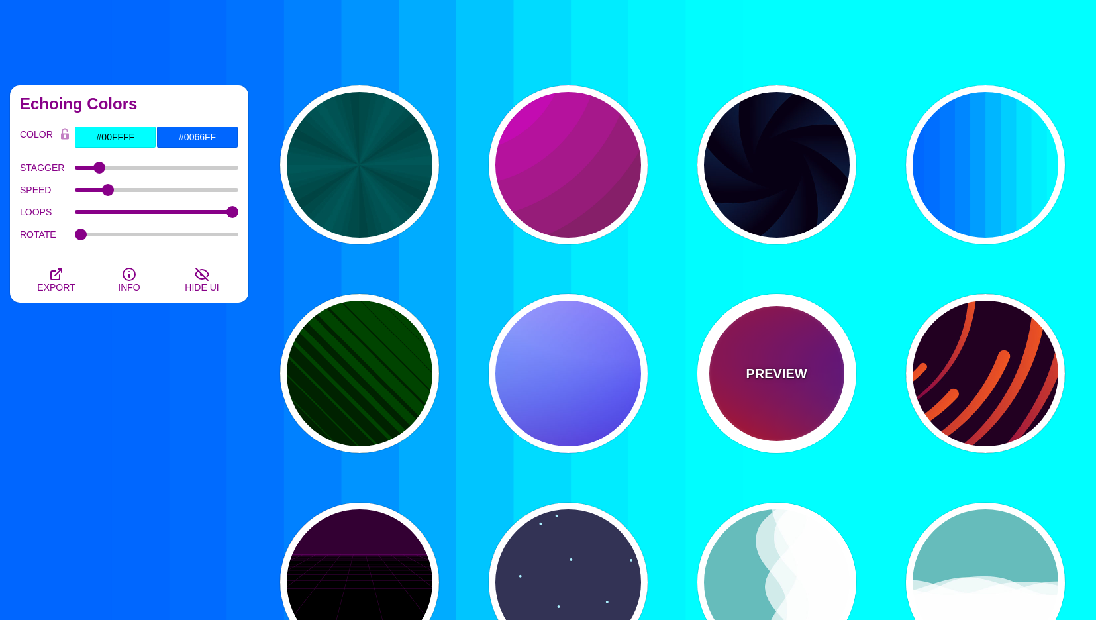
type input "#FFFF00"
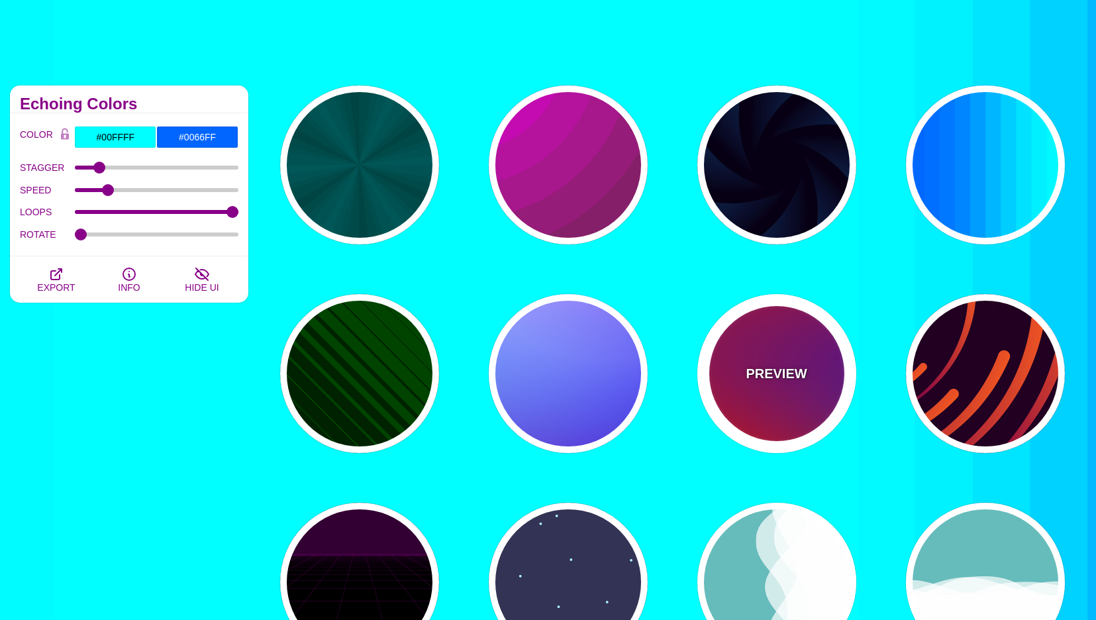
type input "1"
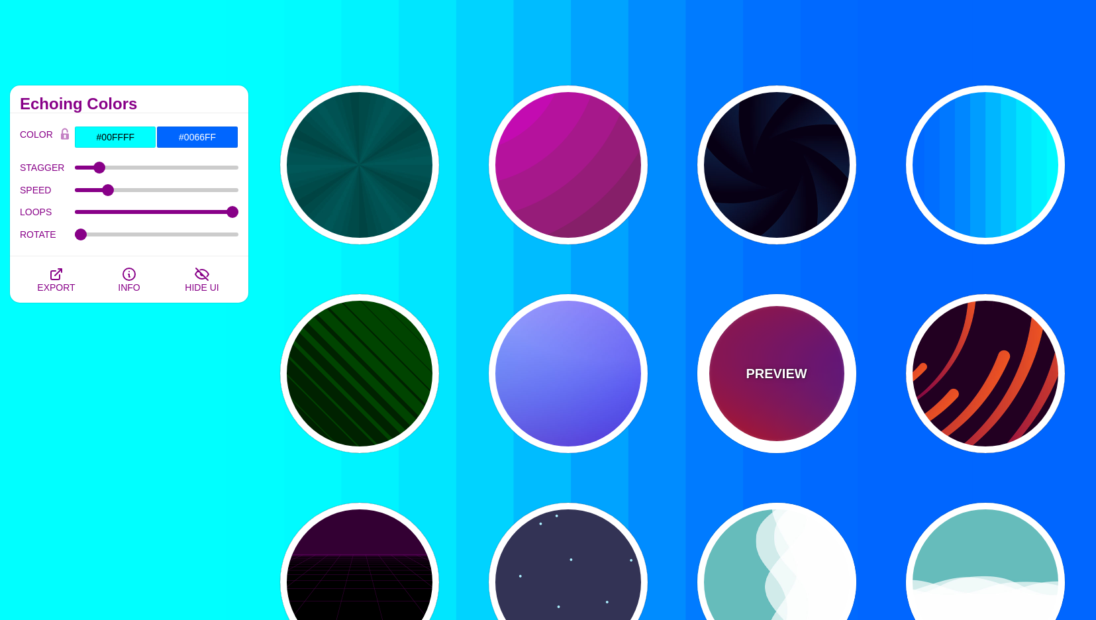
type input "20"
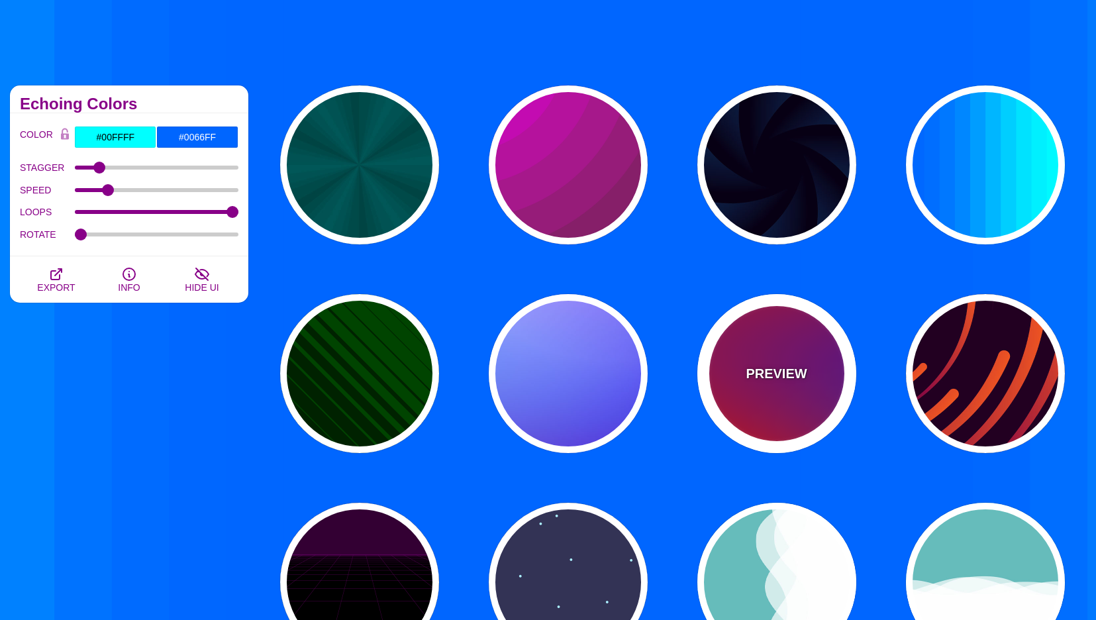
type input "0"
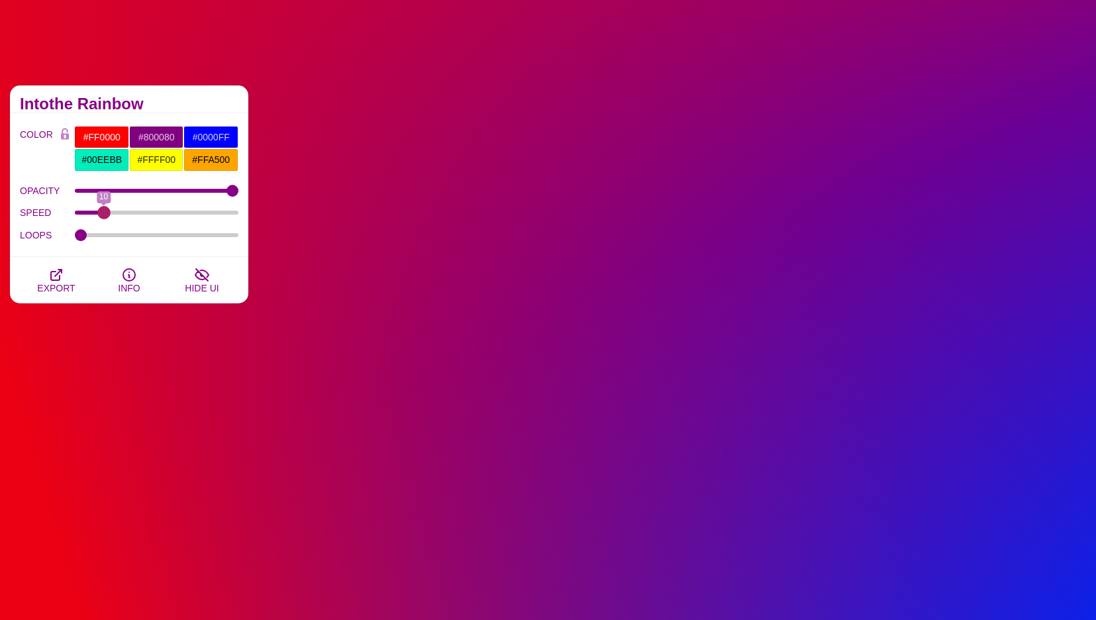
drag, startPoint x: 128, startPoint y: 212, endPoint x: 103, endPoint y: 212, distance: 24.5
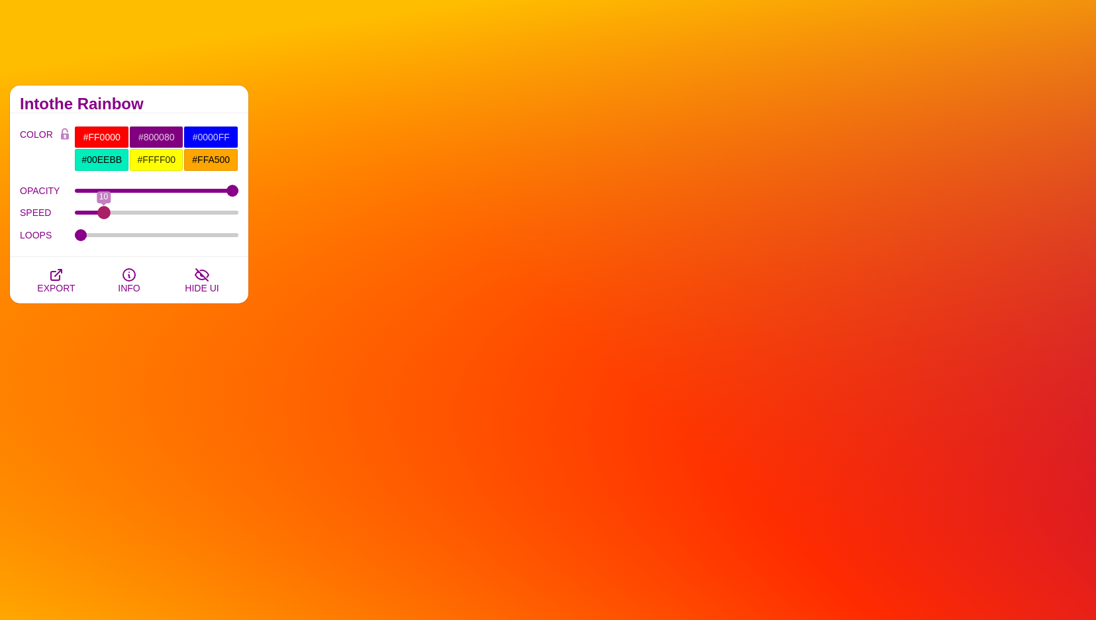
click at [103, 212] on input "SPEED" at bounding box center [157, 212] width 164 height 5
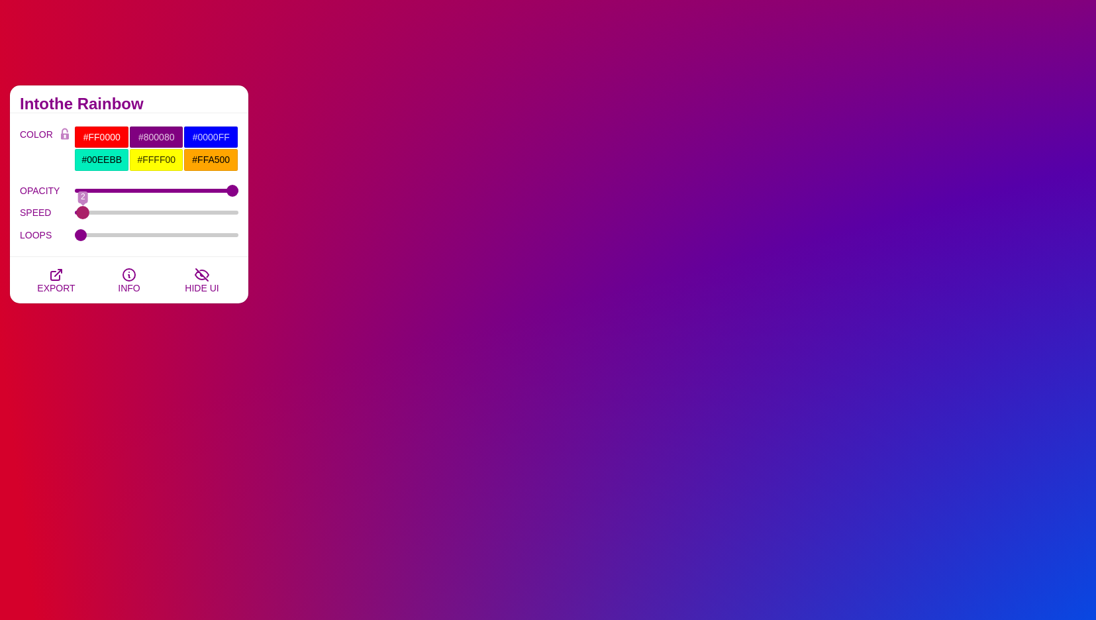
drag, startPoint x: 103, startPoint y: 211, endPoint x: 82, endPoint y: 214, distance: 21.4
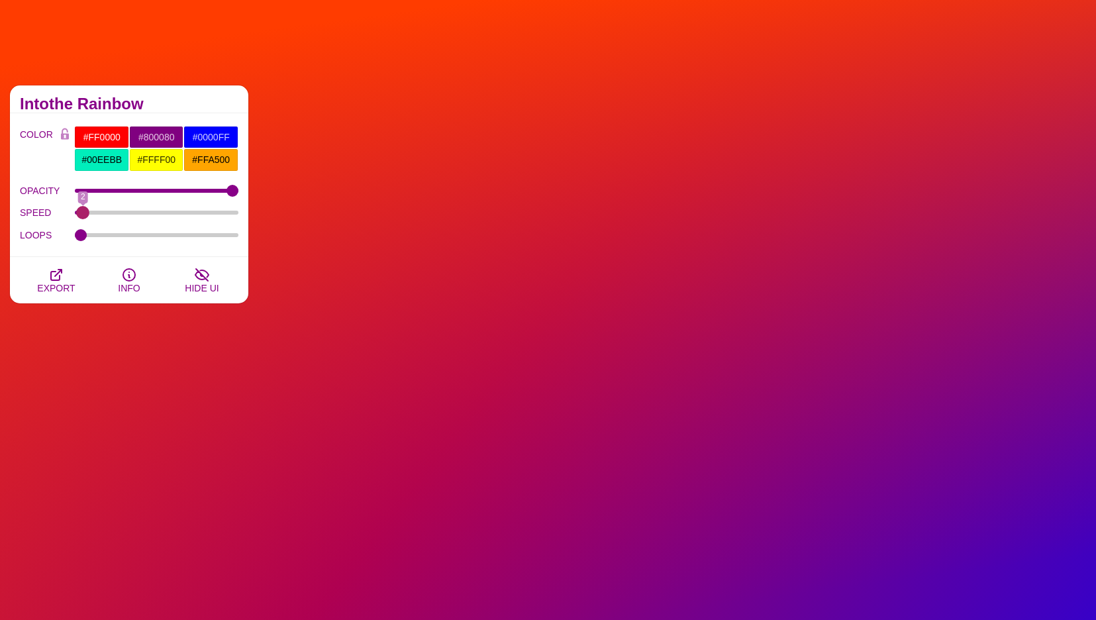
click at [82, 214] on input "SPEED" at bounding box center [157, 212] width 164 height 5
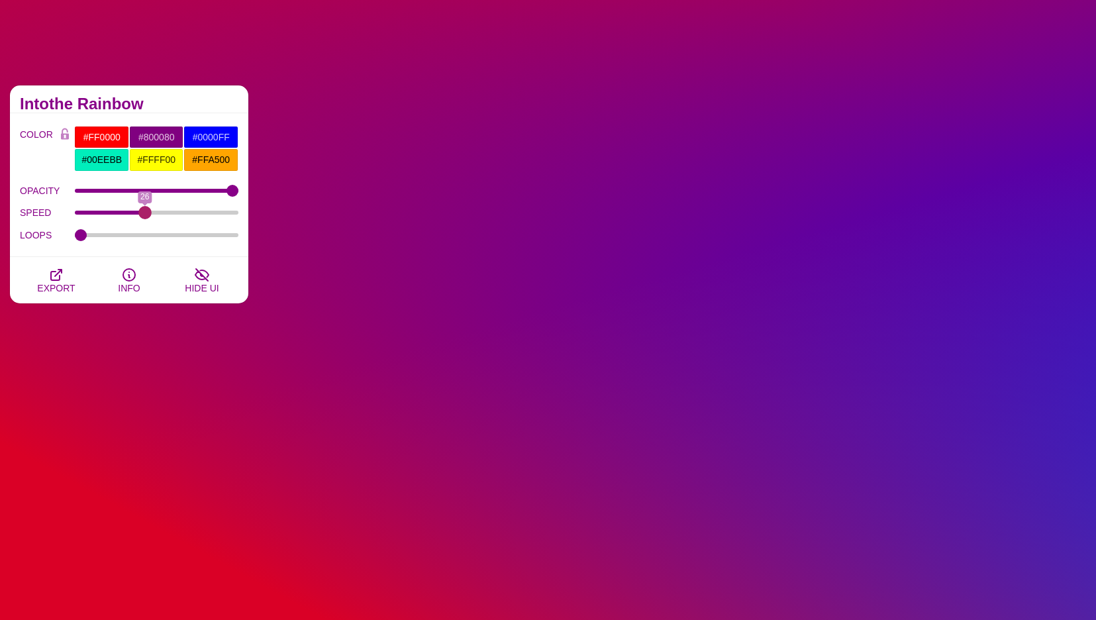
drag, startPoint x: 82, startPoint y: 214, endPoint x: 145, endPoint y: 210, distance: 63.1
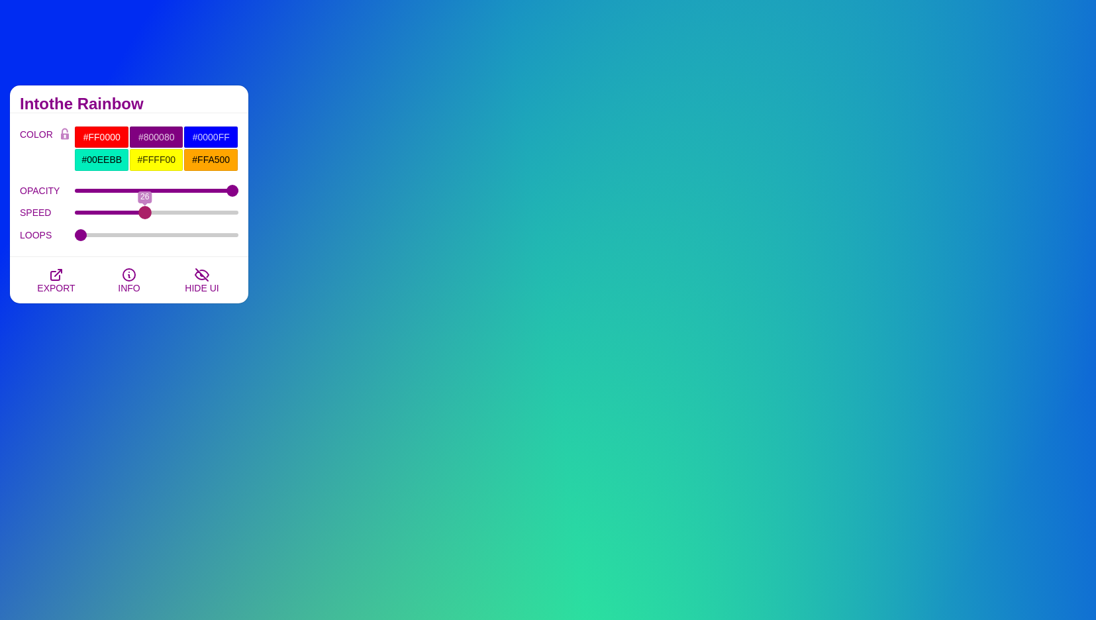
click at [145, 210] on input "SPEED" at bounding box center [157, 212] width 164 height 5
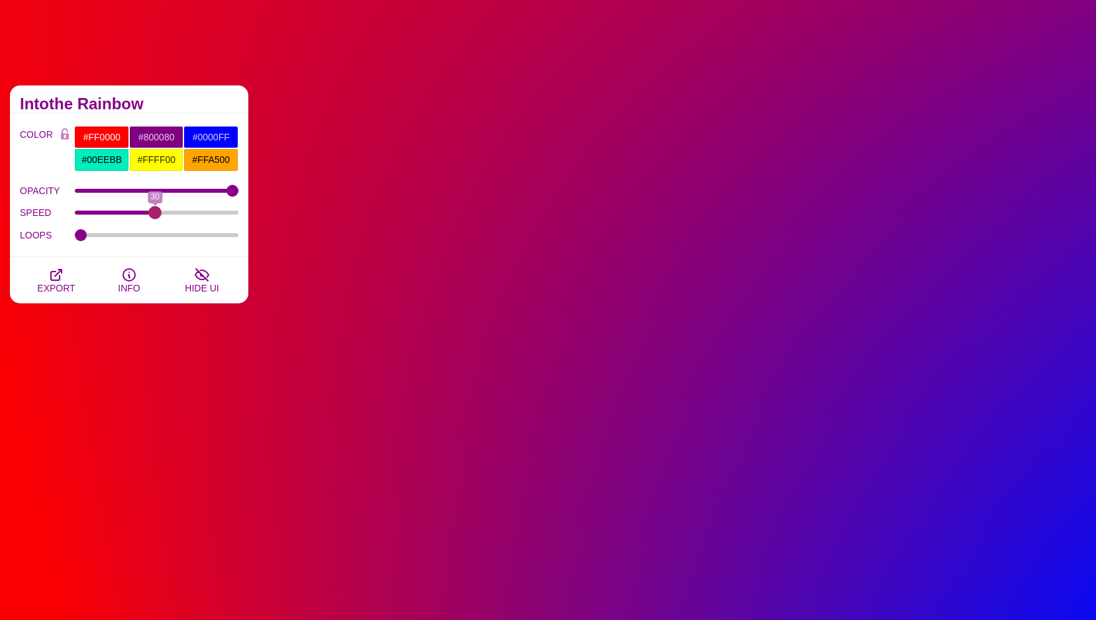
drag, startPoint x: 145, startPoint y: 210, endPoint x: 156, endPoint y: 209, distance: 11.3
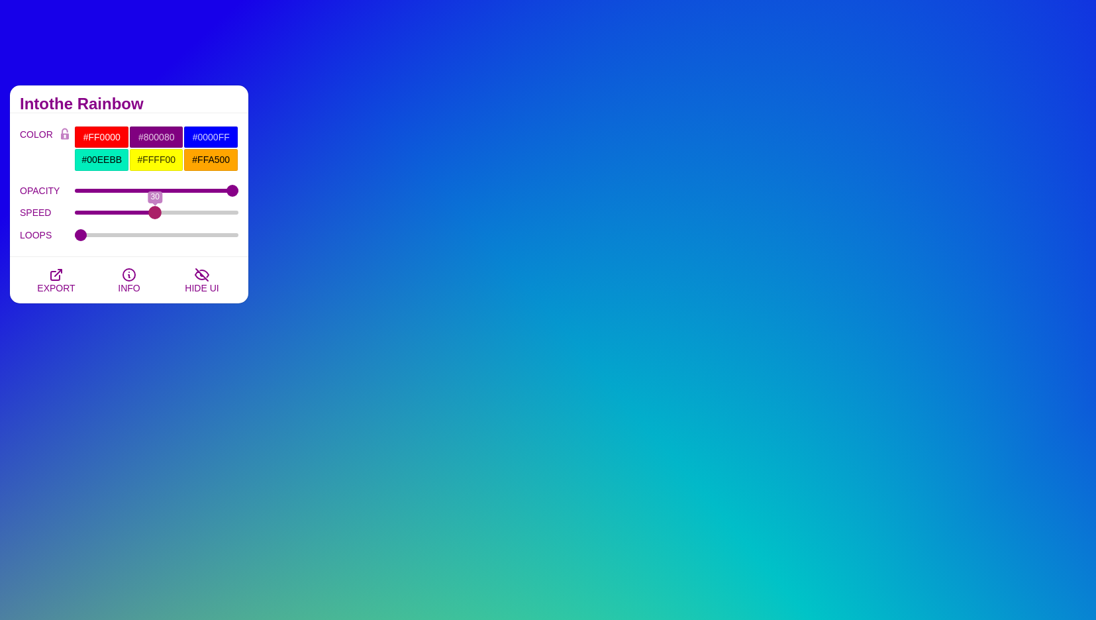
type input "30"
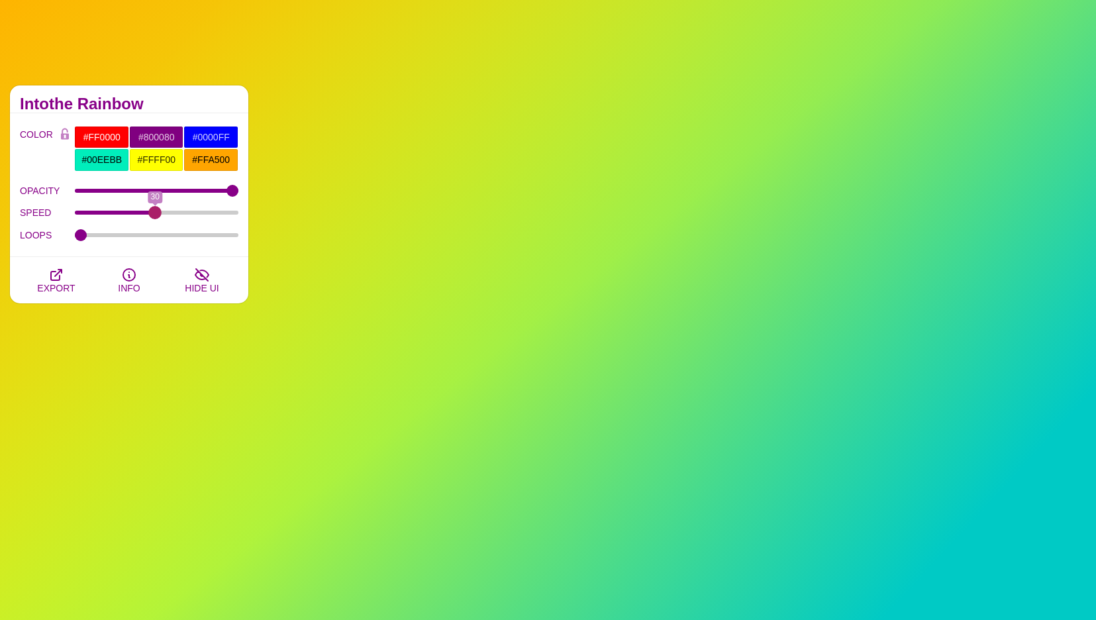
click at [156, 210] on input "SPEED" at bounding box center [157, 212] width 164 height 5
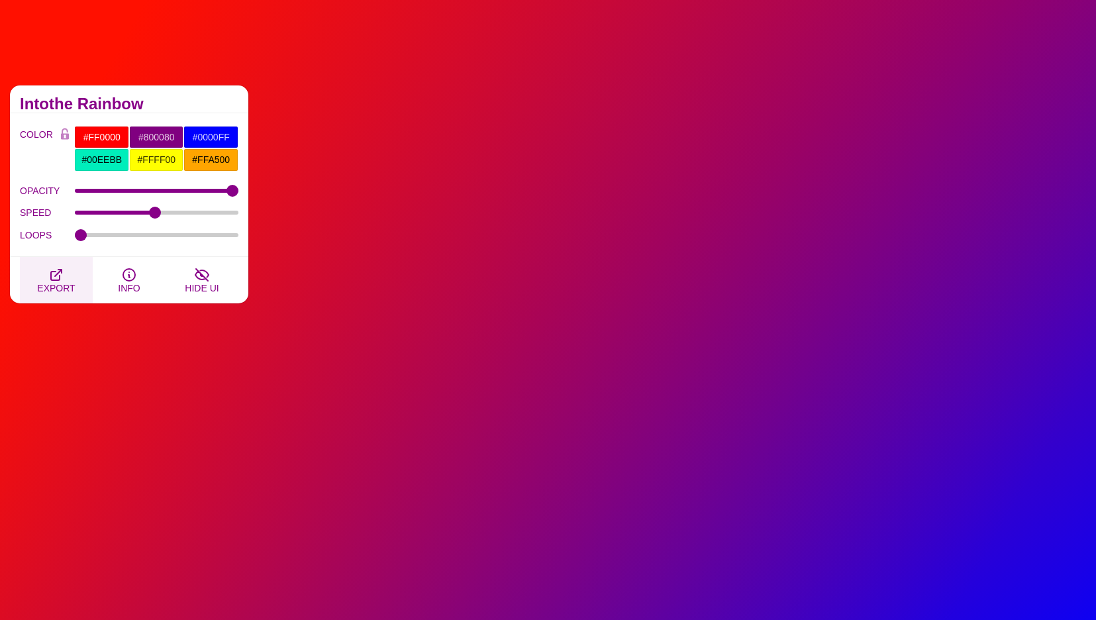
click at [44, 283] on span "EXPORT" at bounding box center [56, 288] width 38 height 11
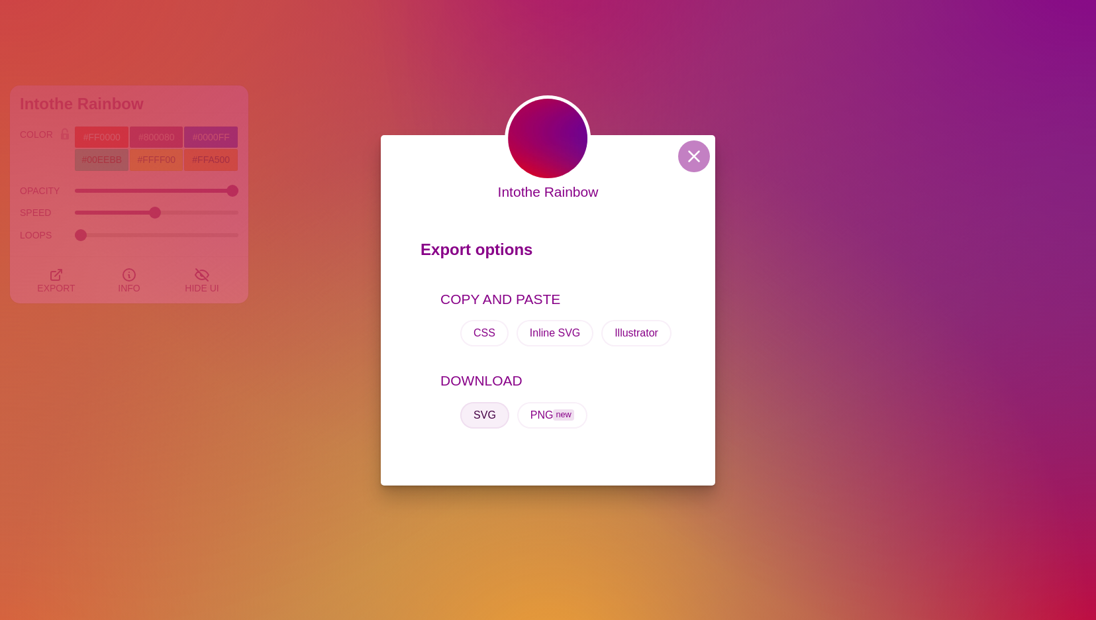
click at [473, 406] on button "SVG" at bounding box center [484, 415] width 49 height 26
